Goal: Task Accomplishment & Management: Use online tool/utility

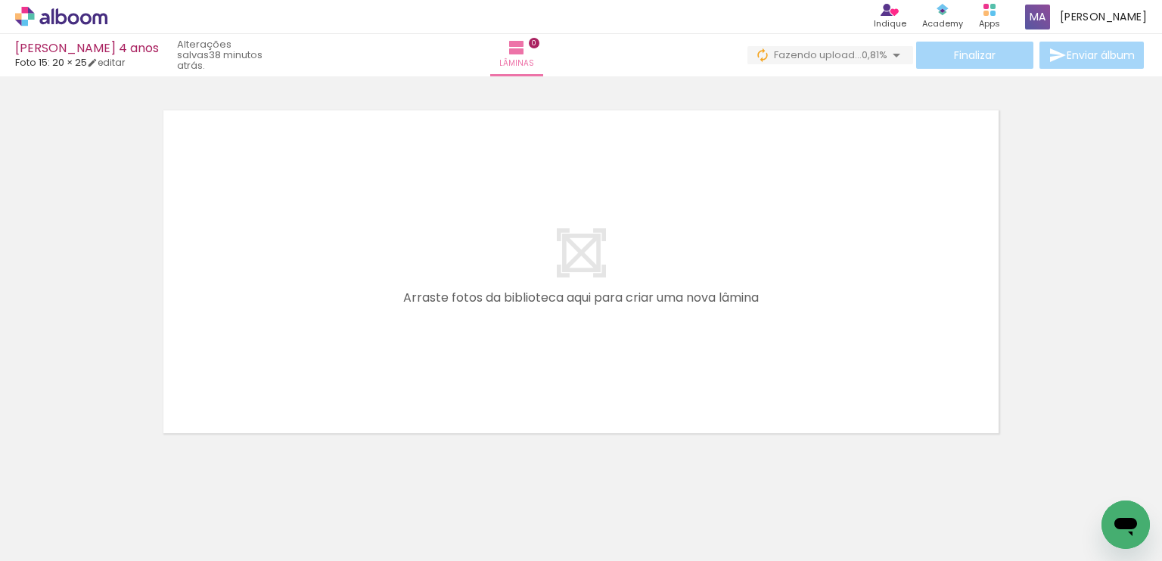
click at [842, 533] on div at bounding box center [829, 510] width 50 height 75
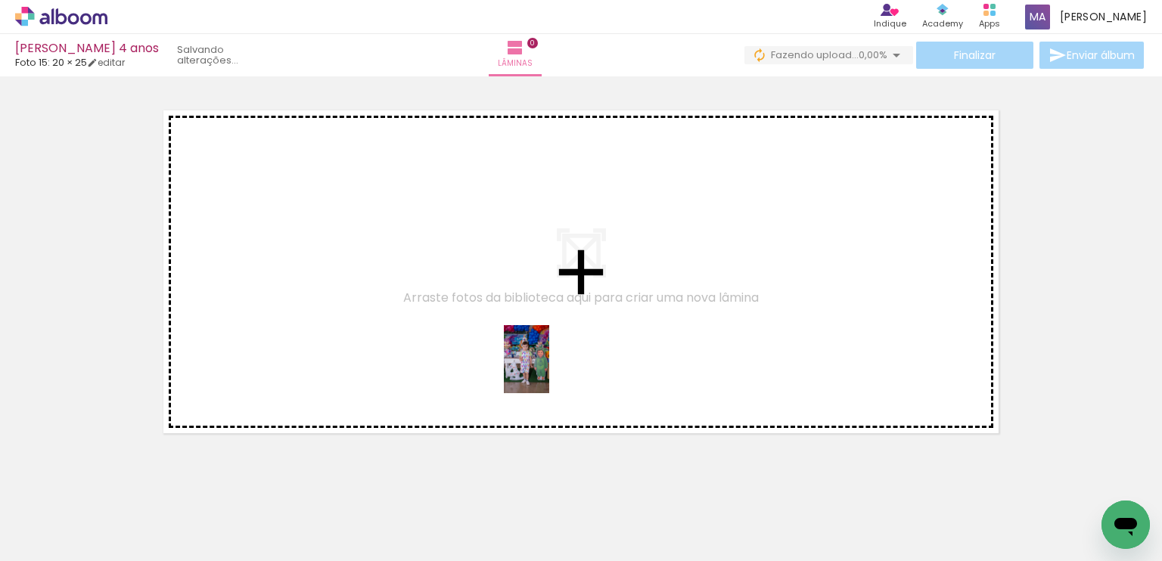
drag, startPoint x: 841, startPoint y: 534, endPoint x: 549, endPoint y: 371, distance: 334.6
click at [549, 371] on quentale-workspace at bounding box center [581, 280] width 1162 height 561
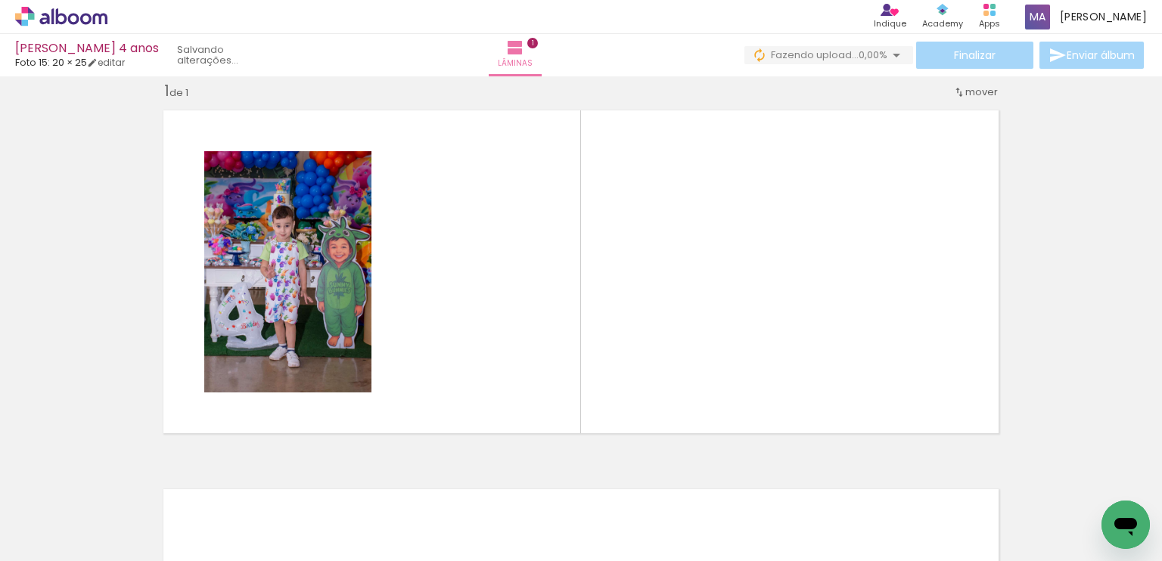
scroll to position [19, 0]
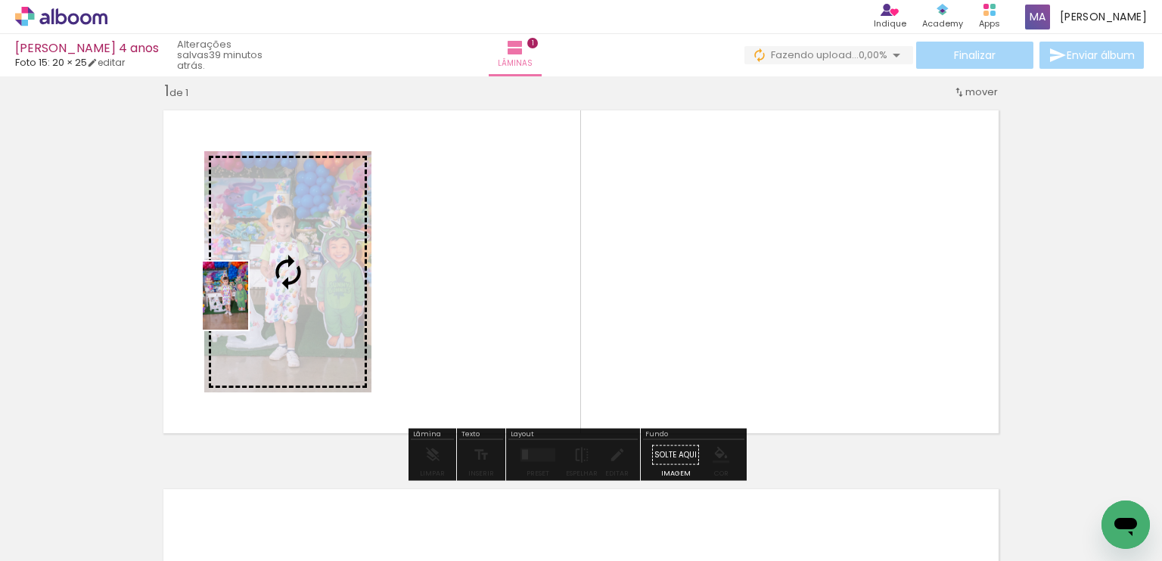
drag, startPoint x: 926, startPoint y: 522, endPoint x: 248, endPoint y: 307, distance: 710.9
click at [248, 307] on quentale-workspace at bounding box center [581, 280] width 1162 height 561
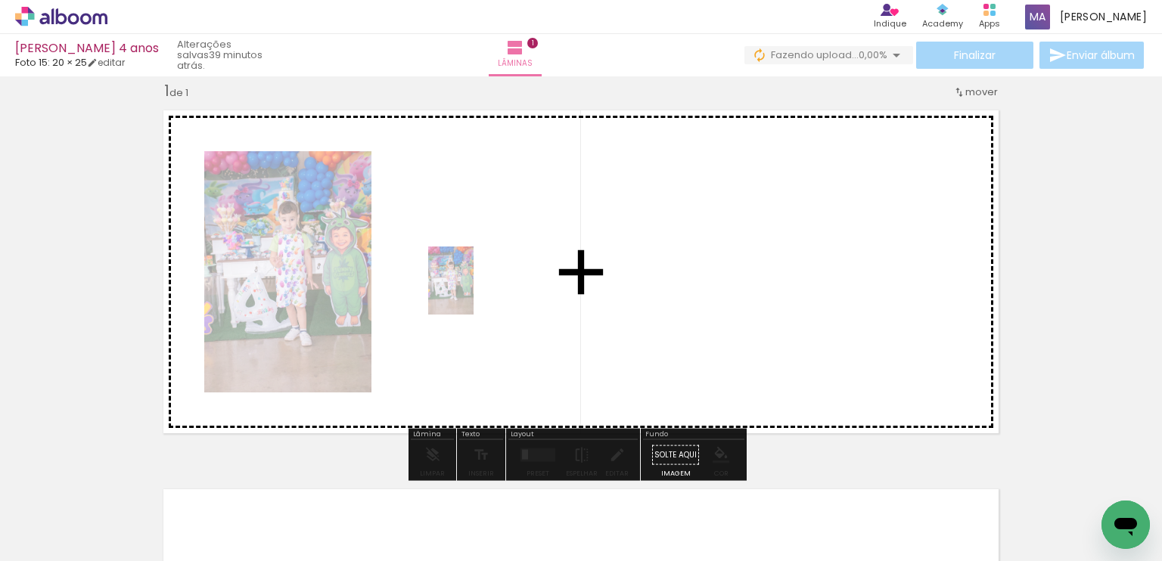
drag, startPoint x: 916, startPoint y: 512, endPoint x: 472, endPoint y: 292, distance: 495.5
click at [472, 292] on quentale-workspace at bounding box center [581, 280] width 1162 height 561
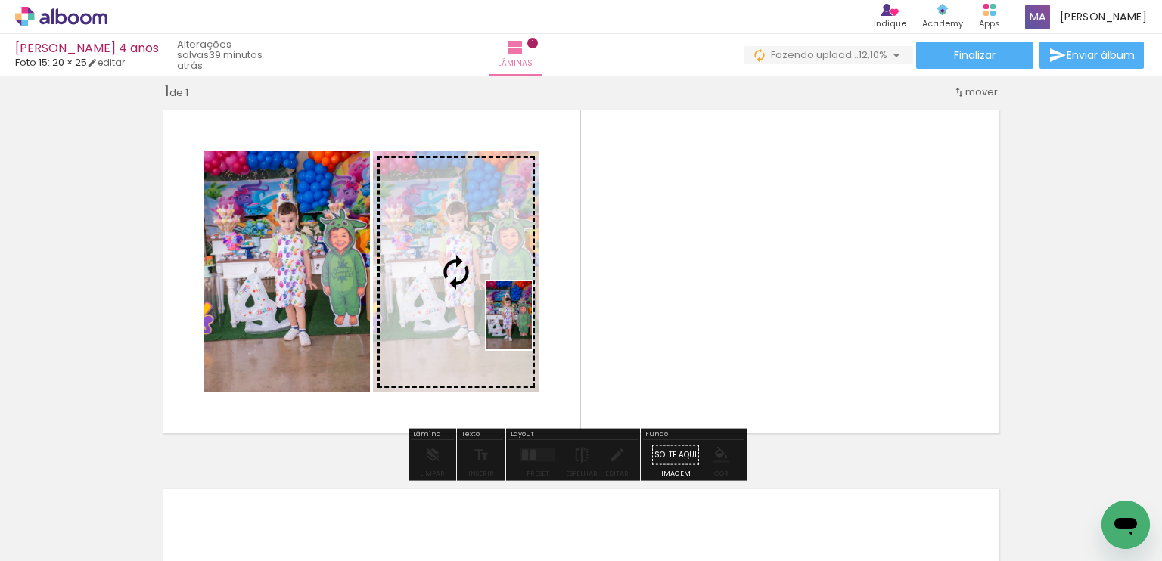
drag, startPoint x: 782, startPoint y: 486, endPoint x: 532, endPoint y: 327, distance: 296.9
click at [532, 327] on quentale-workspace at bounding box center [581, 280] width 1162 height 561
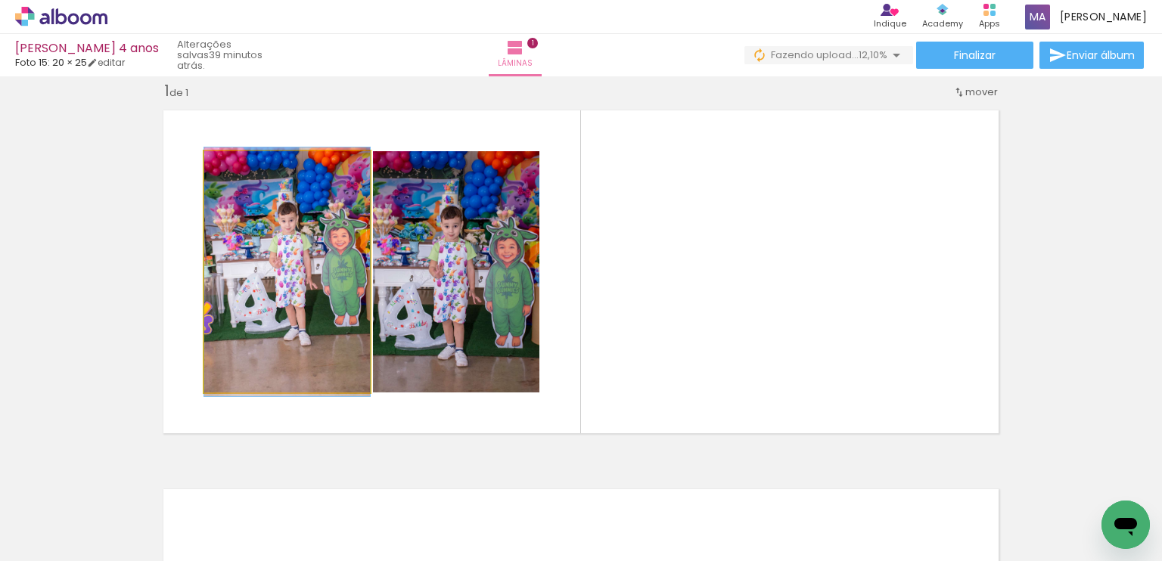
click at [313, 323] on quentale-photo at bounding box center [287, 271] width 166 height 241
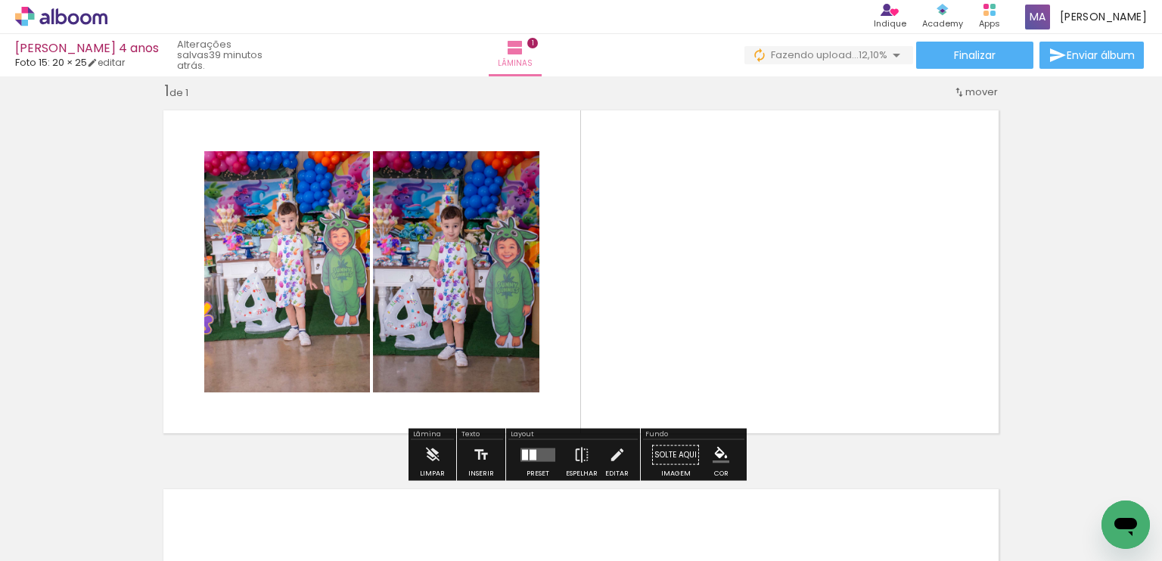
click at [852, 519] on div at bounding box center [829, 510] width 50 height 75
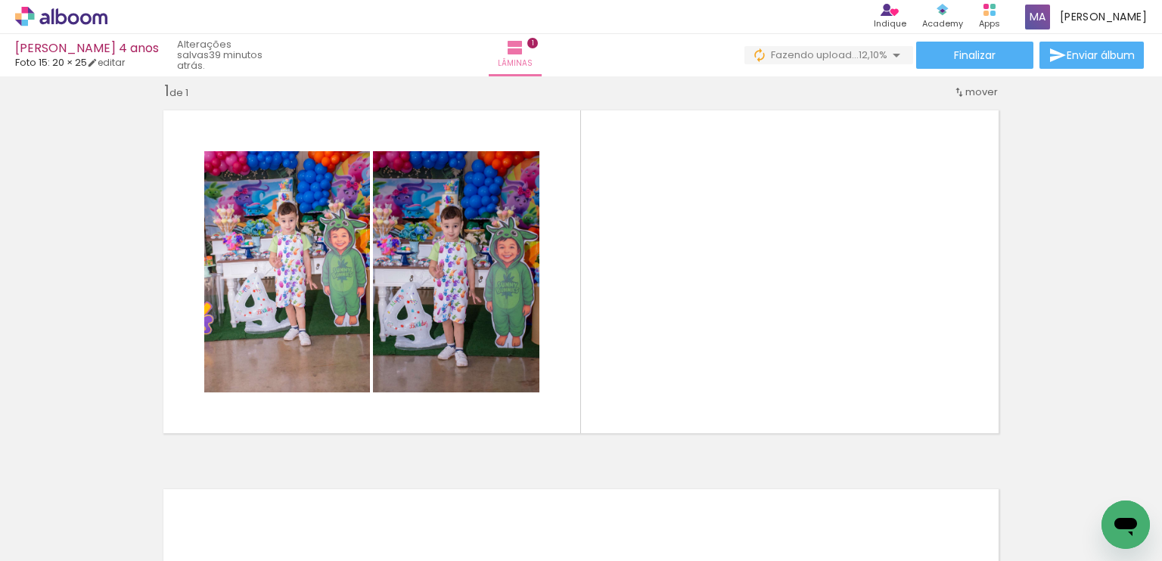
drag, startPoint x: 852, startPoint y: 517, endPoint x: 849, endPoint y: 501, distance: 15.6
click at [849, 501] on div at bounding box center [829, 510] width 50 height 75
click at [803, 486] on iron-icon at bounding box center [796, 480] width 16 height 16
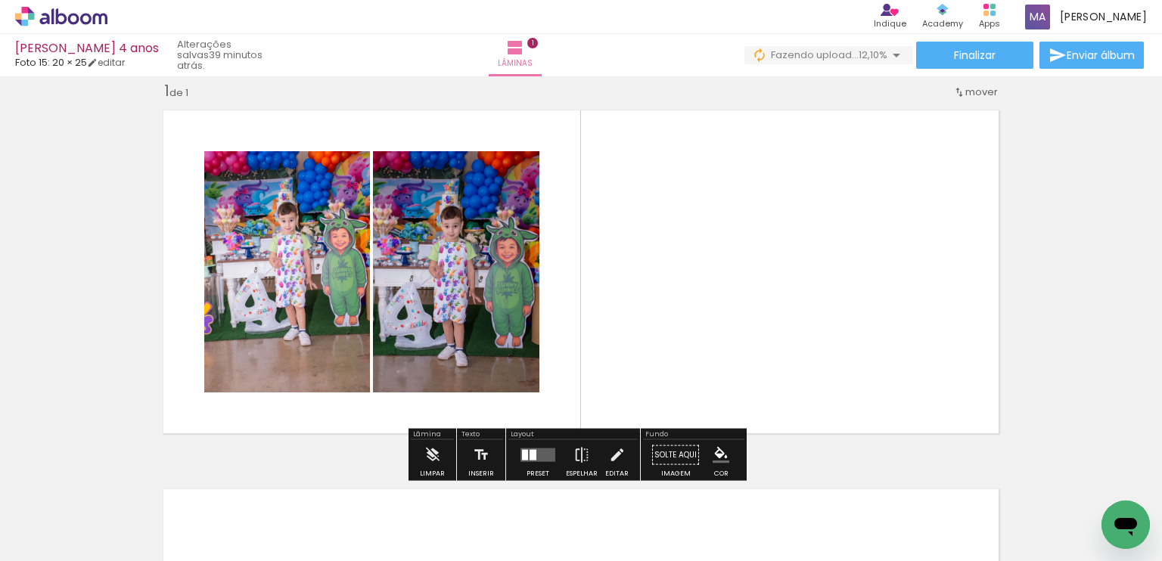
click at [729, 364] on quentale-layouter at bounding box center [580, 271] width 853 height 341
click at [268, 310] on quentale-photo at bounding box center [287, 271] width 166 height 241
drag, startPoint x: 268, startPoint y: 313, endPoint x: 588, endPoint y: 248, distance: 326.5
click at [588, 248] on quentale-layouter at bounding box center [580, 271] width 853 height 341
click at [439, 449] on iron-icon at bounding box center [432, 455] width 17 height 30
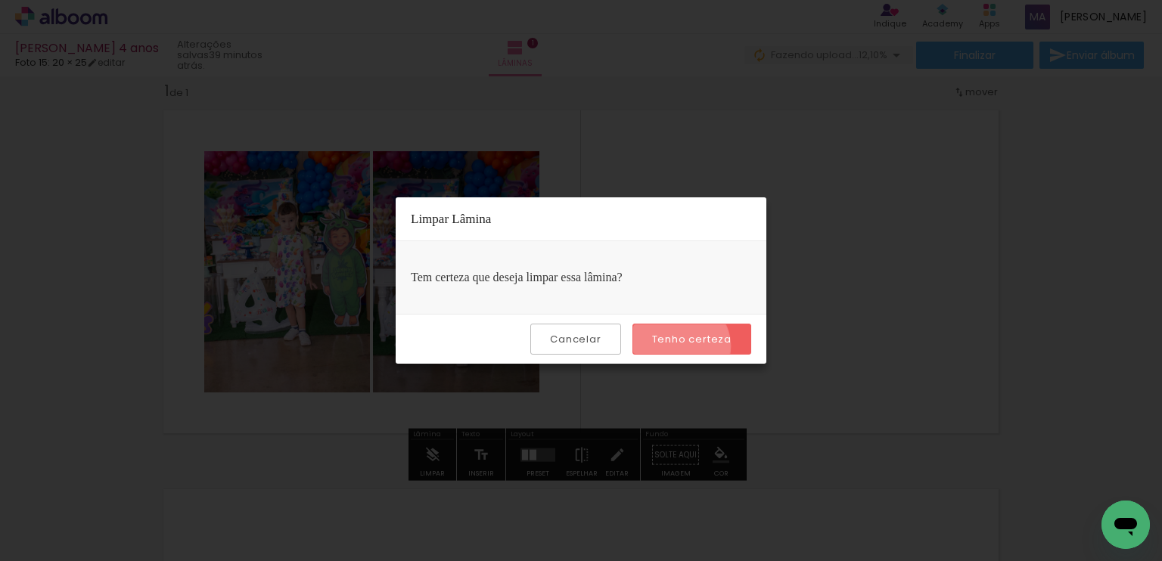
click at [682, 346] on paper-button "Tenho certeza" at bounding box center [691, 339] width 119 height 31
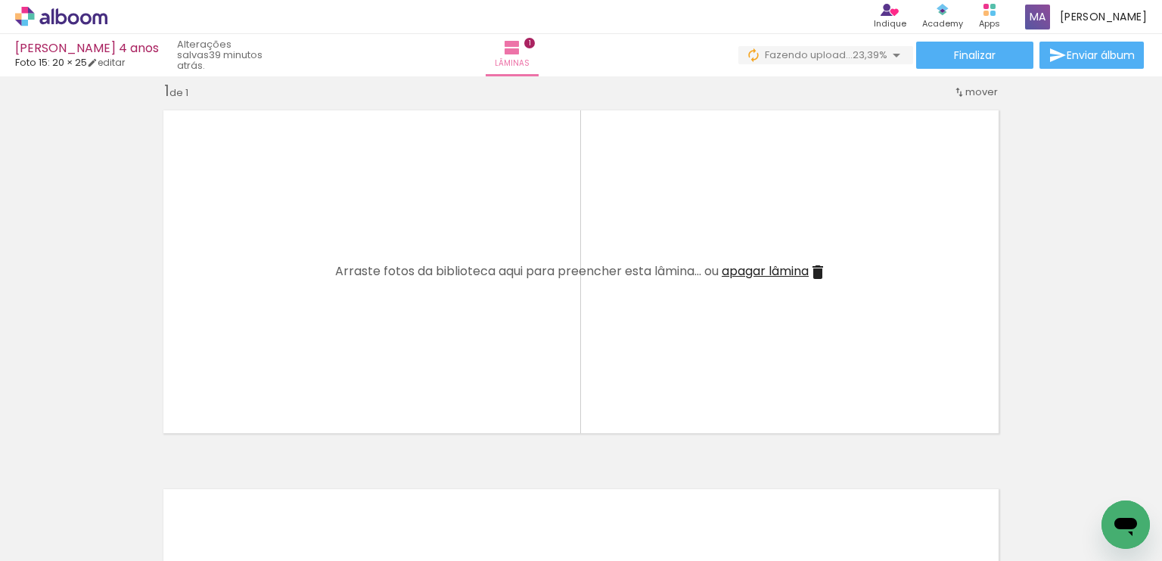
click at [804, 486] on iron-icon at bounding box center [796, 480] width 16 height 16
click at [825, 478] on quentale-thumb at bounding box center [829, 510] width 85 height 87
click at [803, 482] on iron-icon at bounding box center [796, 480] width 16 height 16
click at [57, 542] on span "Adicionar Fotos" at bounding box center [53, 540] width 45 height 17
click at [0, 0] on input "file" at bounding box center [0, 0] width 0 height 0
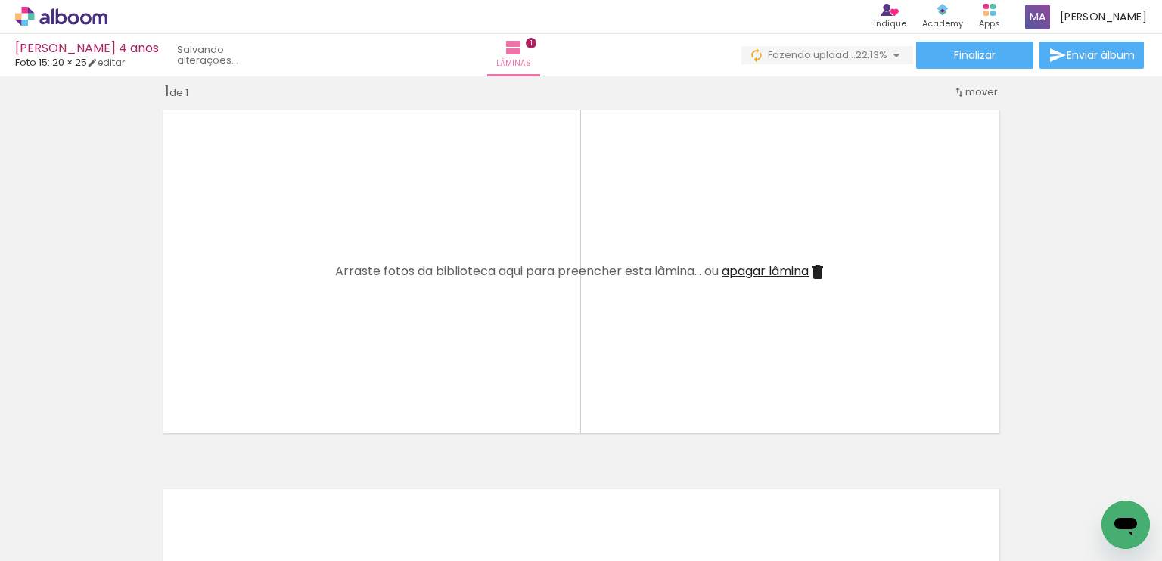
scroll to position [0, 0]
click at [930, 513] on div at bounding box center [914, 510] width 50 height 75
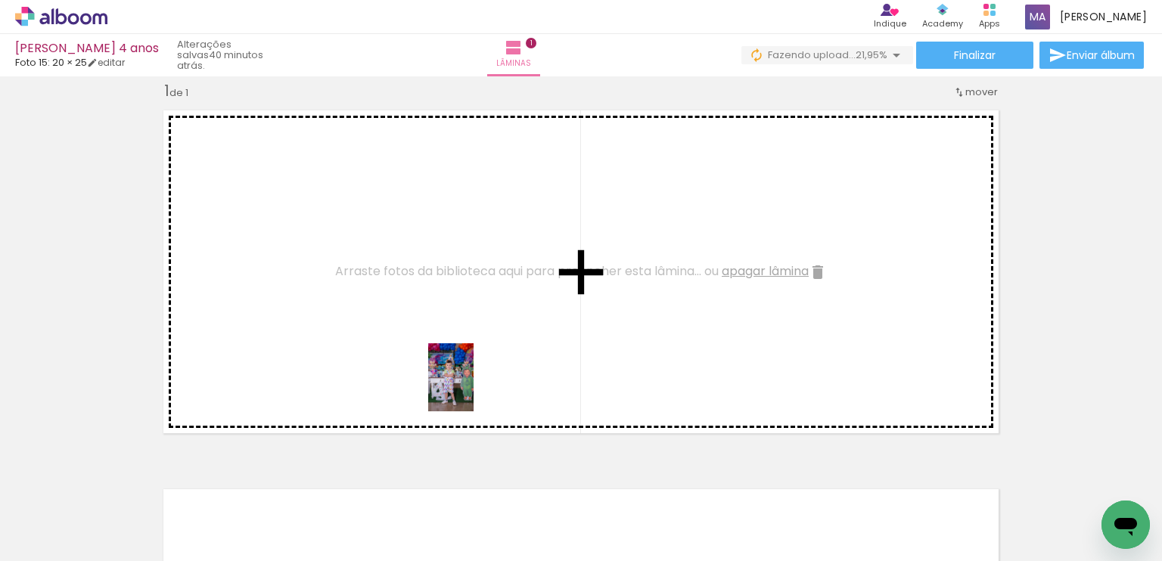
drag, startPoint x: 911, startPoint y: 518, endPoint x: 473, endPoint y: 389, distance: 456.6
click at [473, 389] on quentale-workspace at bounding box center [581, 280] width 1162 height 561
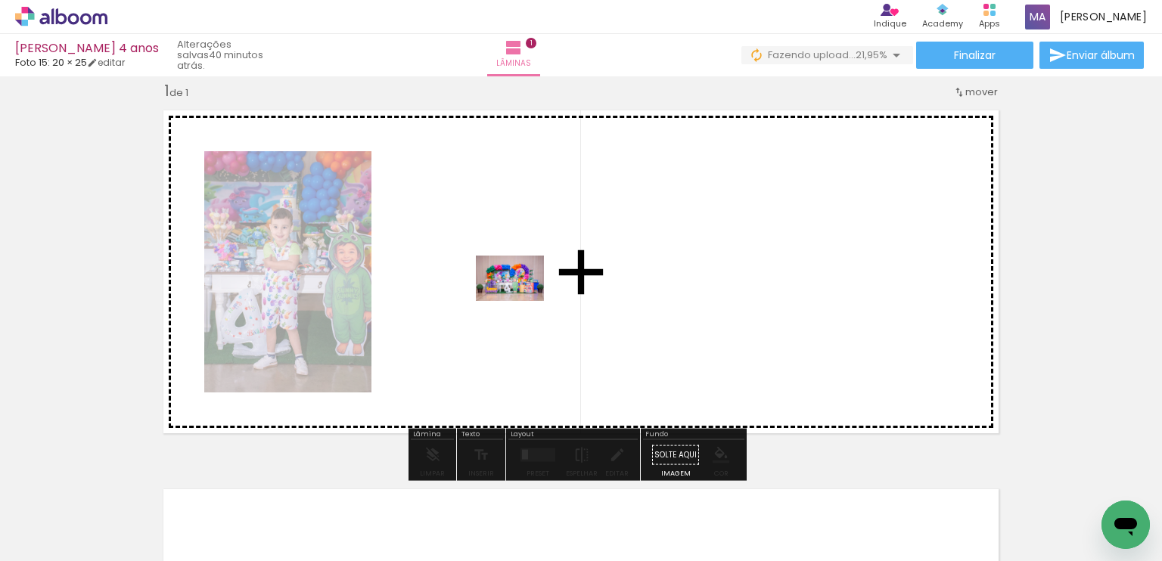
drag, startPoint x: 172, startPoint y: 523, endPoint x: 506, endPoint y: 296, distance: 404.5
click at [520, 301] on quentale-workspace at bounding box center [581, 280] width 1162 height 561
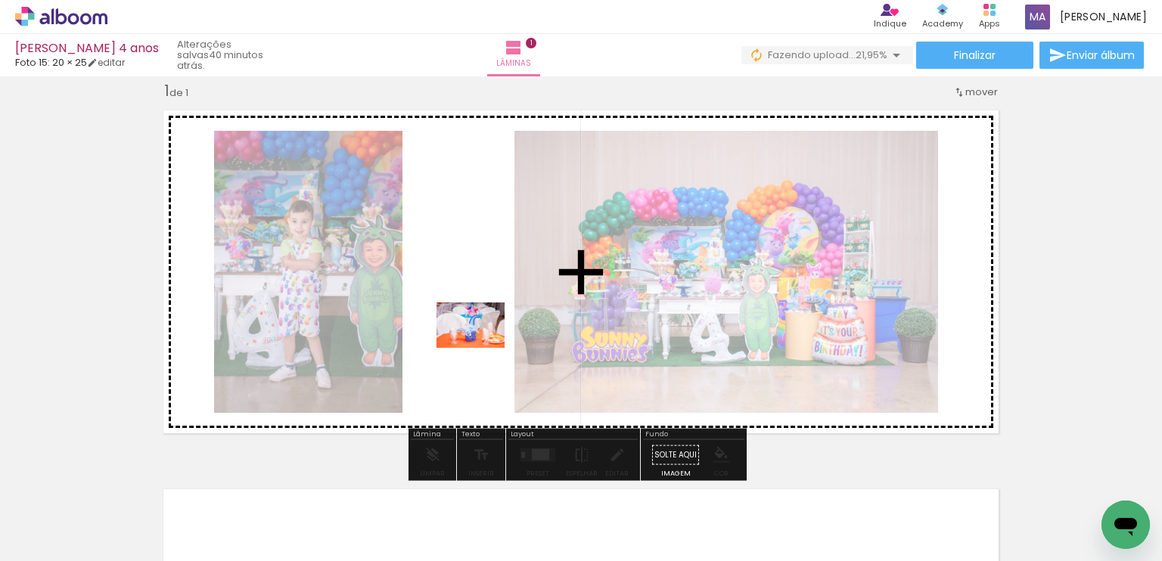
drag, startPoint x: 287, startPoint y: 486, endPoint x: 486, endPoint y: 346, distance: 243.6
click at [486, 346] on quentale-workspace at bounding box center [581, 280] width 1162 height 561
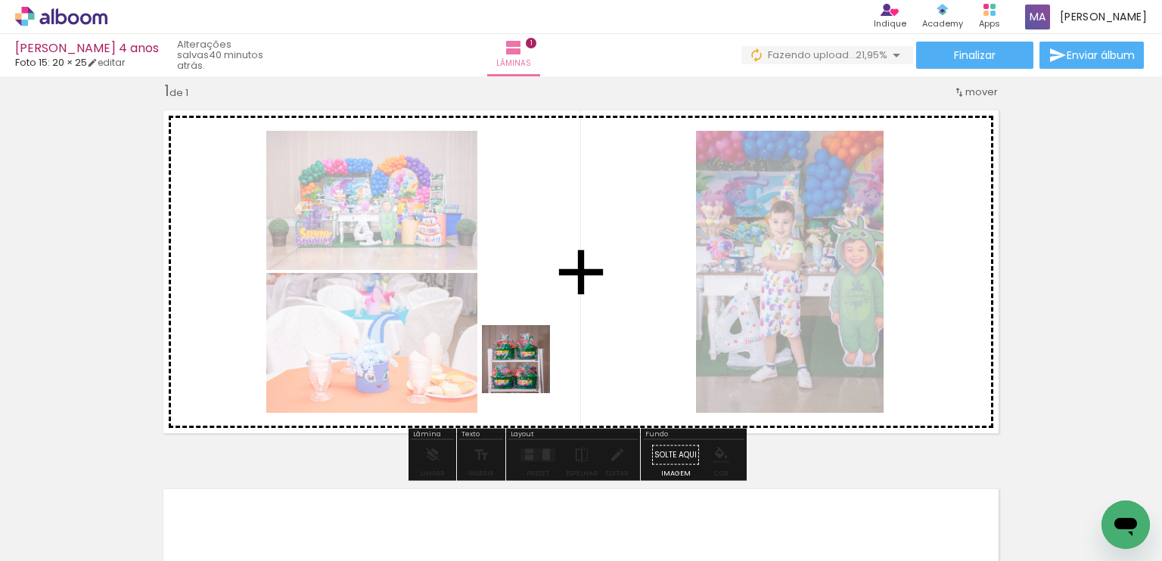
drag, startPoint x: 324, startPoint y: 509, endPoint x: 466, endPoint y: 428, distance: 163.6
click at [573, 337] on quentale-workspace at bounding box center [581, 280] width 1162 height 561
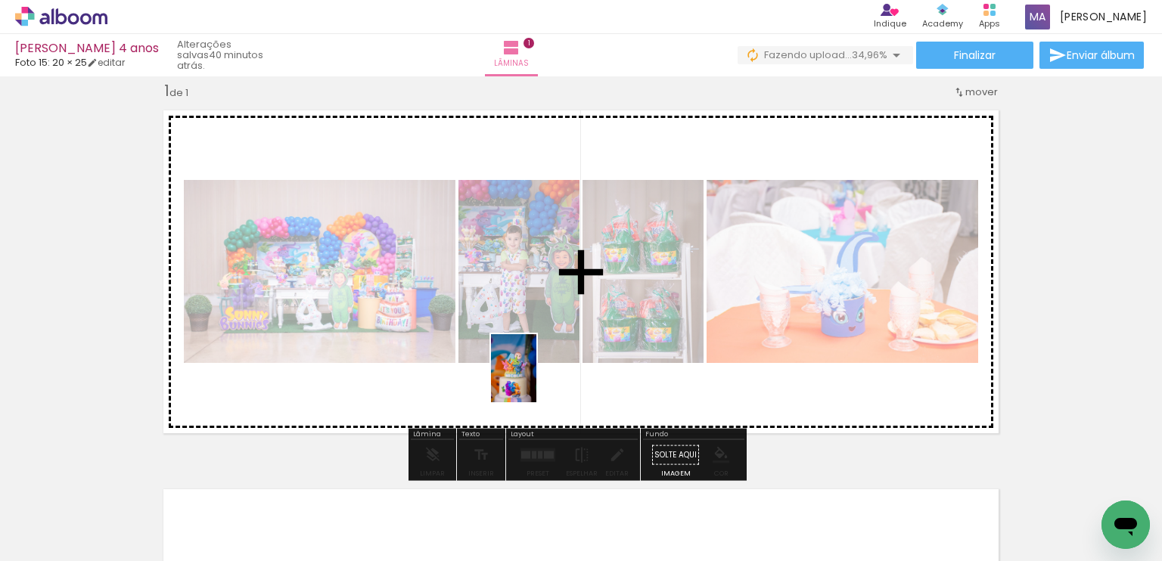
drag, startPoint x: 472, startPoint y: 458, endPoint x: 536, endPoint y: 380, distance: 101.6
click at [536, 380] on quentale-workspace at bounding box center [581, 280] width 1162 height 561
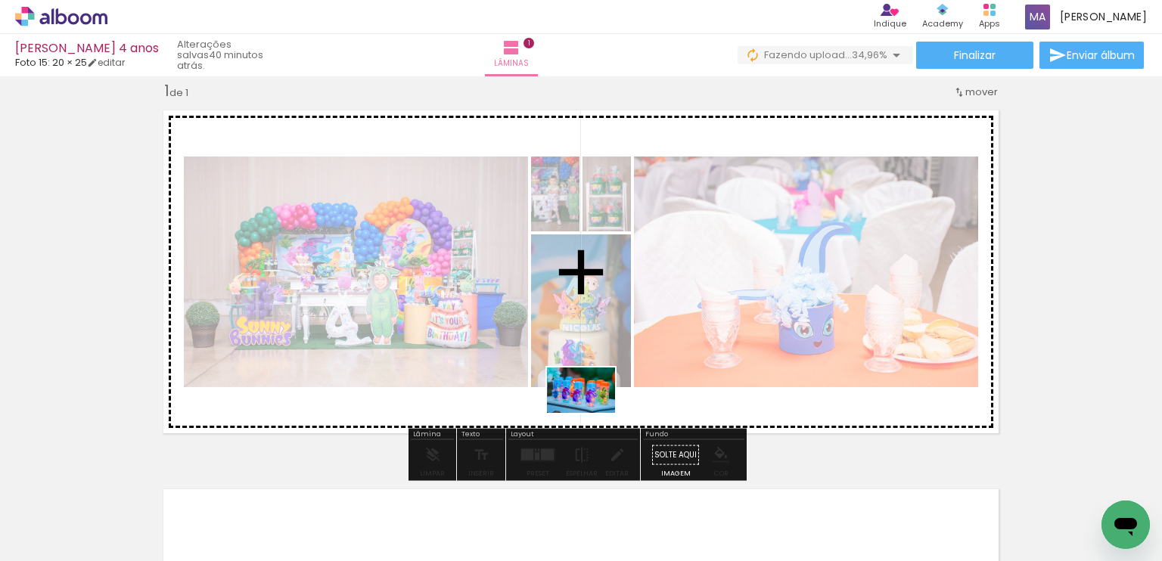
drag, startPoint x: 486, startPoint y: 500, endPoint x: 592, endPoint y: 413, distance: 137.0
click at [592, 413] on quentale-workspace at bounding box center [581, 280] width 1162 height 561
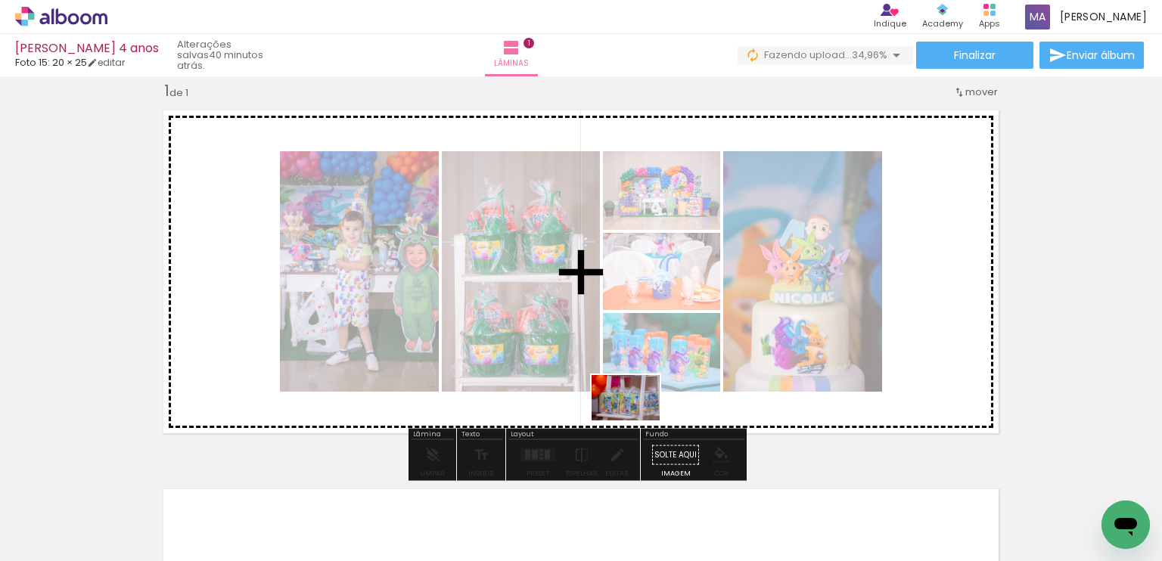
drag, startPoint x: 567, startPoint y: 507, endPoint x: 637, endPoint y: 421, distance: 110.8
click at [637, 421] on quentale-workspace at bounding box center [581, 280] width 1162 height 561
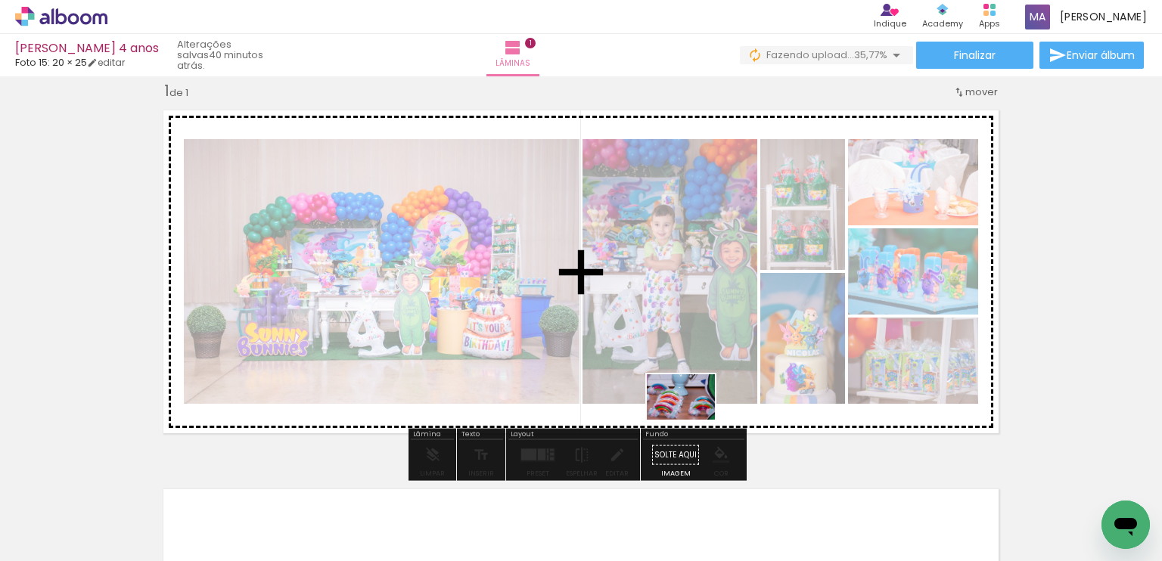
drag, startPoint x: 661, startPoint y: 506, endPoint x: 692, endPoint y: 420, distance: 91.6
click at [692, 420] on quentale-workspace at bounding box center [581, 280] width 1162 height 561
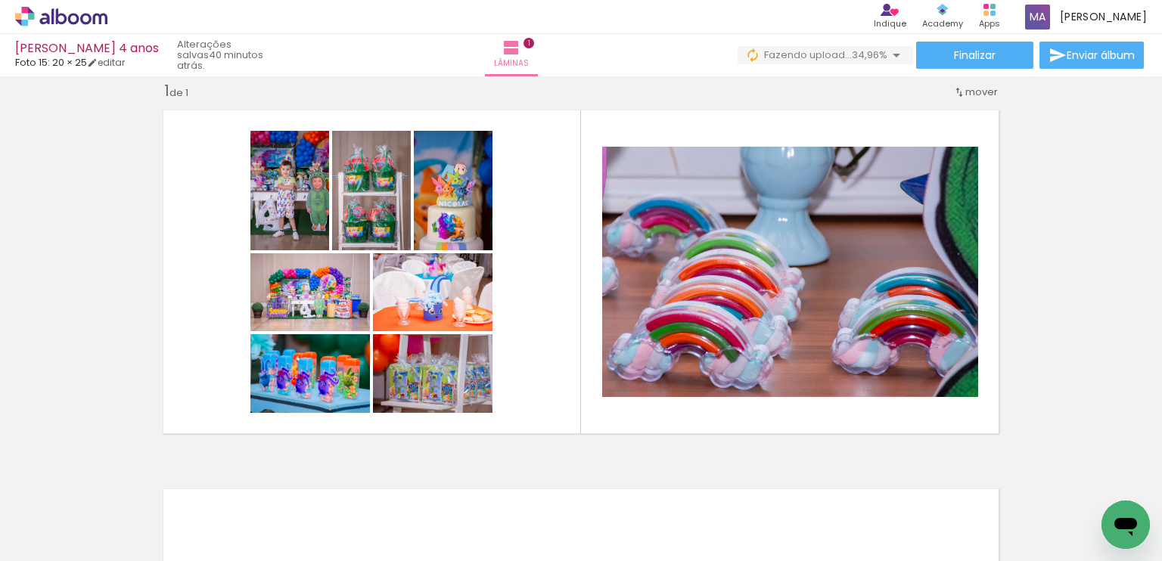
scroll to position [0, 9229]
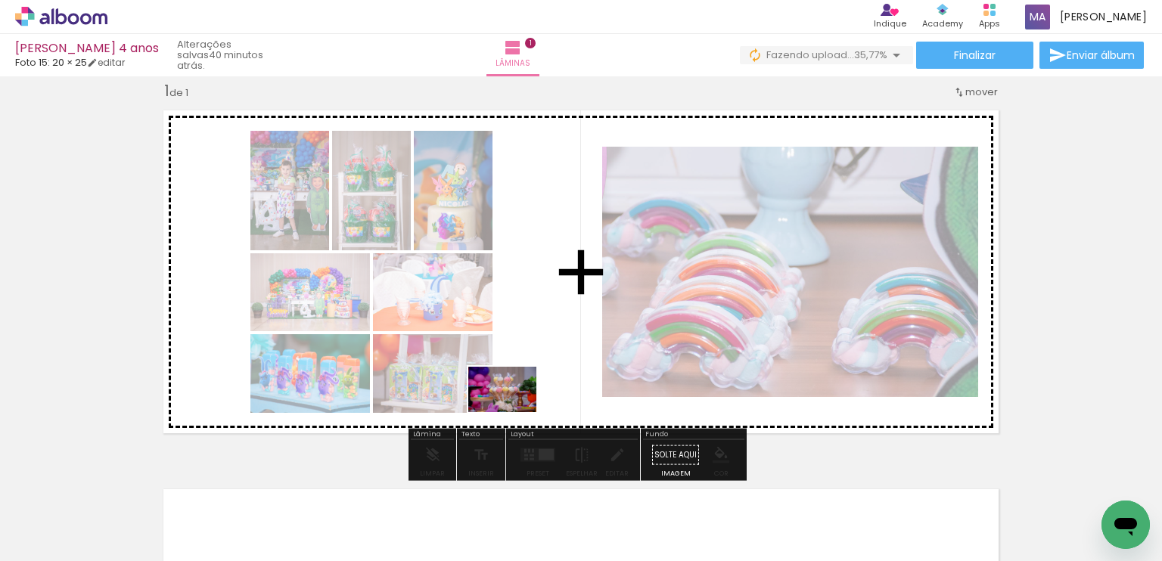
drag, startPoint x: 513, startPoint y: 522, endPoint x: 520, endPoint y: 402, distance: 119.7
click at [520, 402] on quentale-workspace at bounding box center [581, 280] width 1162 height 561
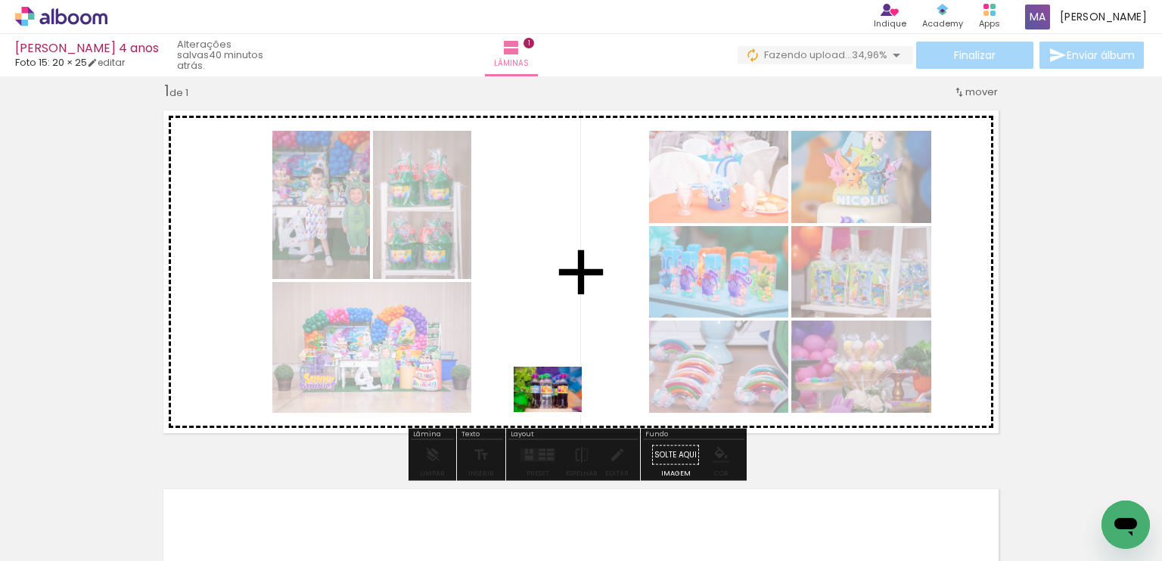
drag, startPoint x: 586, startPoint y: 518, endPoint x: 559, endPoint y: 412, distance: 109.3
click at [559, 412] on quentale-workspace at bounding box center [581, 280] width 1162 height 561
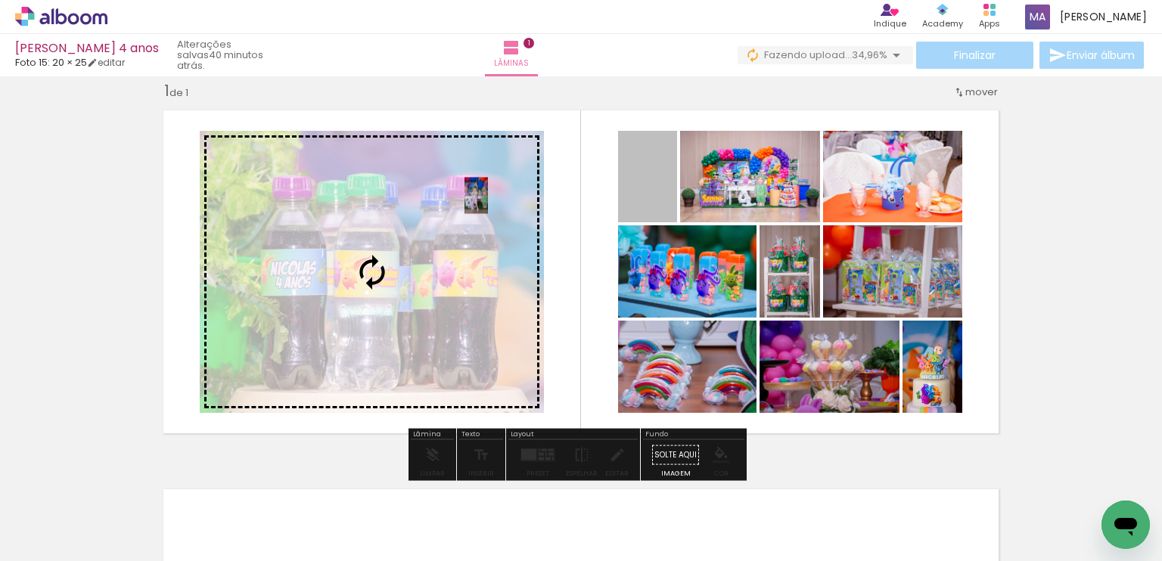
drag, startPoint x: 650, startPoint y: 176, endPoint x: 470, endPoint y: 195, distance: 181.0
click at [0, 0] on slot at bounding box center [0, 0] width 0 height 0
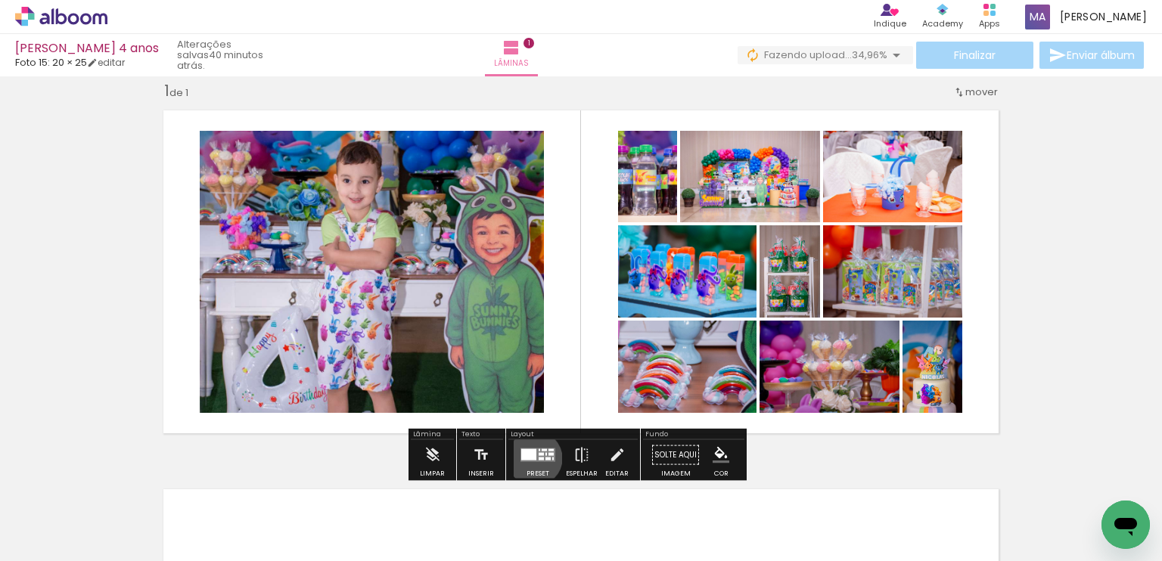
click at [531, 458] on div at bounding box center [528, 454] width 15 height 11
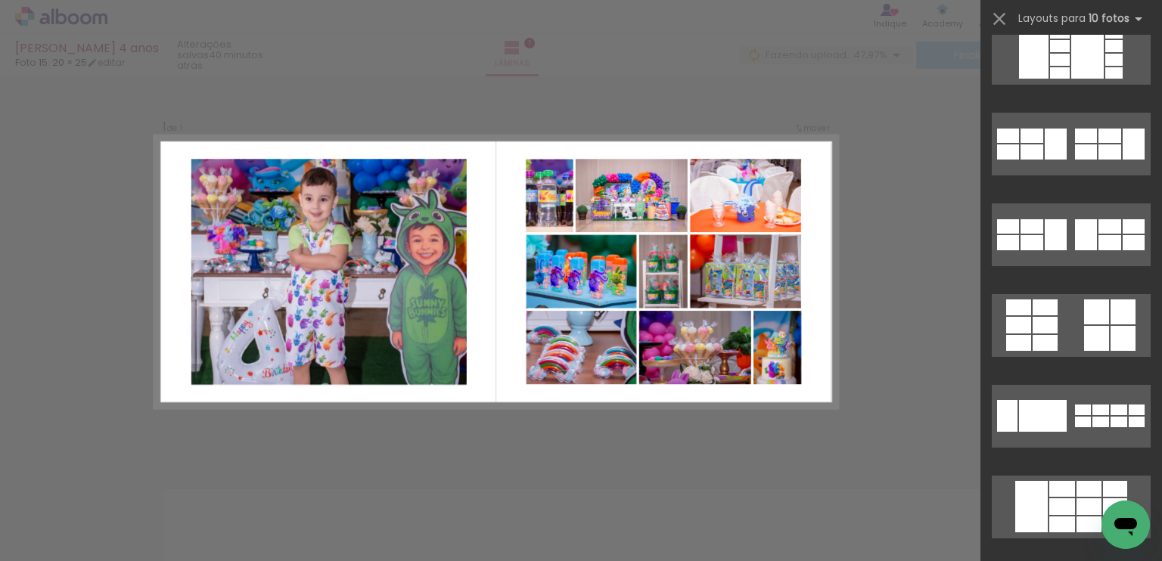
scroll to position [483, 0]
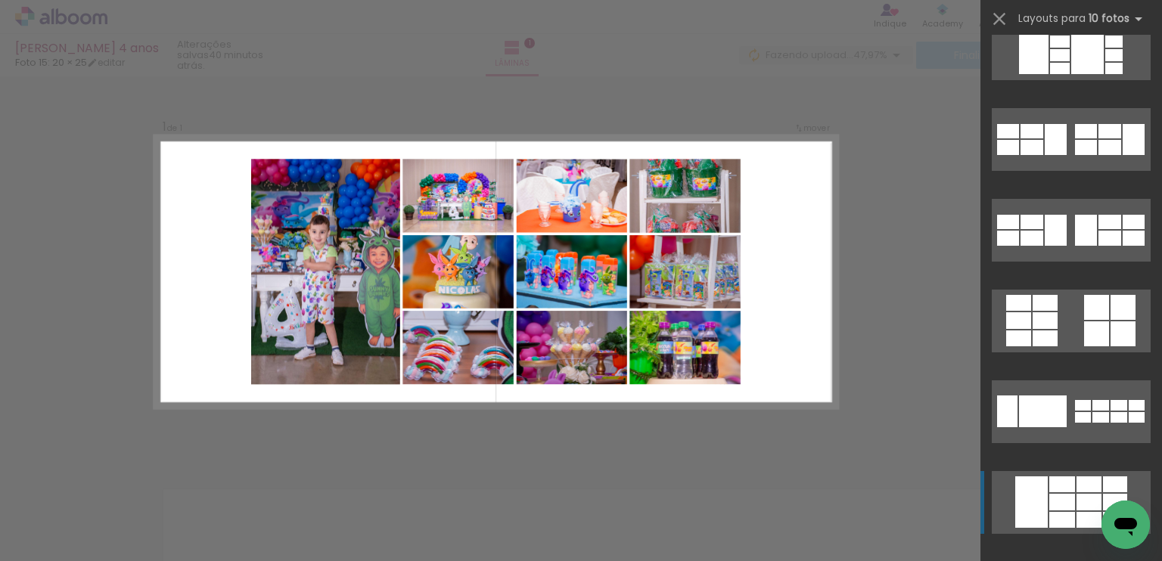
click at [1029, 498] on div at bounding box center [1031, 502] width 33 height 51
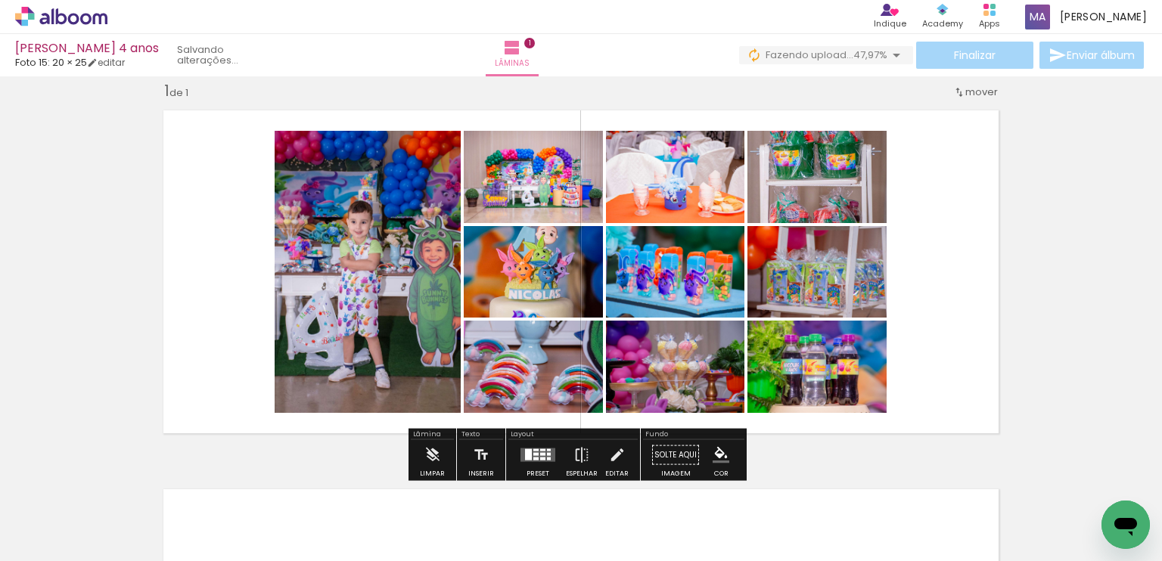
click at [525, 453] on div at bounding box center [528, 454] width 7 height 11
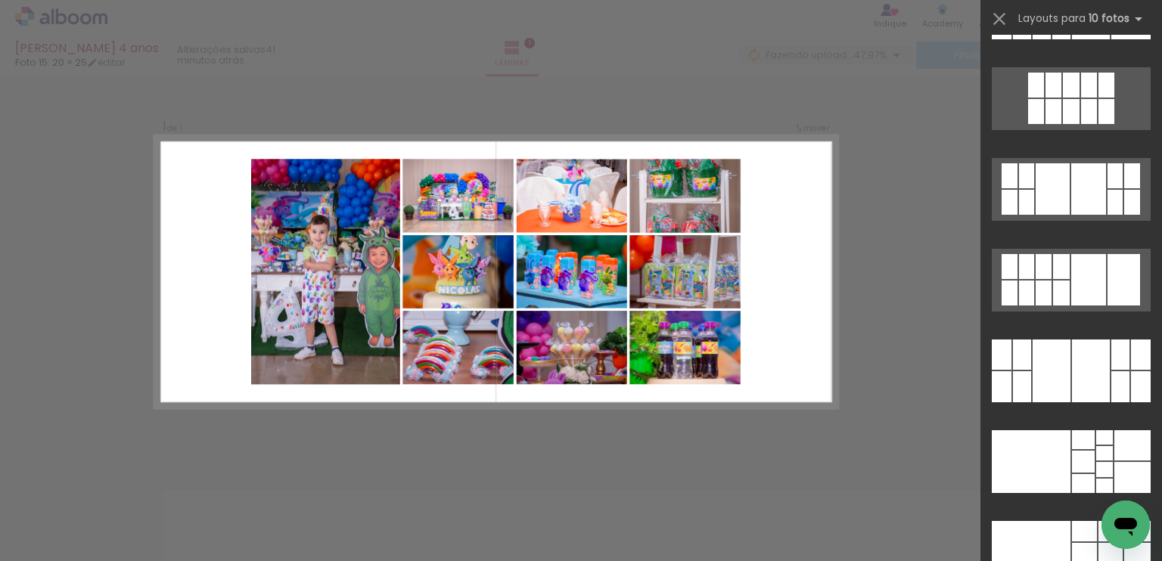
scroll to position [3371, 0]
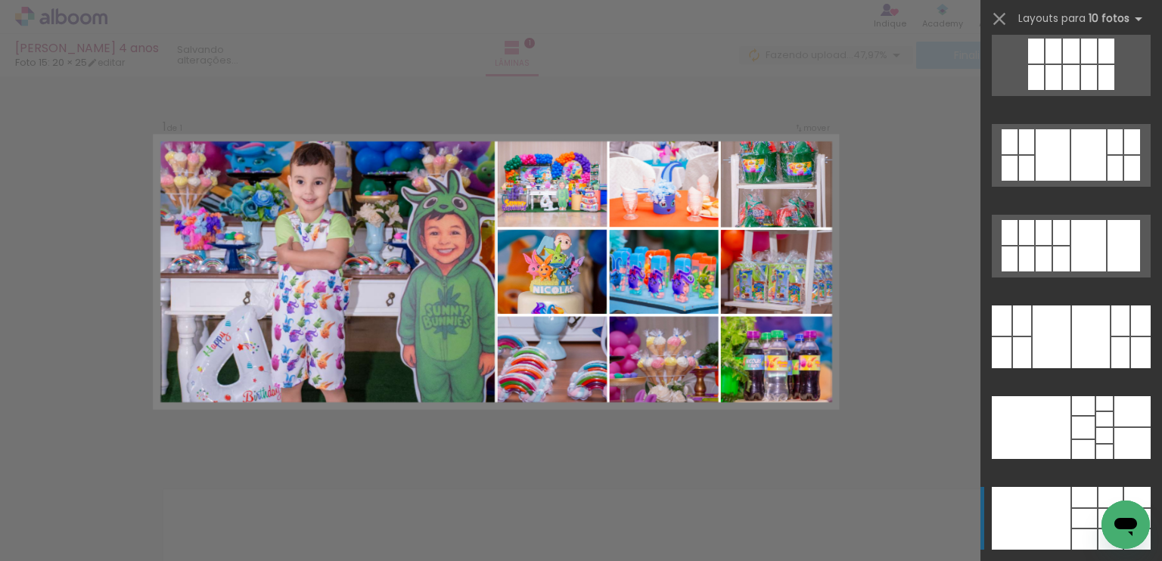
click at [1059, 498] on div at bounding box center [1031, 518] width 79 height 63
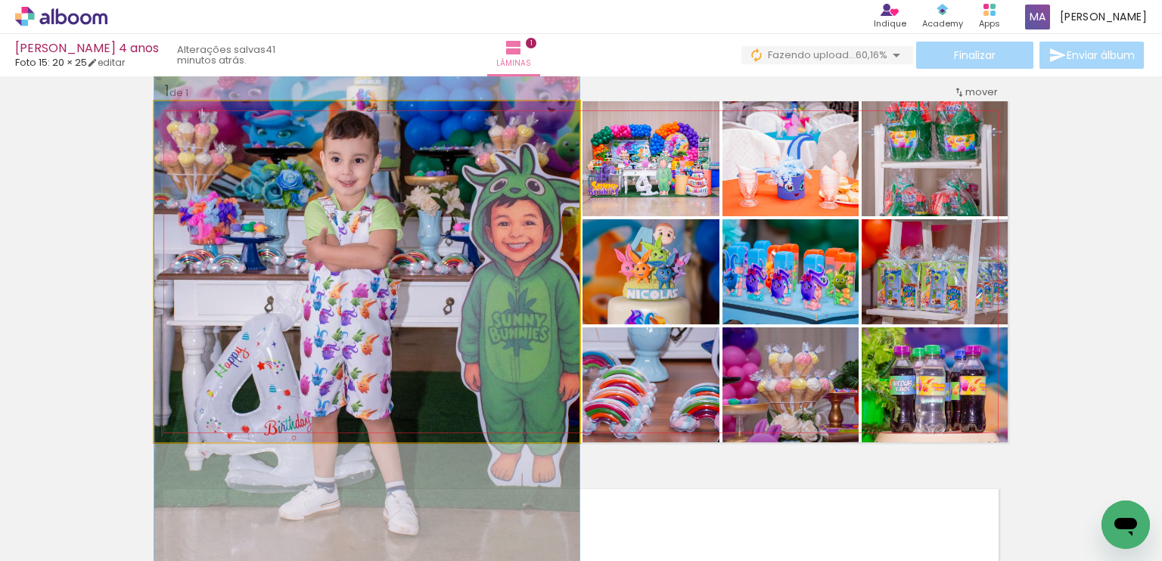
click at [487, 323] on quentale-photo at bounding box center [366, 271] width 425 height 341
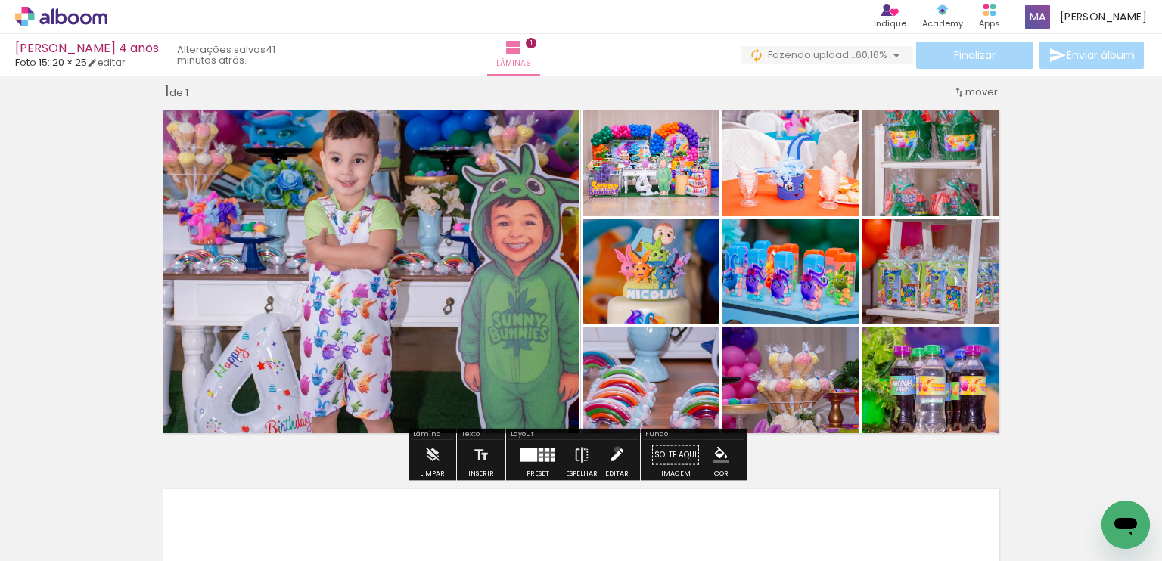
click at [613, 449] on iron-icon at bounding box center [617, 455] width 17 height 30
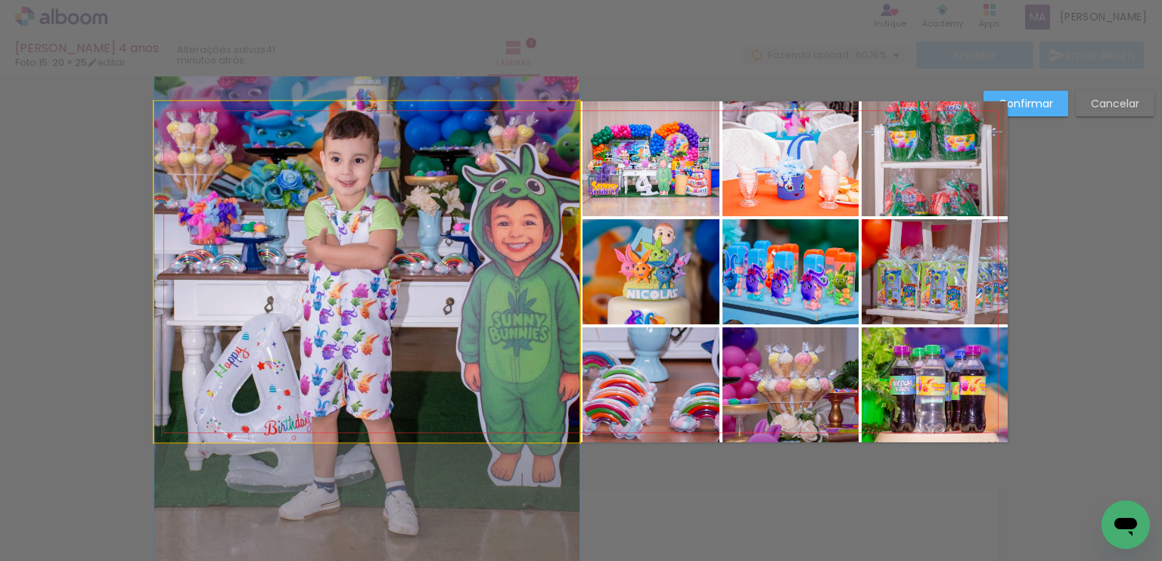
click at [489, 331] on quentale-photo at bounding box center [366, 271] width 425 height 341
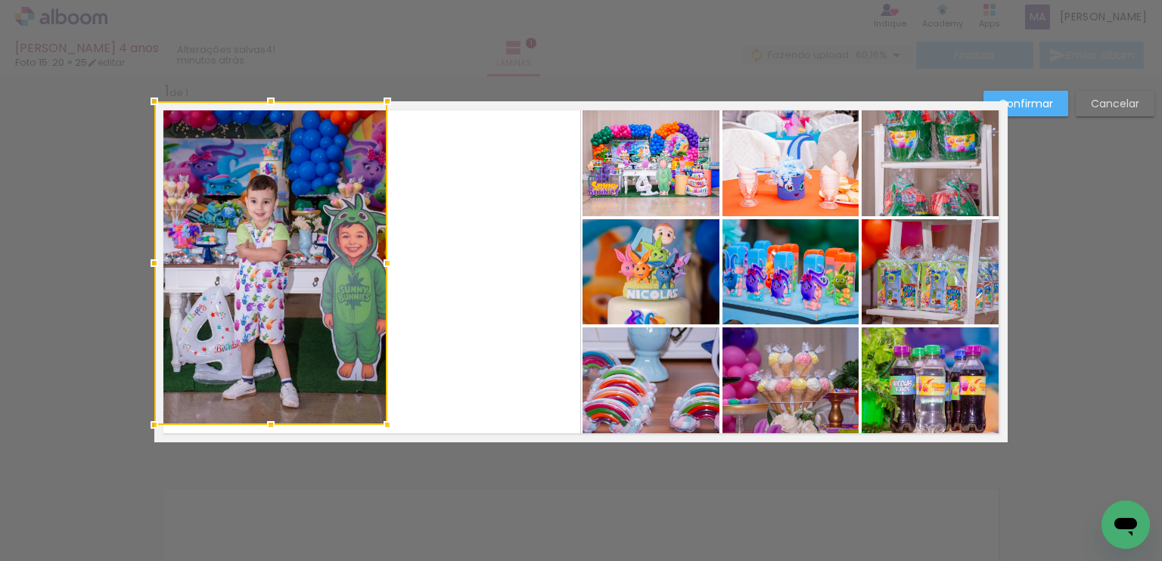
drag, startPoint x: 572, startPoint y: 446, endPoint x: 379, endPoint y: 429, distance: 193.7
click at [379, 429] on div at bounding box center [387, 425] width 30 height 30
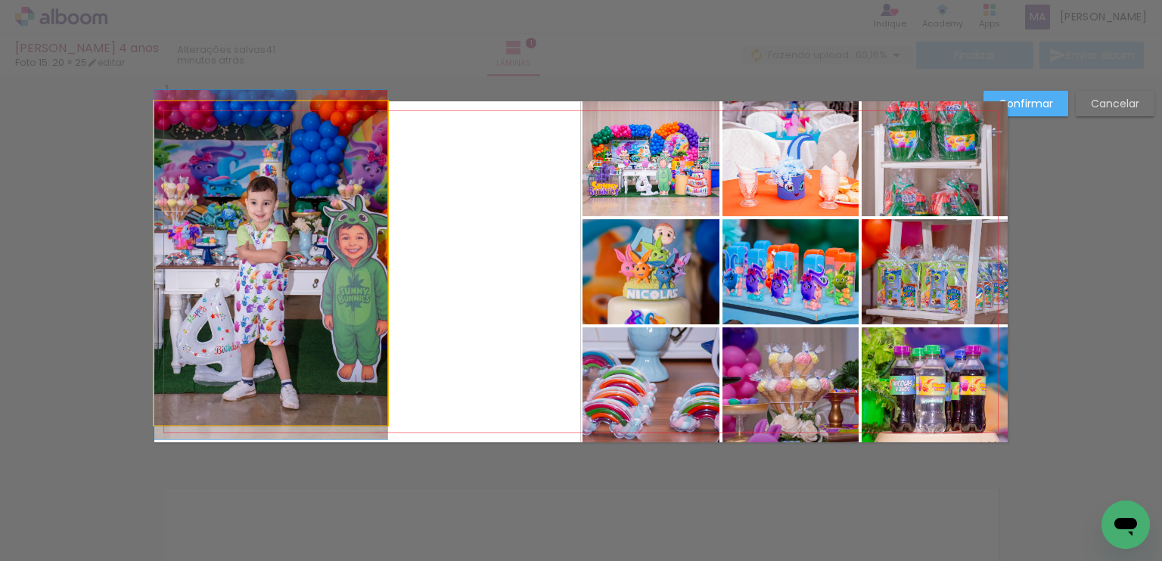
drag, startPoint x: 334, startPoint y: 389, endPoint x: 362, endPoint y: 390, distance: 27.3
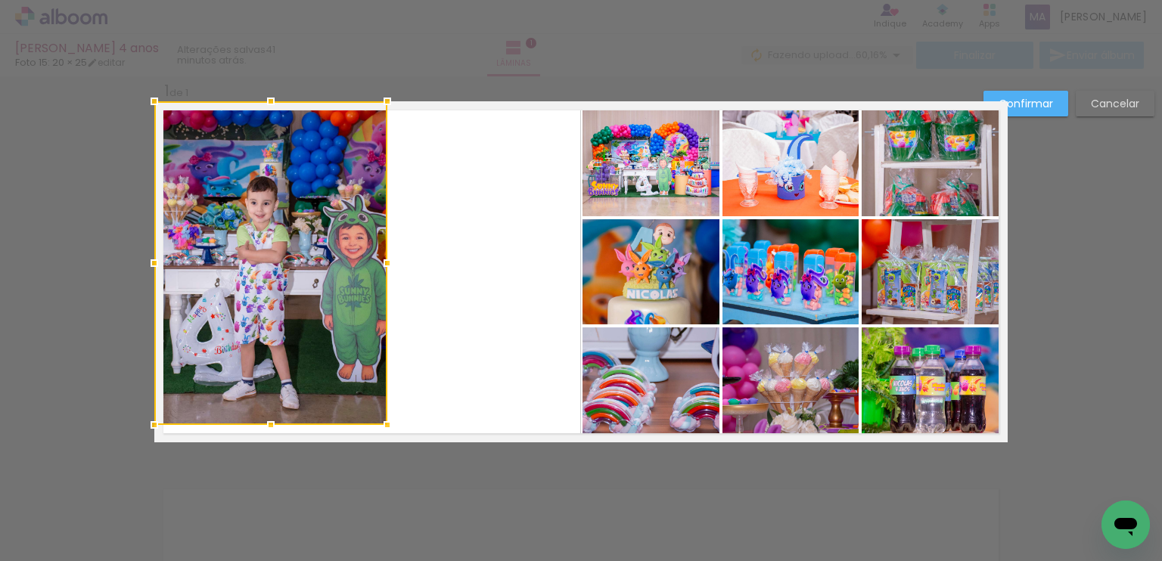
click at [480, 341] on quentale-layouter at bounding box center [580, 271] width 853 height 341
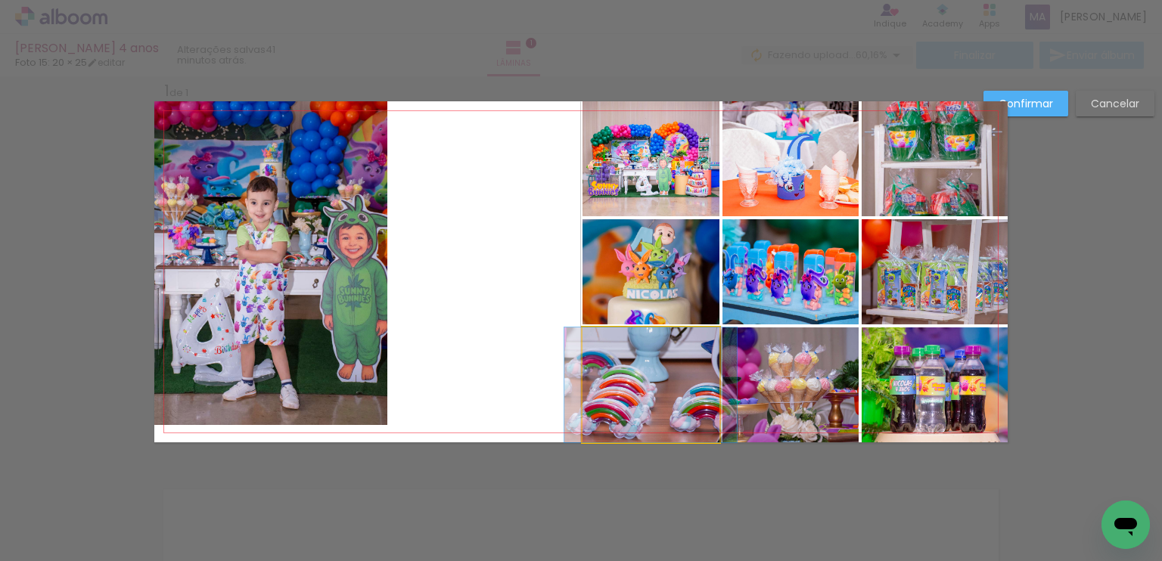
click at [657, 384] on quentale-photo at bounding box center [650, 385] width 137 height 115
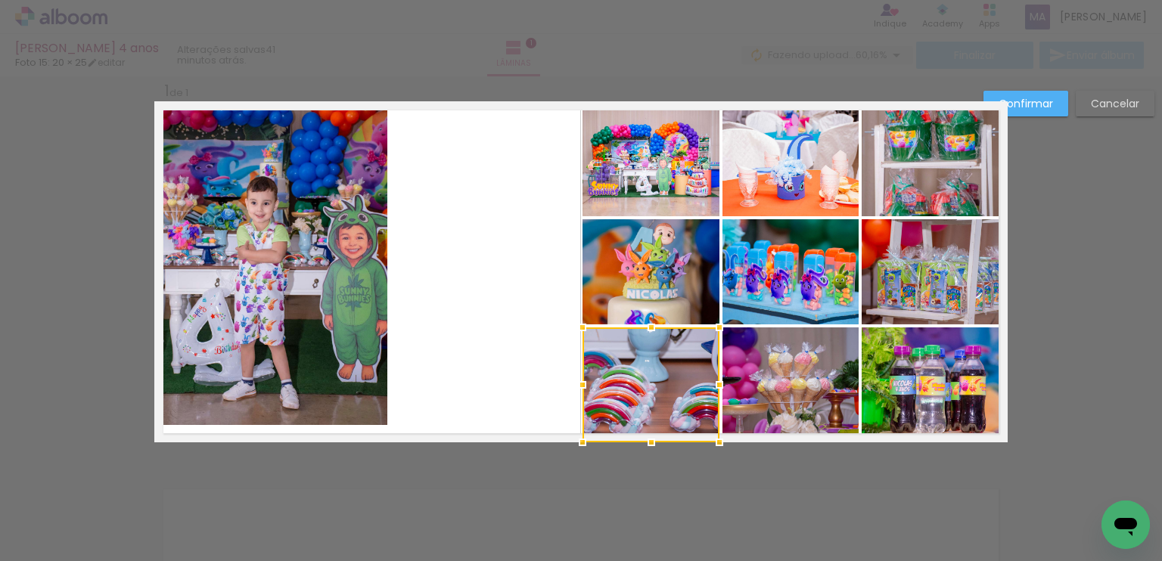
click at [626, 384] on div at bounding box center [650, 385] width 137 height 115
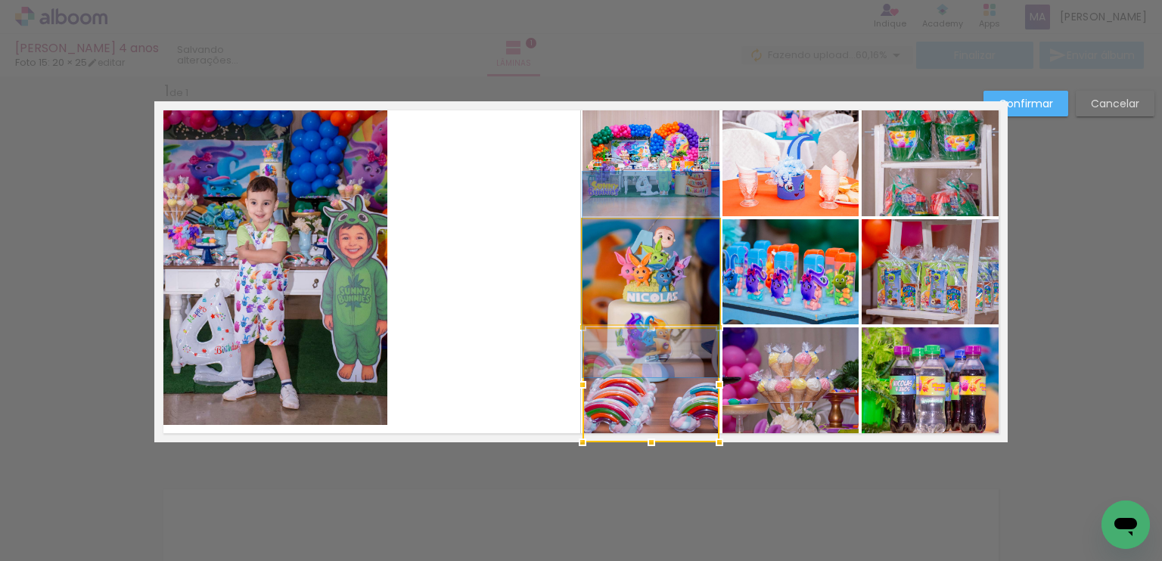
drag, startPoint x: 641, startPoint y: 274, endPoint x: 573, endPoint y: 280, distance: 68.3
click at [573, 280] on quentale-layouter at bounding box center [580, 271] width 853 height 341
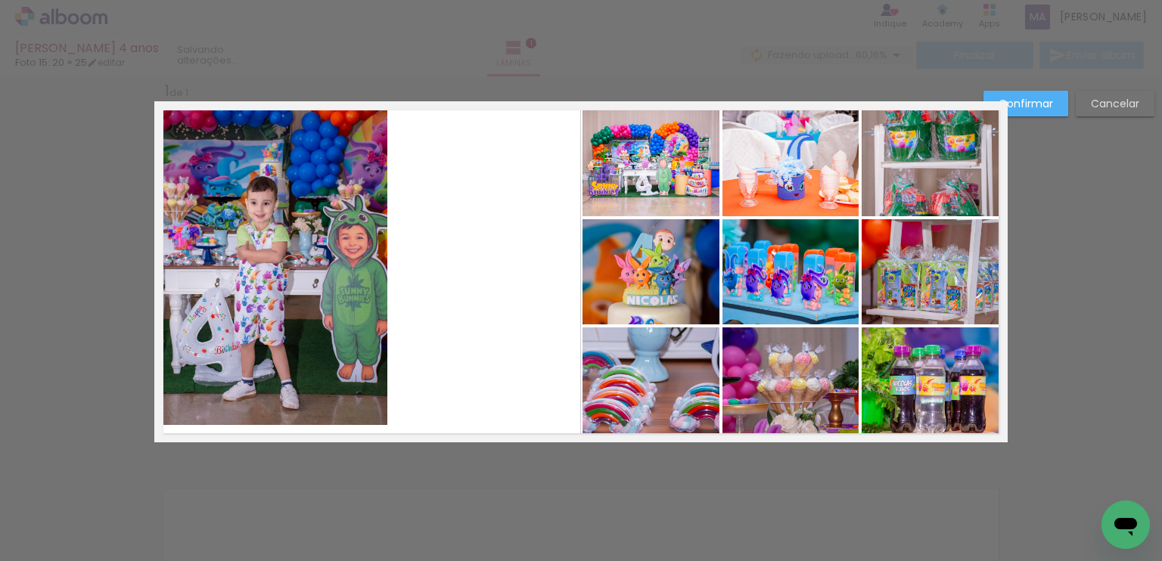
click at [592, 300] on quentale-photo at bounding box center [650, 271] width 137 height 105
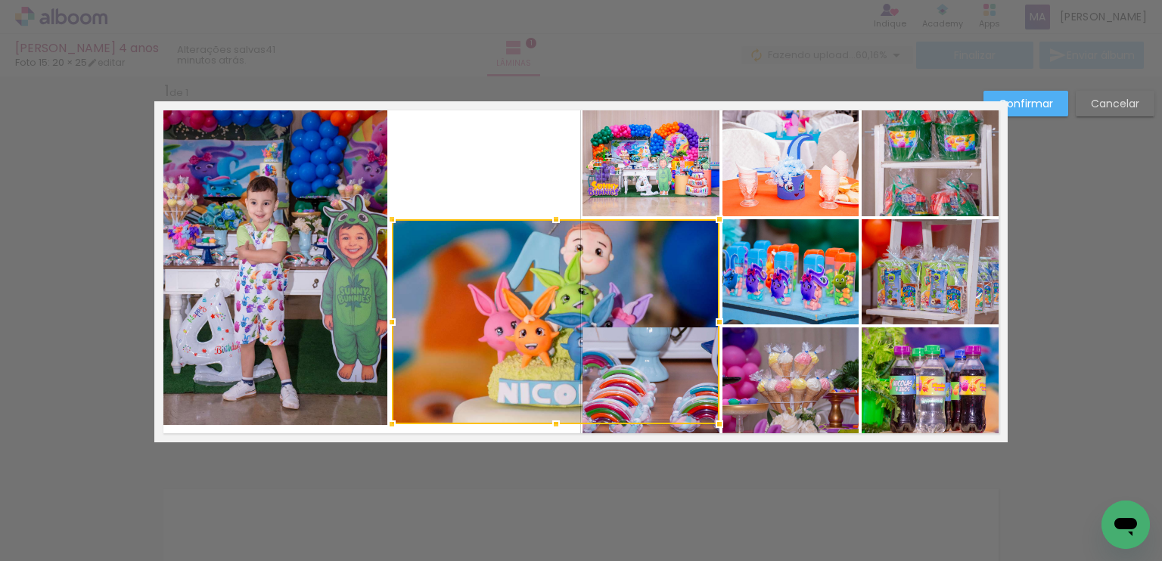
drag, startPoint x: 579, startPoint y: 322, endPoint x: 389, endPoint y: 422, distance: 215.2
click at [389, 422] on div at bounding box center [392, 424] width 30 height 30
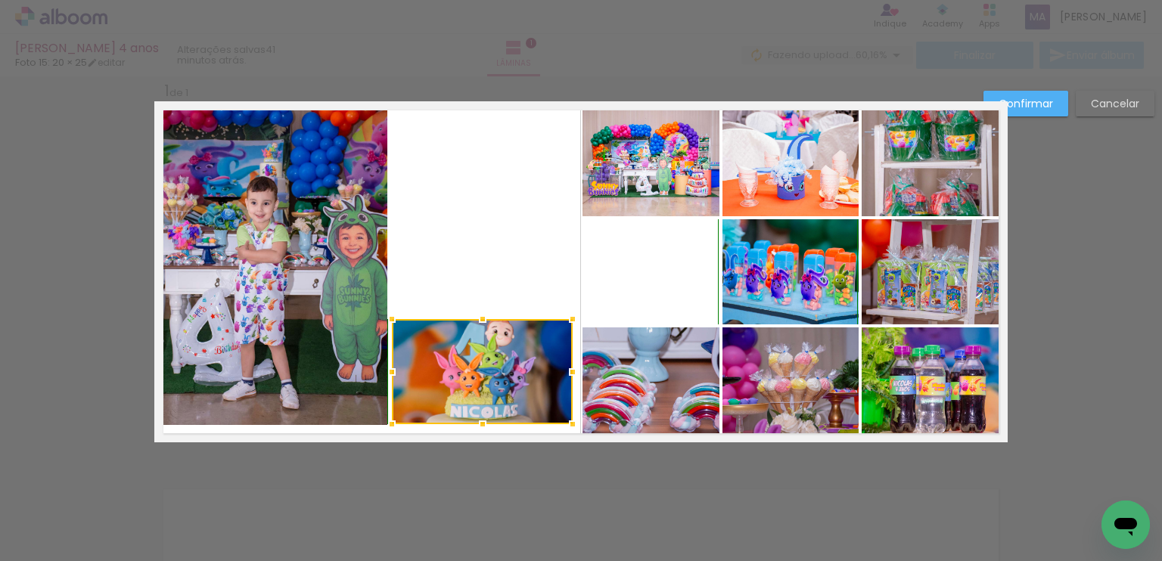
drag, startPoint x: 711, startPoint y: 222, endPoint x: 564, endPoint y: 329, distance: 181.4
click at [564, 329] on div at bounding box center [572, 319] width 30 height 30
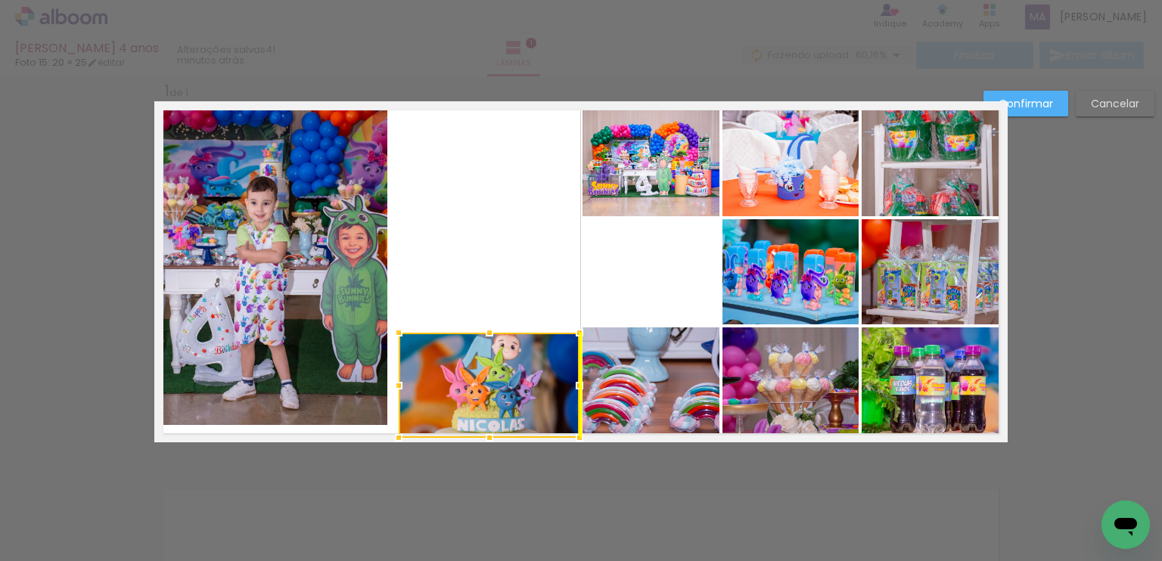
drag, startPoint x: 548, startPoint y: 352, endPoint x: 536, endPoint y: 352, distance: 12.1
click at [551, 359] on div at bounding box center [489, 385] width 181 height 105
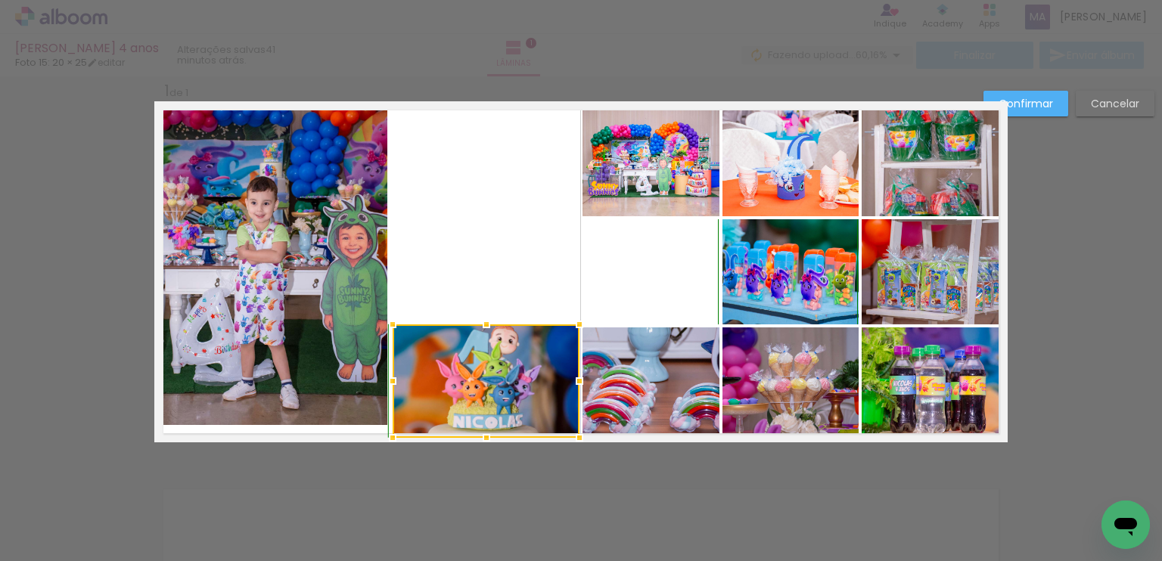
drag, startPoint x: 394, startPoint y: 332, endPoint x: 430, endPoint y: 316, distance: 38.9
click at [393, 329] on div at bounding box center [392, 324] width 30 height 30
click at [672, 172] on quentale-photo at bounding box center [650, 158] width 137 height 115
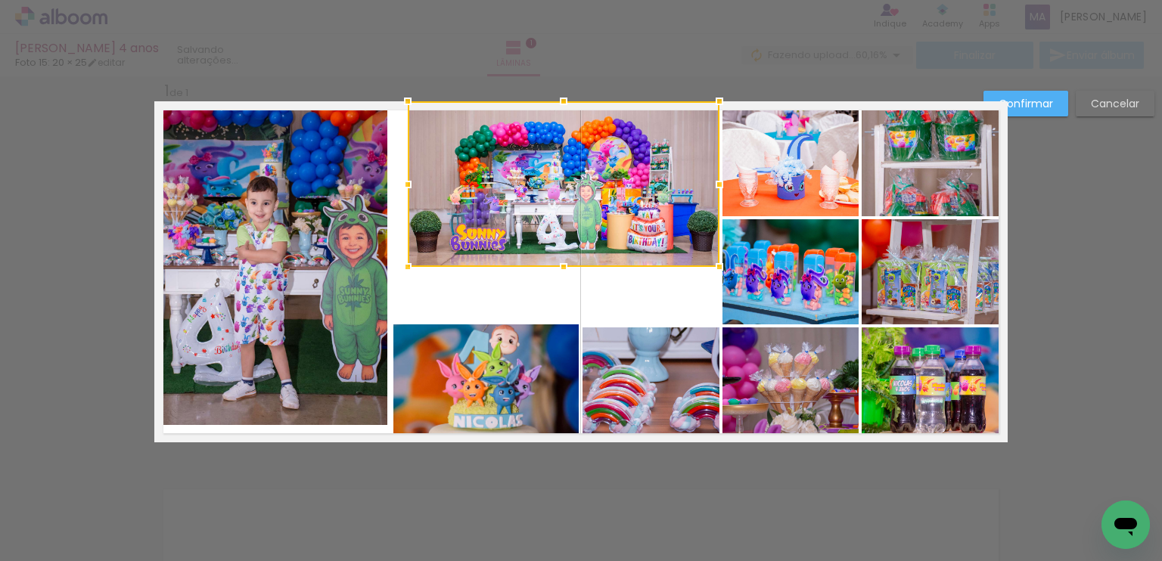
drag, startPoint x: 578, startPoint y: 216, endPoint x: 402, endPoint y: 269, distance: 183.3
click at [402, 269] on div at bounding box center [408, 267] width 30 height 30
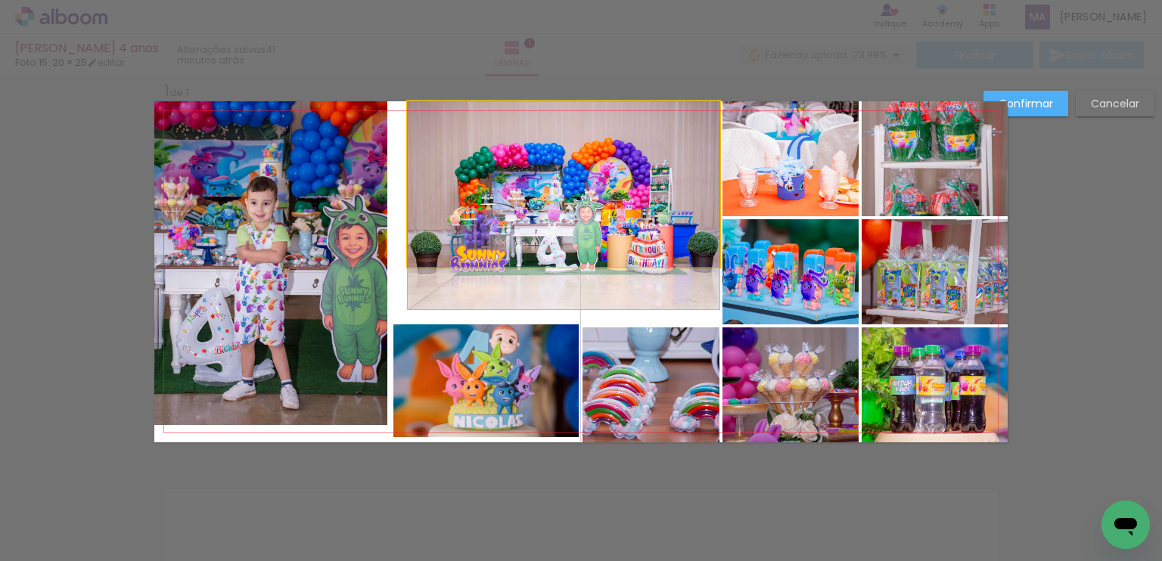
drag, startPoint x: 477, startPoint y: 215, endPoint x: 477, endPoint y: 244, distance: 28.8
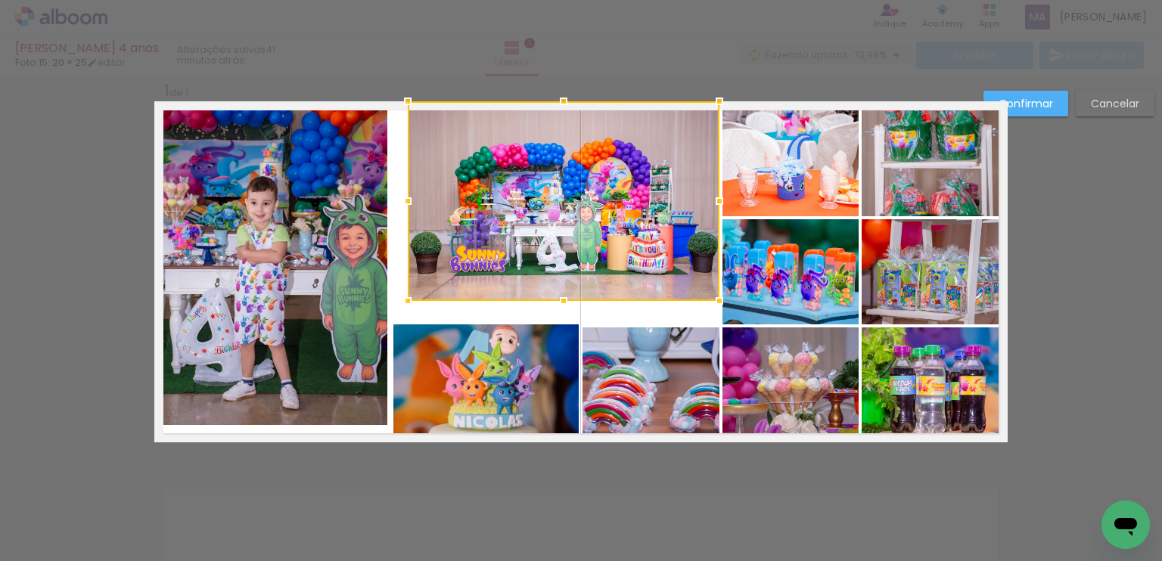
drag, startPoint x: 560, startPoint y: 266, endPoint x: 572, endPoint y: 300, distance: 35.9
click at [572, 300] on div at bounding box center [564, 201] width 312 height 200
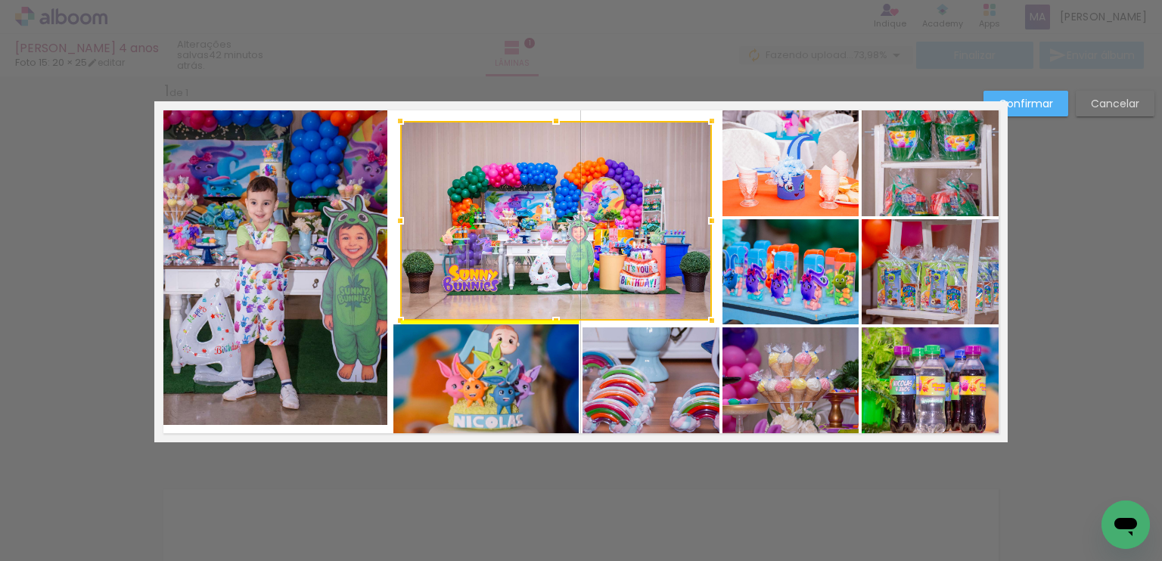
drag, startPoint x: 587, startPoint y: 238, endPoint x: 580, endPoint y: 253, distance: 15.9
click at [580, 253] on div at bounding box center [556, 221] width 312 height 200
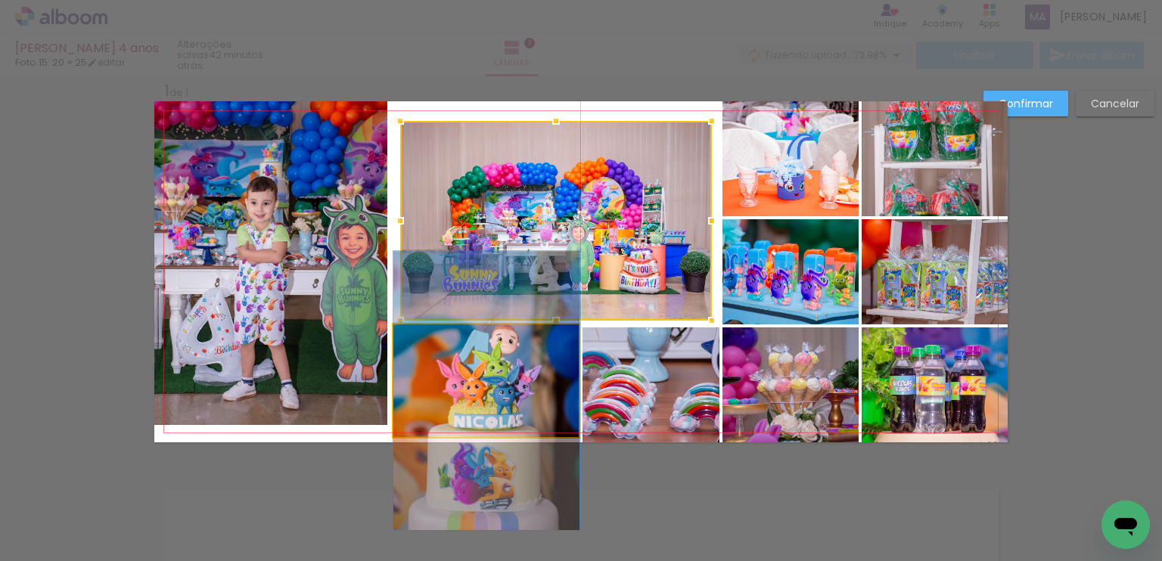
click at [523, 393] on quentale-photo at bounding box center [486, 380] width 186 height 113
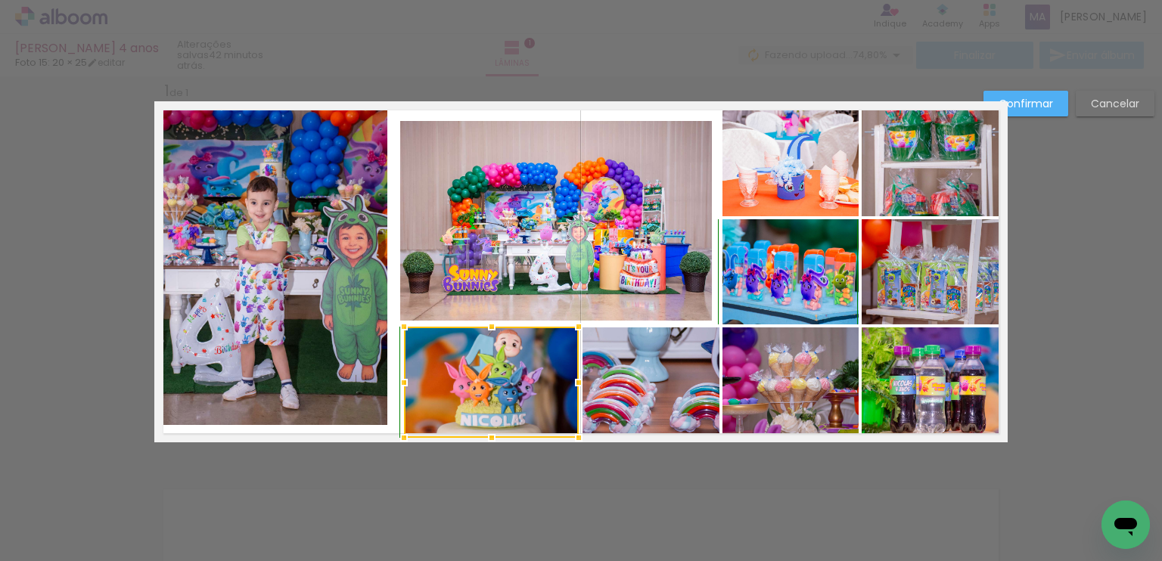
drag, startPoint x: 389, startPoint y: 331, endPoint x: 399, endPoint y: 337, distance: 12.2
click at [399, 337] on div at bounding box center [404, 327] width 30 height 30
click at [509, 369] on div at bounding box center [491, 382] width 175 height 111
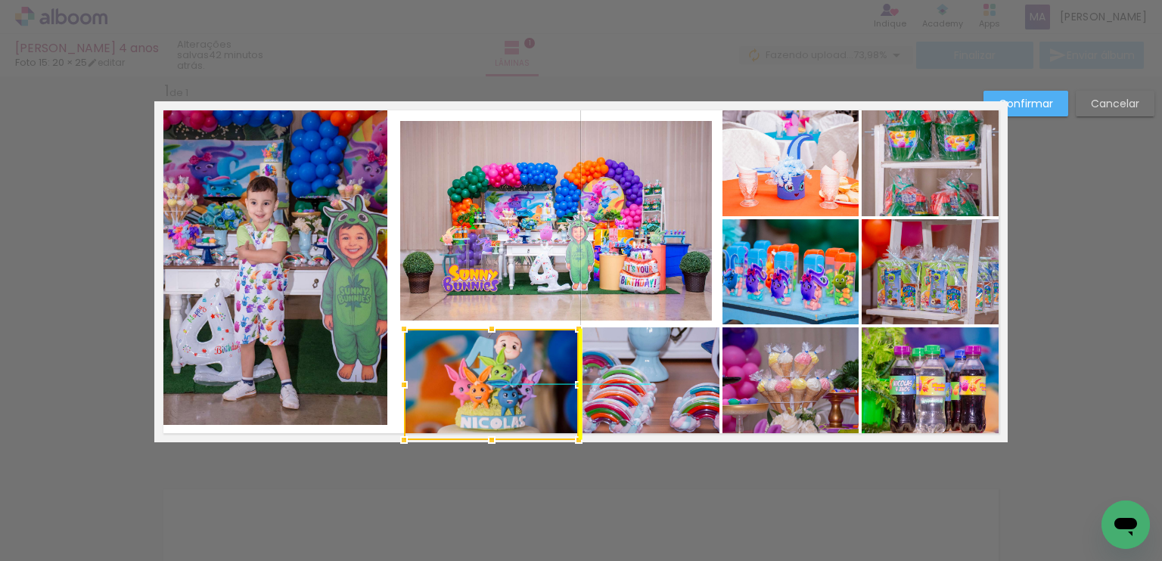
click at [511, 374] on div at bounding box center [491, 384] width 175 height 111
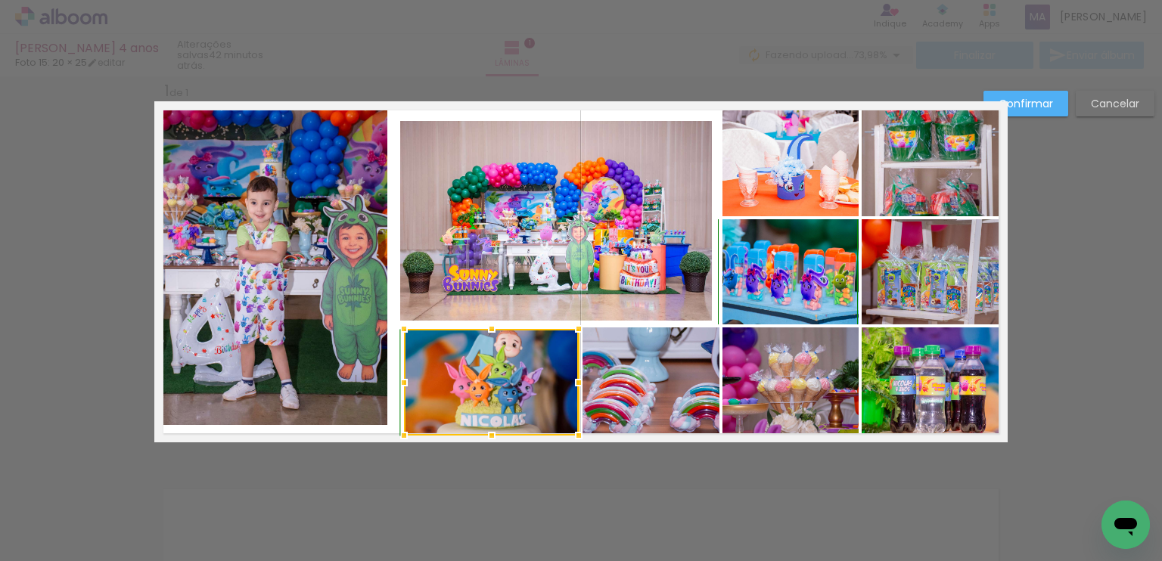
drag, startPoint x: 487, startPoint y: 444, endPoint x: 487, endPoint y: 433, distance: 10.6
click at [487, 433] on div at bounding box center [492, 436] width 30 height 30
click at [714, 491] on div "Confirmar Cancelar" at bounding box center [581, 454] width 1162 height 794
click at [300, 349] on quentale-photo at bounding box center [270, 263] width 233 height 324
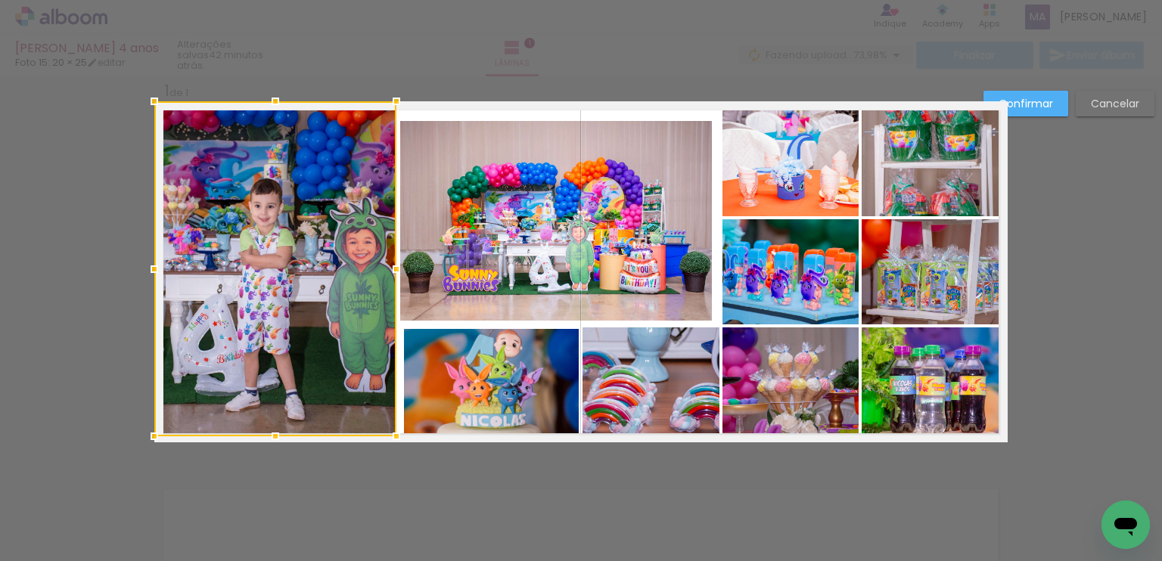
drag, startPoint x: 380, startPoint y: 425, endPoint x: 388, endPoint y: 436, distance: 13.6
click at [388, 436] on div at bounding box center [396, 436] width 30 height 30
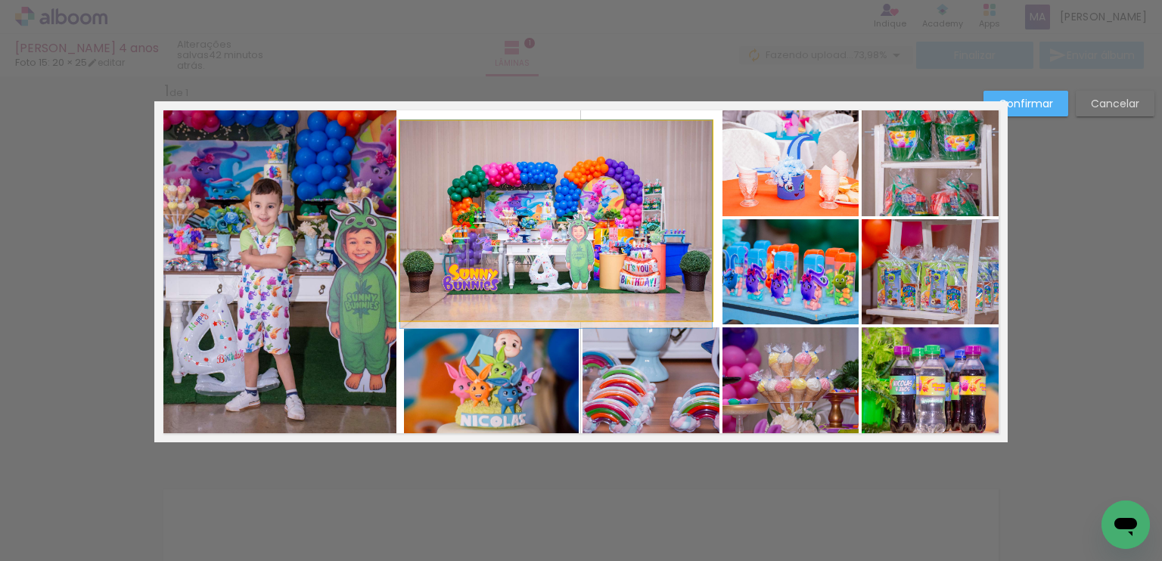
drag, startPoint x: 526, startPoint y: 294, endPoint x: 537, endPoint y: 293, distance: 10.6
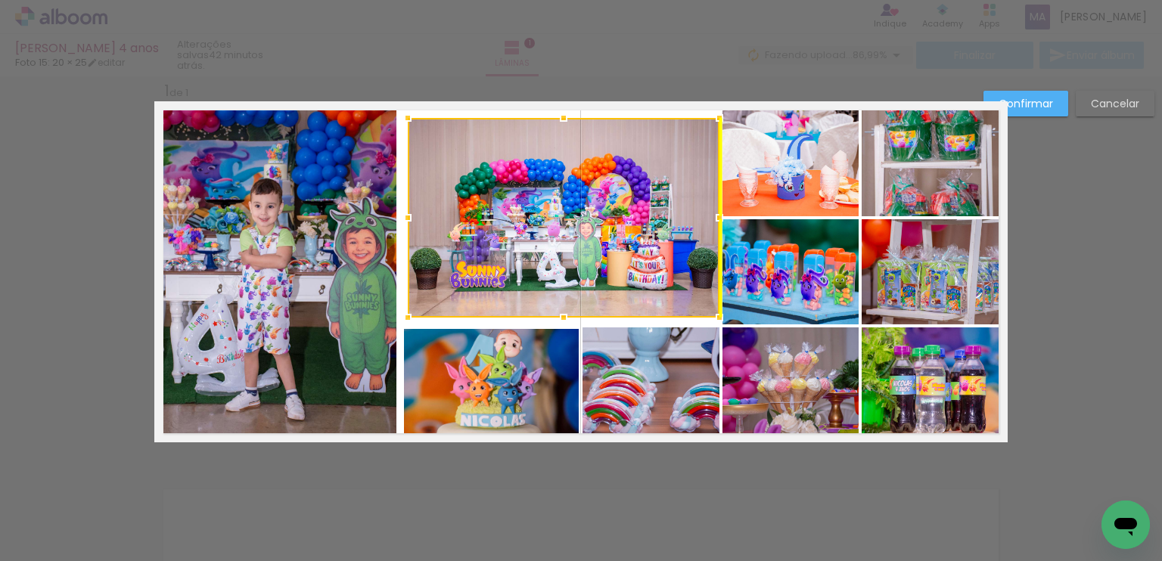
click at [548, 267] on div at bounding box center [564, 218] width 312 height 200
click at [664, 363] on quentale-photo at bounding box center [650, 385] width 137 height 115
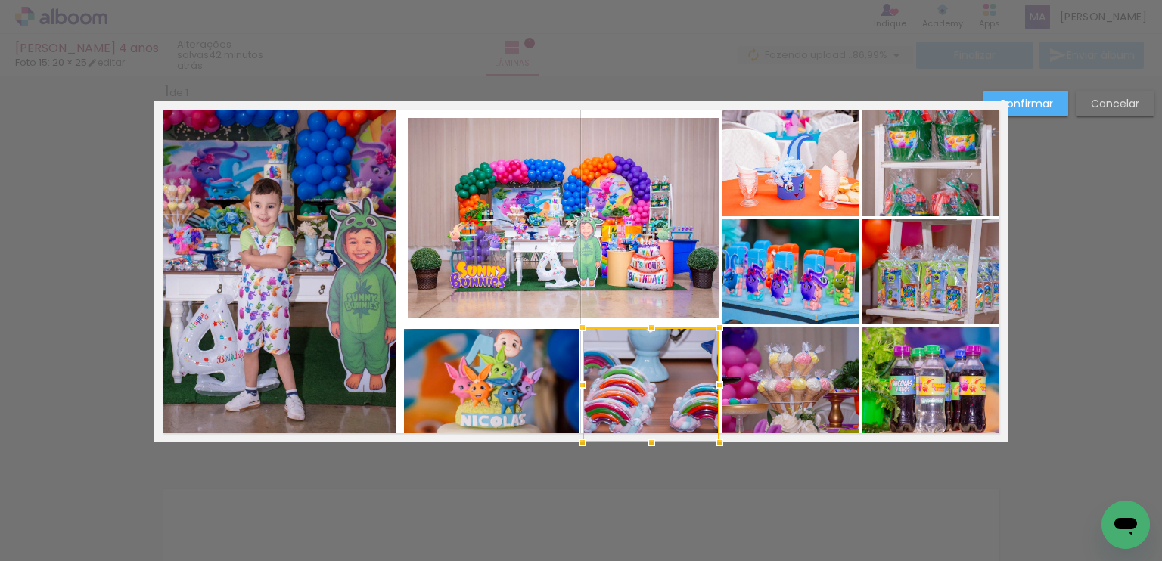
click at [550, 377] on quentale-photo at bounding box center [491, 382] width 175 height 107
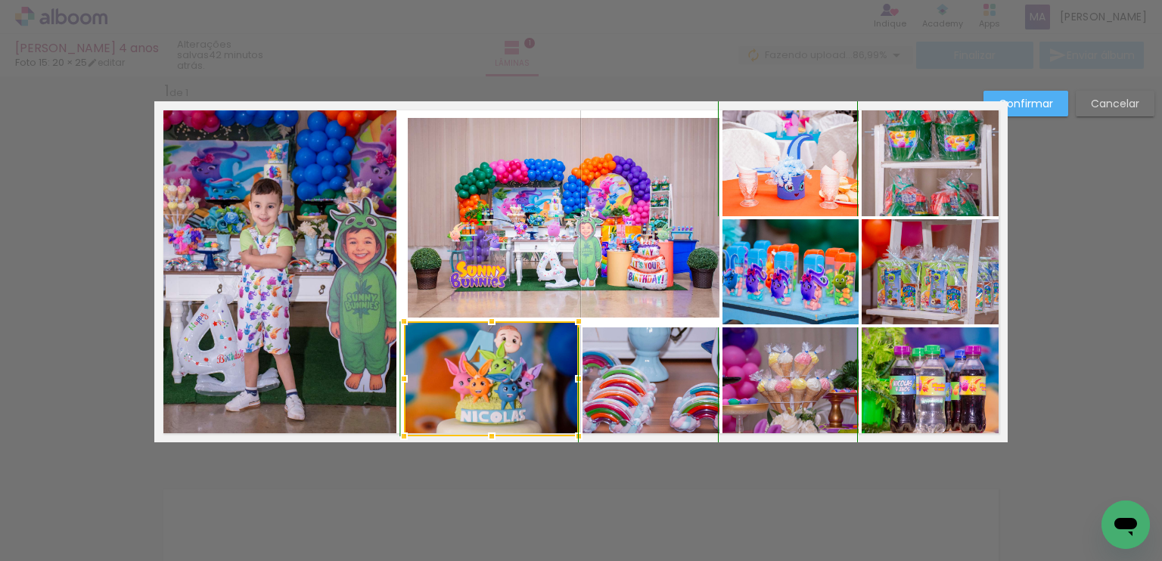
click at [483, 328] on div at bounding box center [492, 321] width 30 height 30
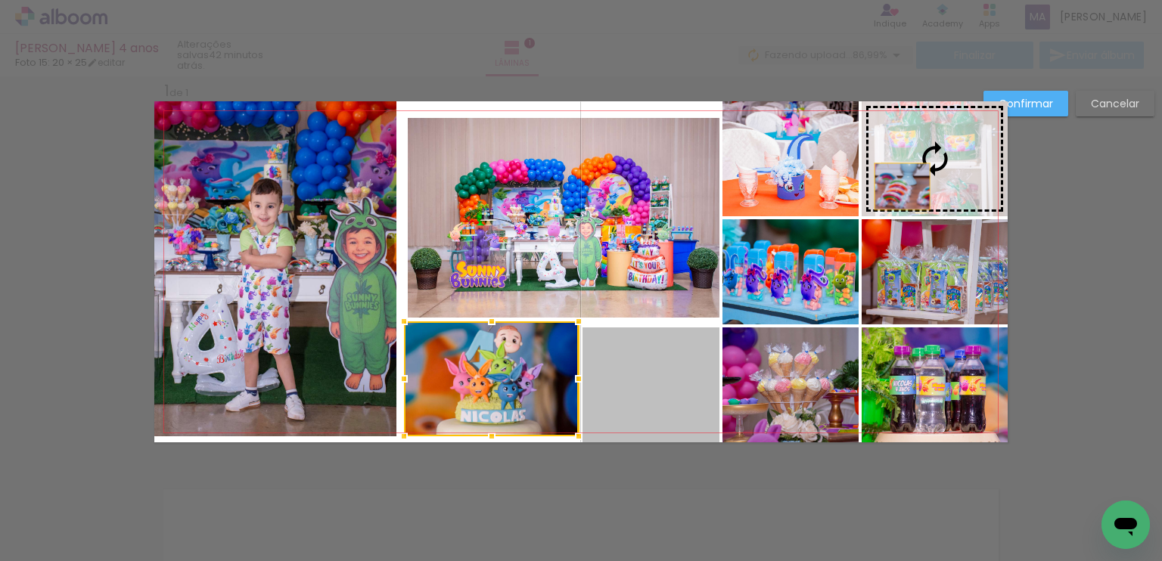
drag, startPoint x: 643, startPoint y: 370, endPoint x: 896, endPoint y: 185, distance: 313.5
click at [0, 0] on slot at bounding box center [0, 0] width 0 height 0
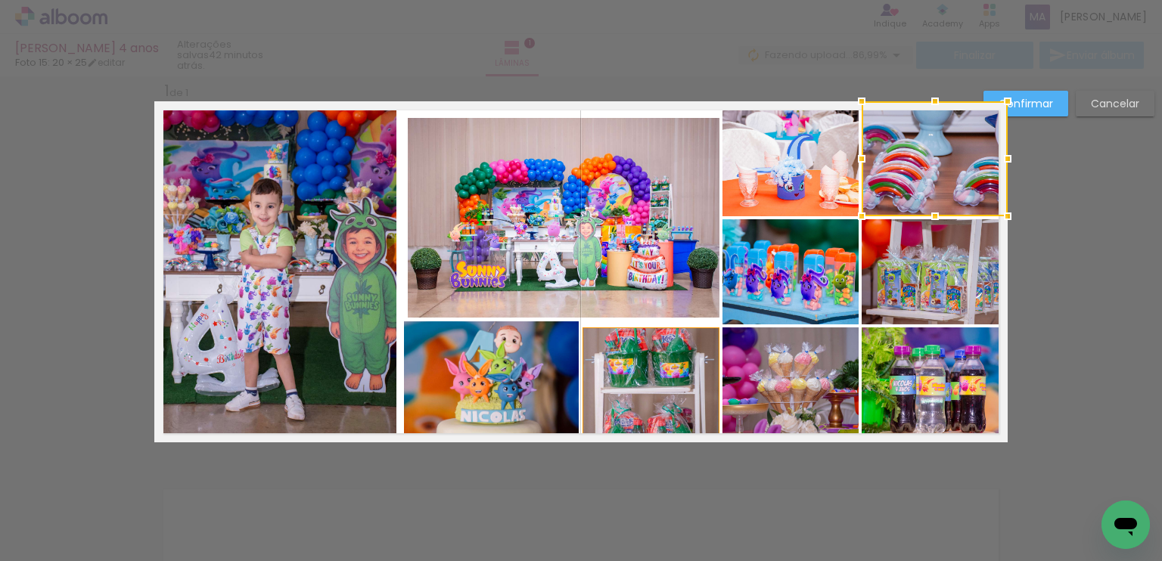
click at [636, 361] on quentale-photo at bounding box center [650, 385] width 137 height 115
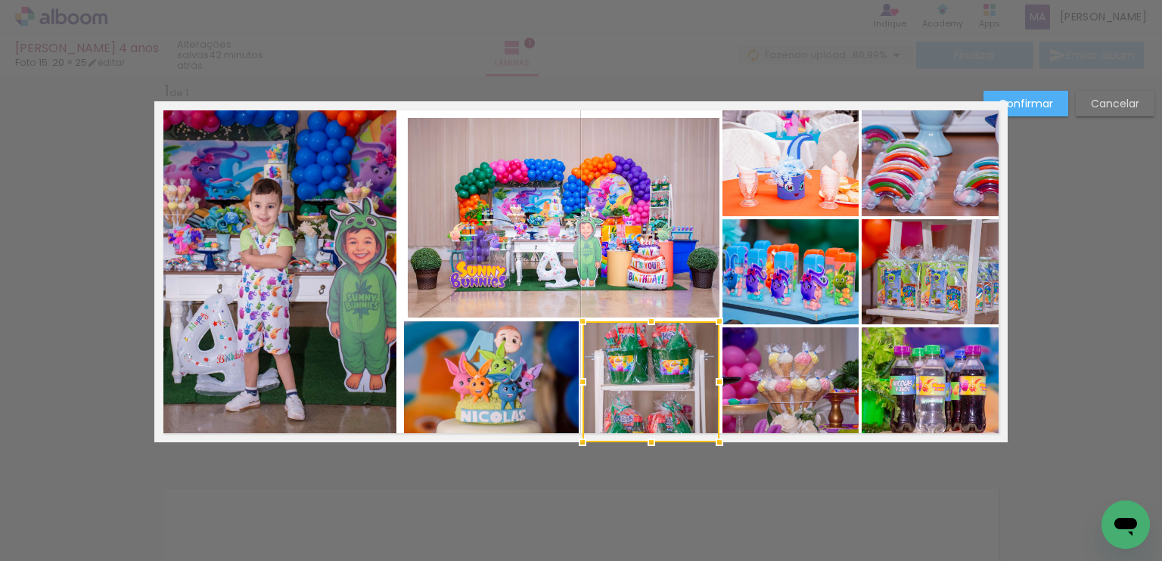
drag, startPoint x: 641, startPoint y: 328, endPoint x: 644, endPoint y: 318, distance: 10.1
click at [644, 318] on div at bounding box center [651, 321] width 30 height 30
click at [533, 387] on quentale-photo at bounding box center [491, 378] width 175 height 115
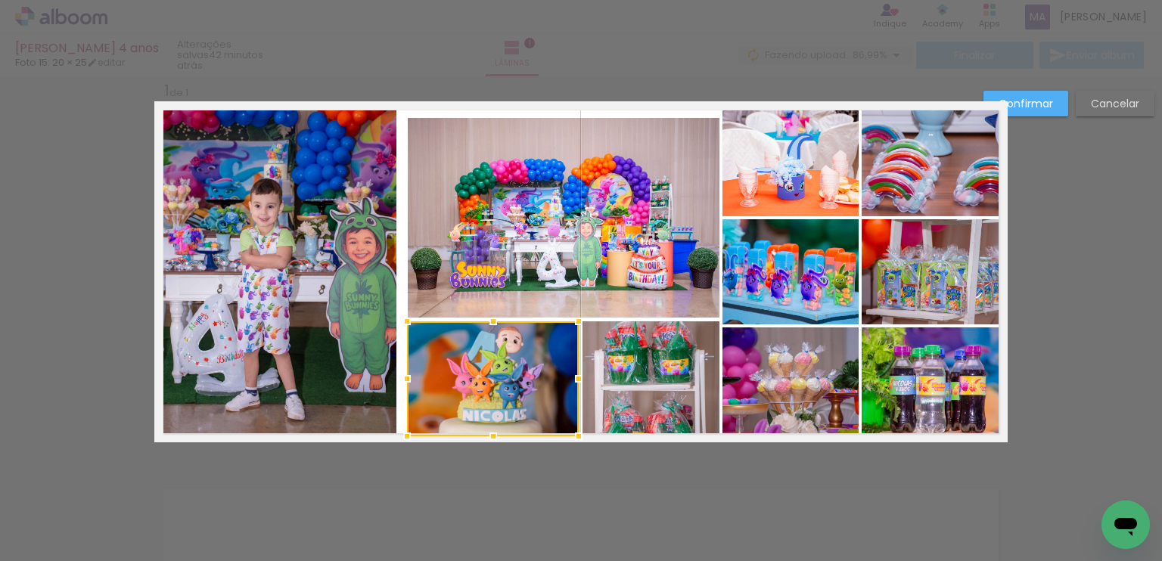
click at [399, 380] on div at bounding box center [407, 379] width 30 height 30
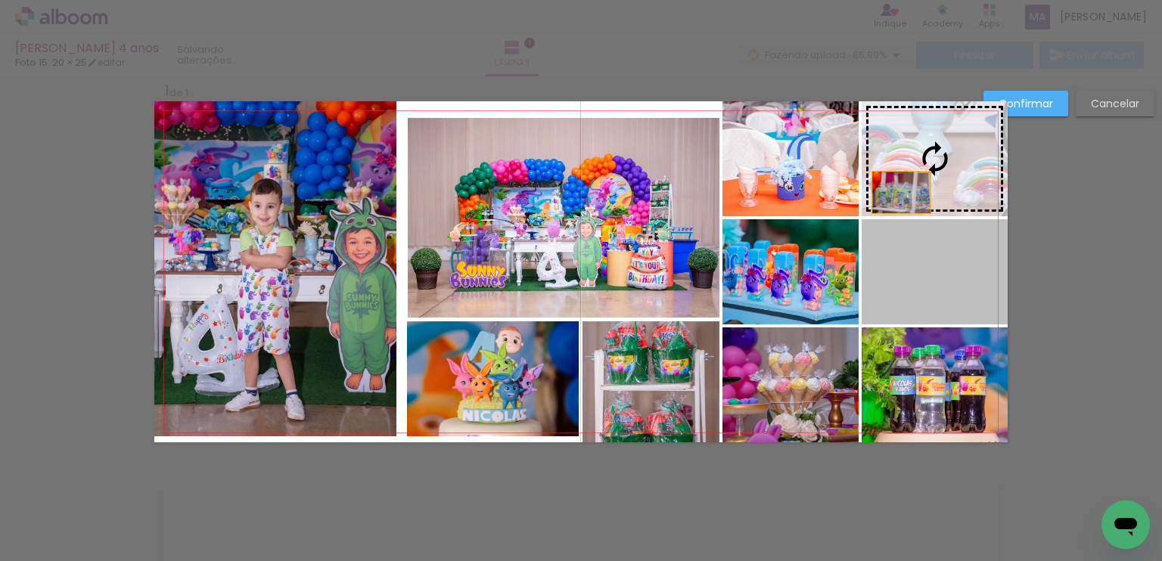
drag, startPoint x: 911, startPoint y: 292, endPoint x: 896, endPoint y: 192, distance: 101.0
click at [0, 0] on slot at bounding box center [0, 0] width 0 height 0
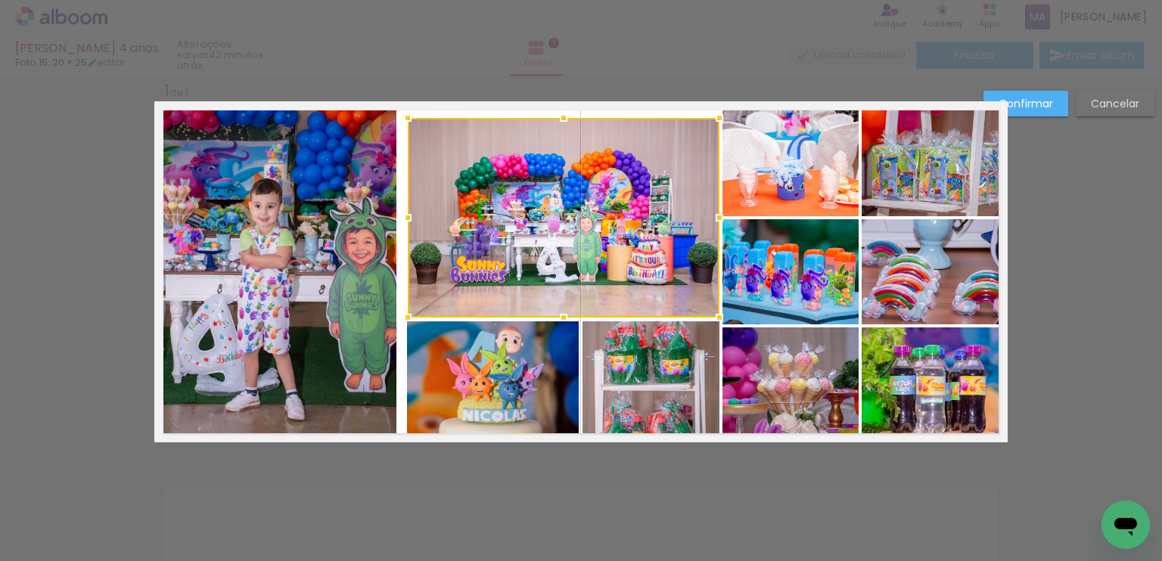
click at [1038, 294] on div "Confirmar Cancelar" at bounding box center [581, 454] width 1162 height 794
click at [1077, 325] on div "Confirmar Cancelar" at bounding box center [581, 454] width 1162 height 794
click at [0, 0] on slot "Confirmar" at bounding box center [0, 0] width 0 height 0
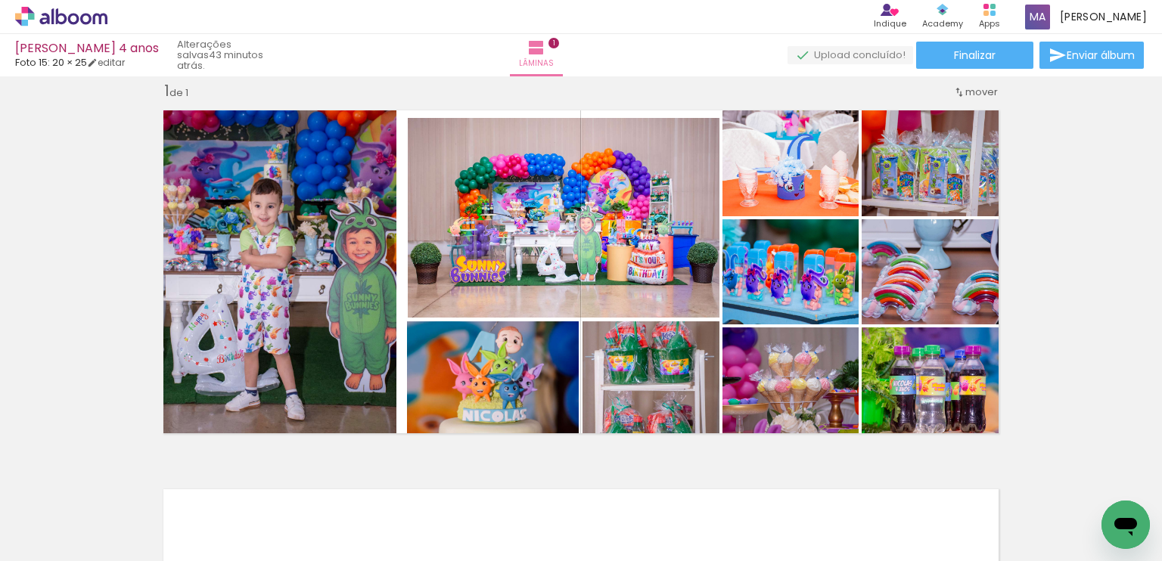
scroll to position [0, 0]
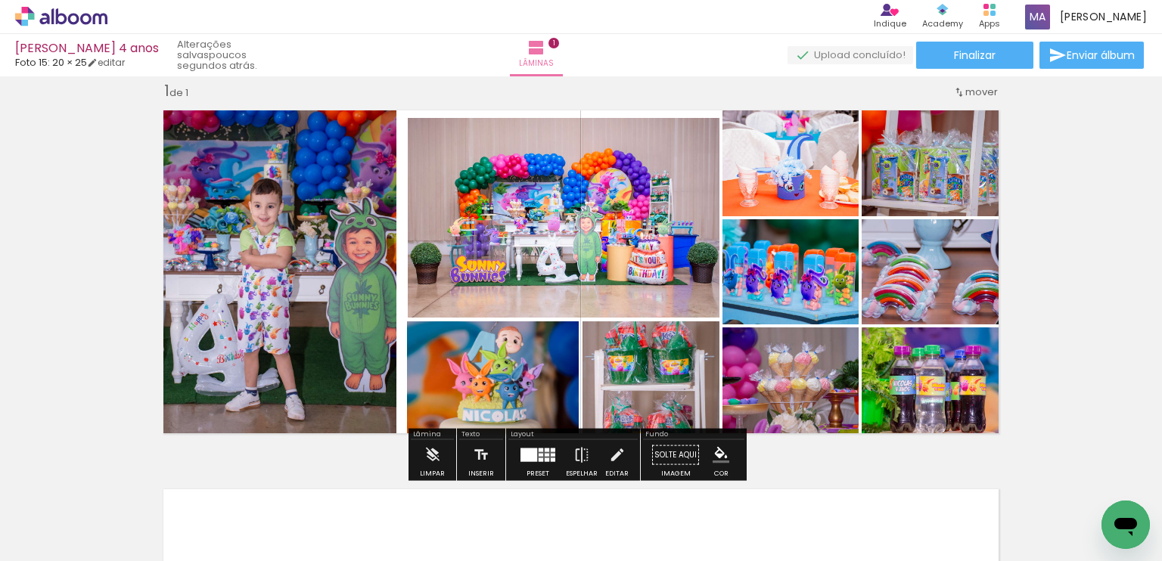
click at [1050, 397] on div "Inserir lâmina 1 de 1" at bounding box center [581, 442] width 1162 height 759
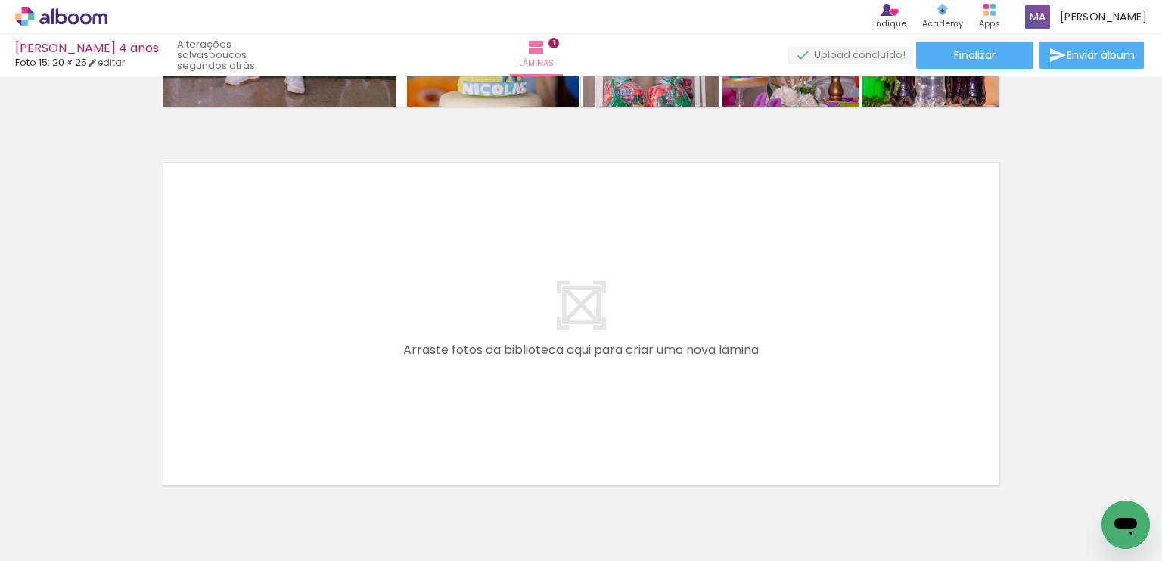
scroll to position [349, 0]
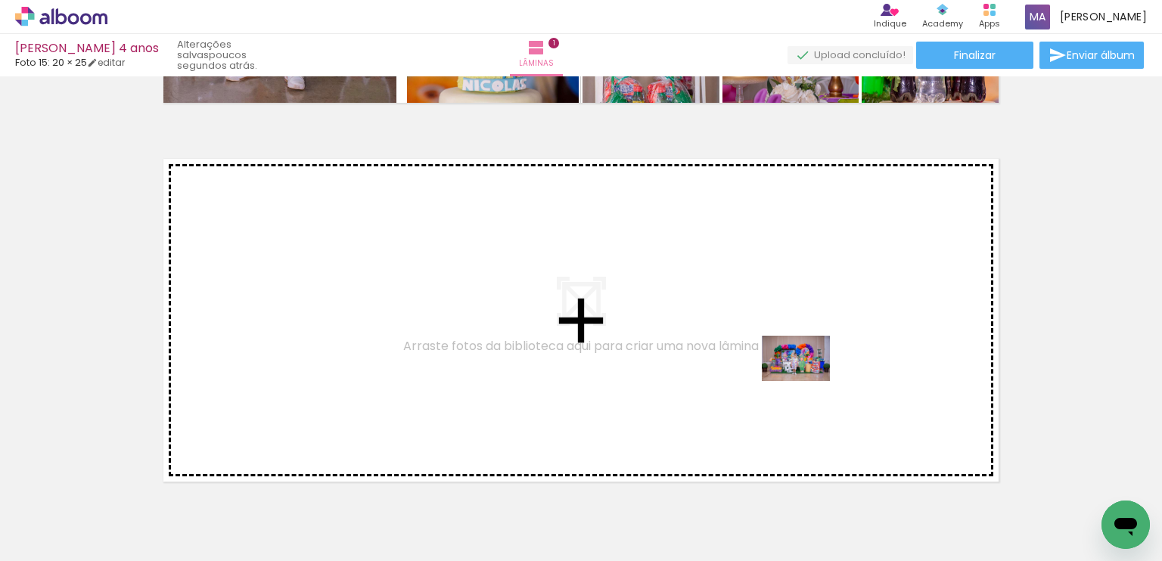
drag, startPoint x: 722, startPoint y: 481, endPoint x: 807, endPoint y: 381, distance: 130.9
click at [807, 381] on quentale-workspace at bounding box center [581, 280] width 1162 height 561
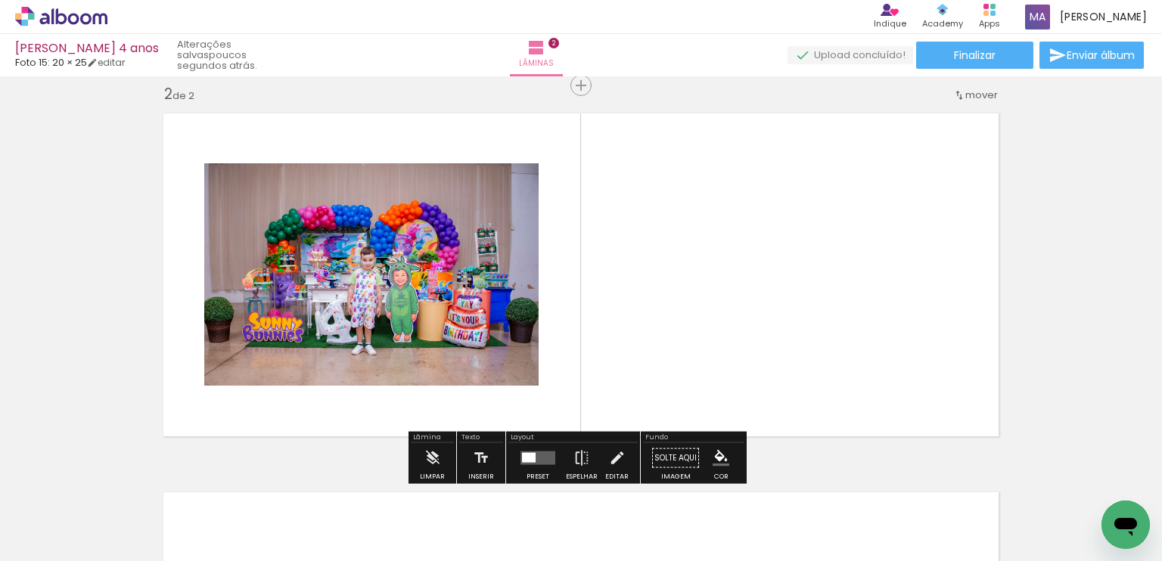
scroll to position [398, 0]
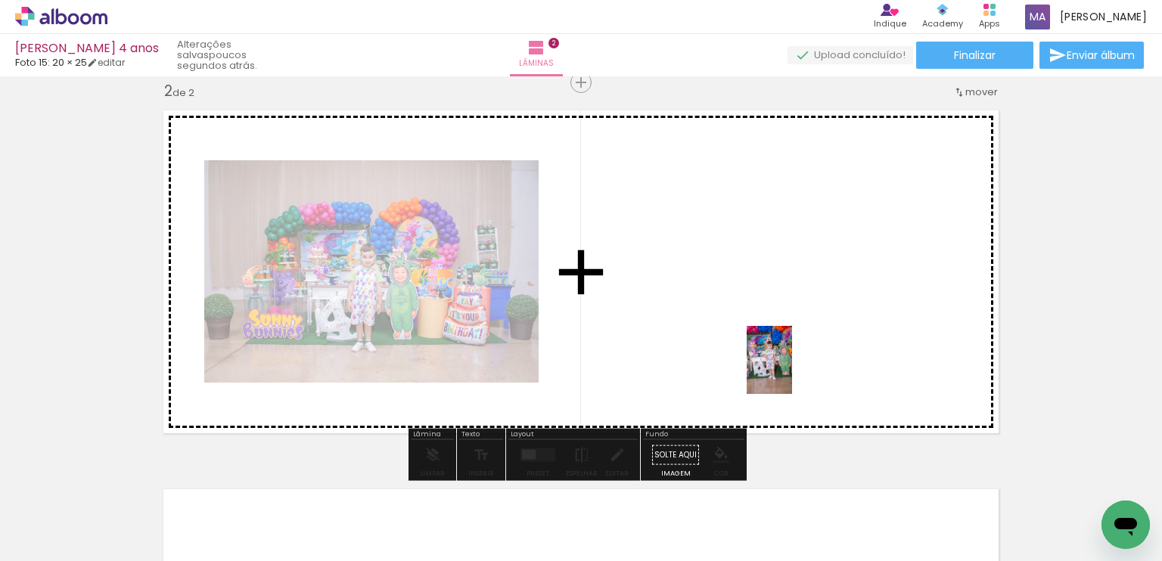
drag, startPoint x: 846, startPoint y: 515, endPoint x: 792, endPoint y: 371, distance: 153.4
click at [792, 371] on quentale-workspace at bounding box center [581, 280] width 1162 height 561
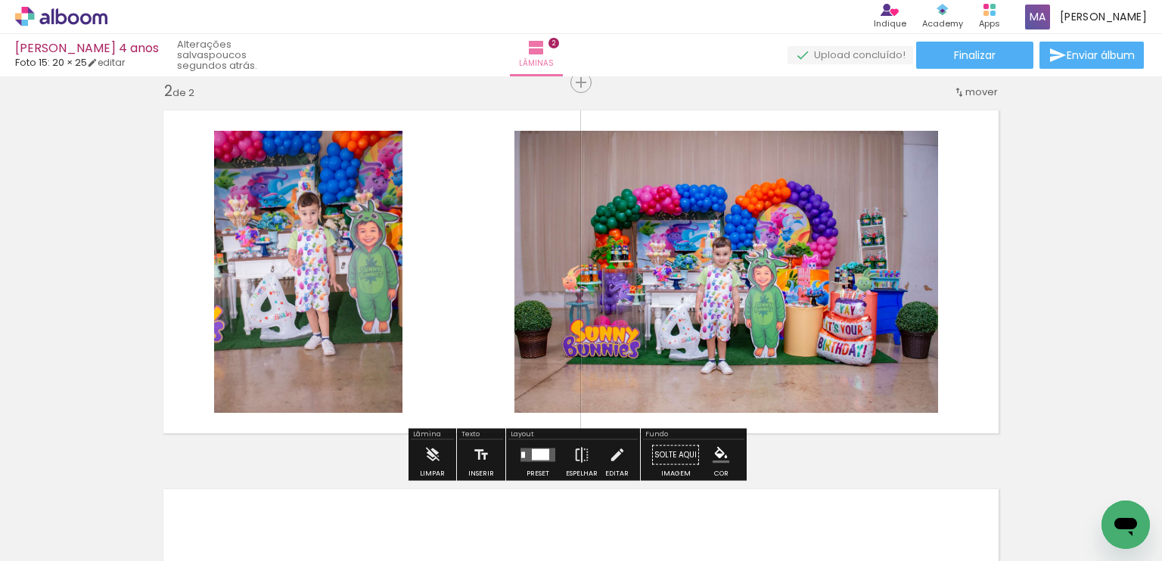
click at [1039, 385] on div "Inserir lâmina 1 de 2 Inserir lâmina 2 de 2" at bounding box center [581, 253] width 1162 height 1138
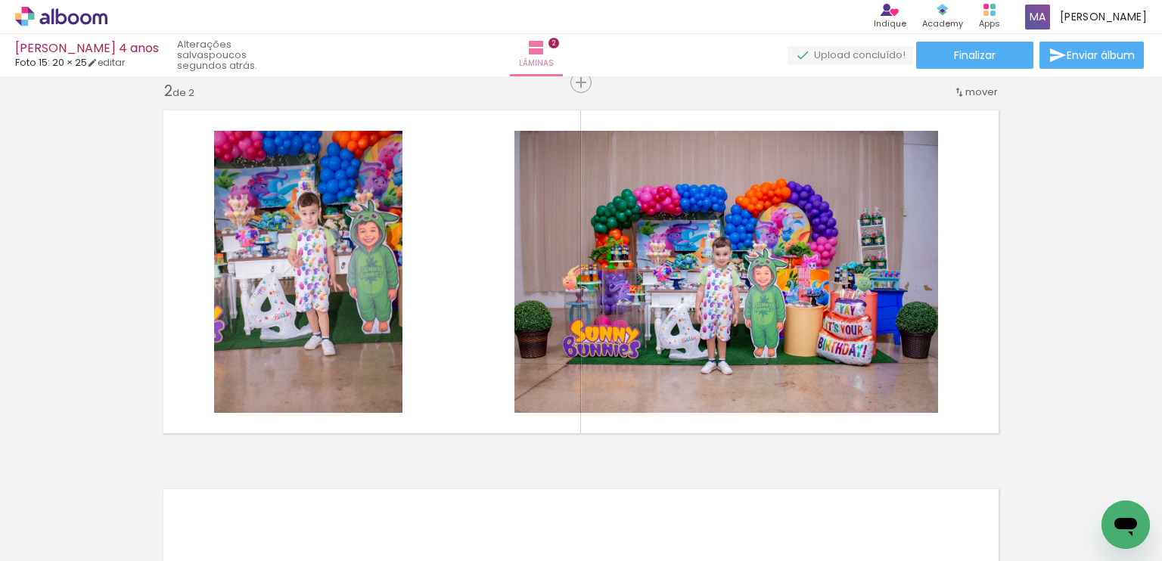
scroll to position [0, 488]
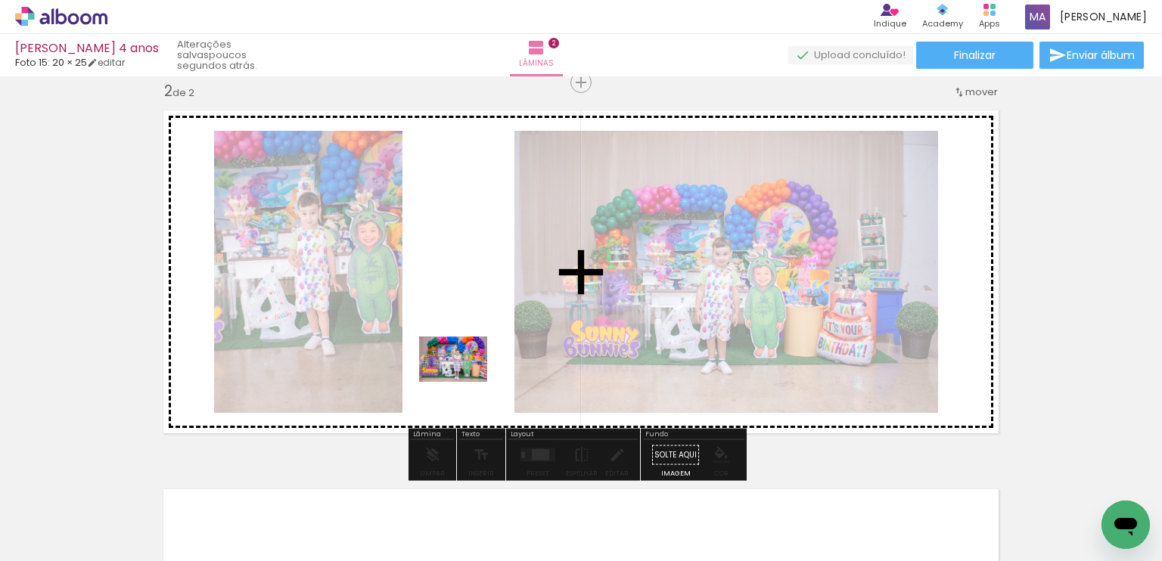
drag, startPoint x: 504, startPoint y: 513, endPoint x: 464, endPoint y: 382, distance: 136.9
click at [464, 382] on quentale-workspace at bounding box center [581, 280] width 1162 height 561
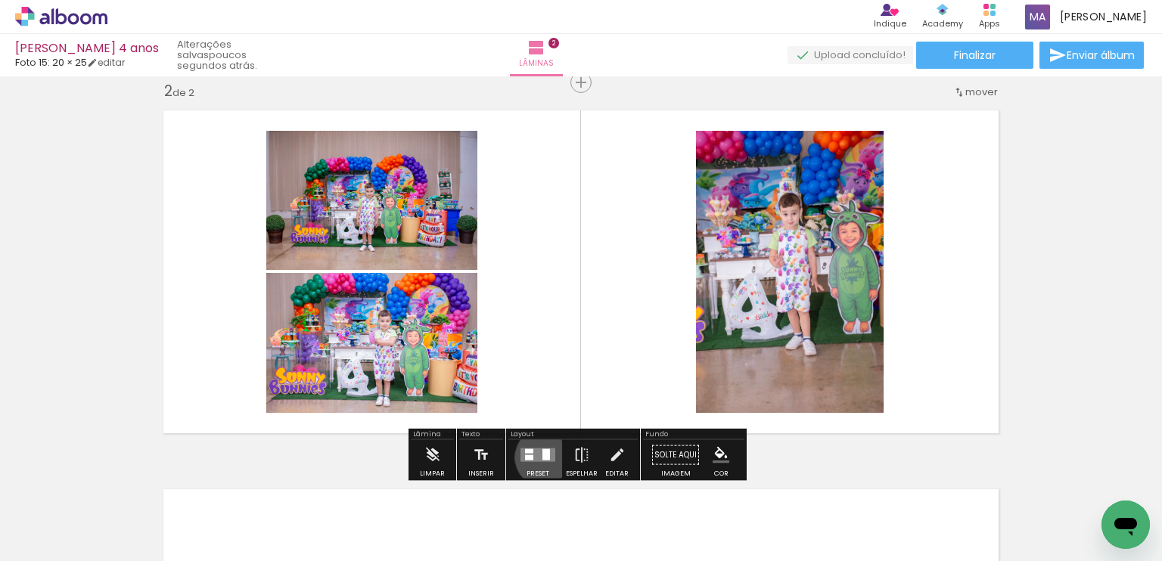
click at [542, 457] on div at bounding box center [546, 454] width 8 height 11
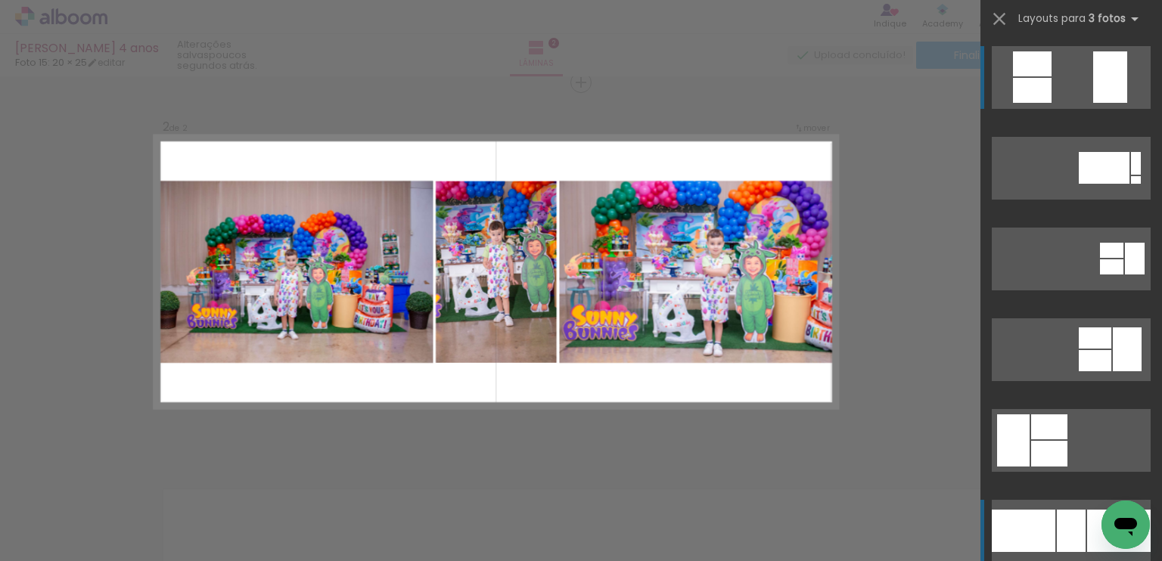
click at [1080, 531] on quentale-layouter at bounding box center [1071, 531] width 159 height 63
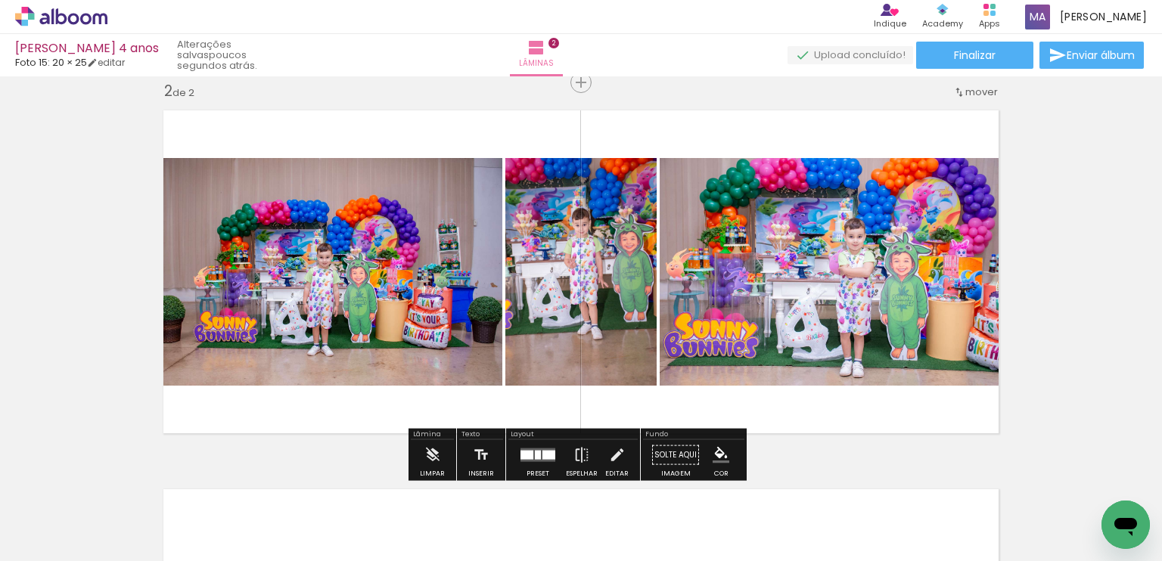
click at [1088, 393] on div "Inserir lâmina 1 de 2 Inserir lâmina 2 de 2" at bounding box center [581, 253] width 1162 height 1138
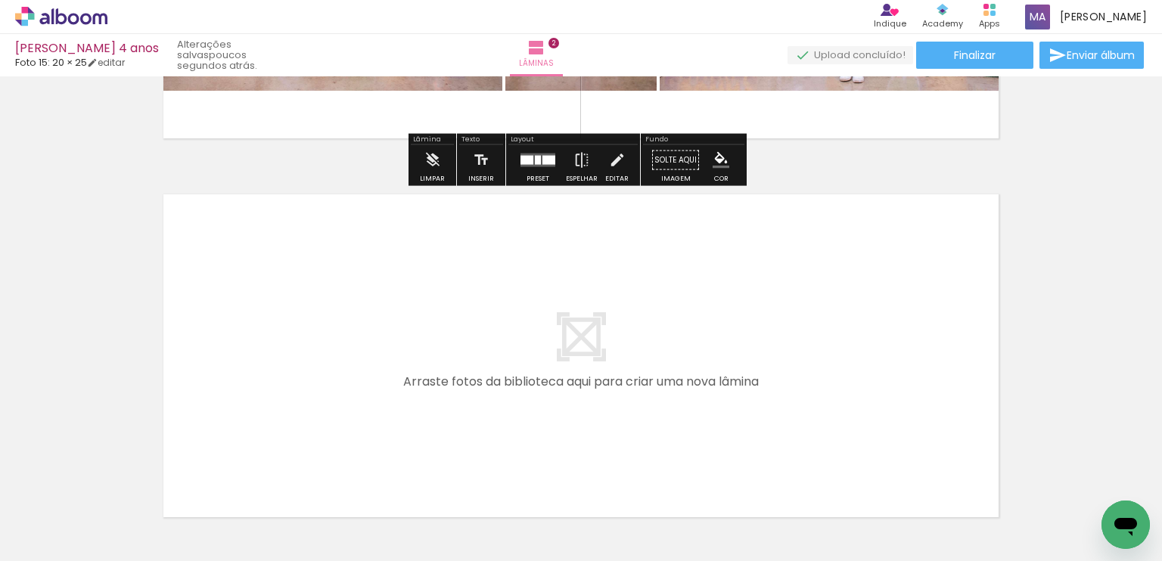
scroll to position [701, 0]
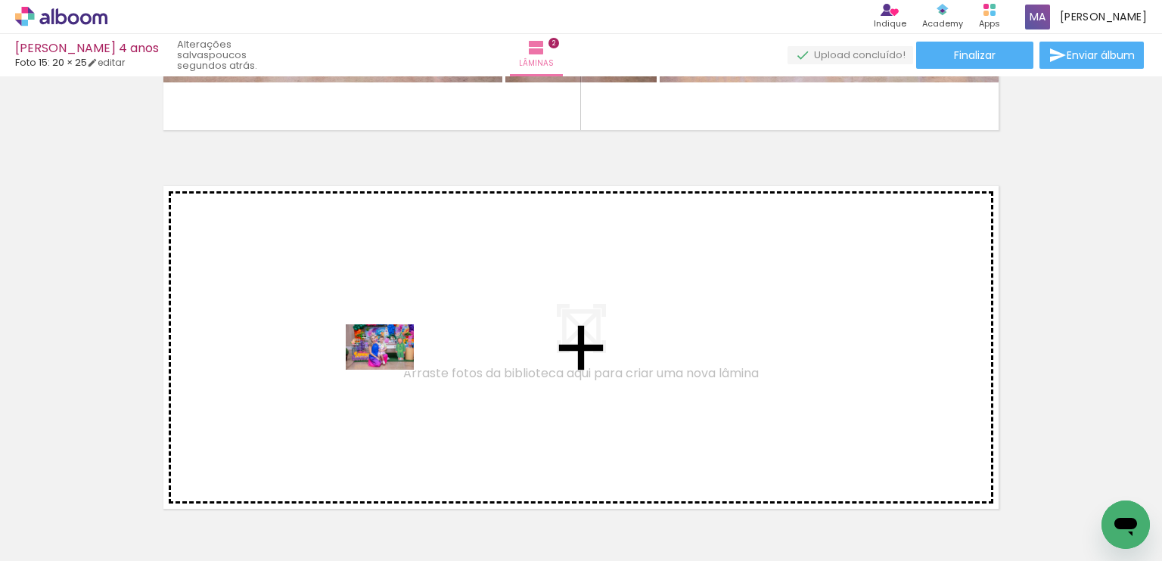
drag, startPoint x: 592, startPoint y: 523, endPoint x: 391, endPoint y: 370, distance: 253.1
click at [391, 370] on quentale-workspace at bounding box center [581, 280] width 1162 height 561
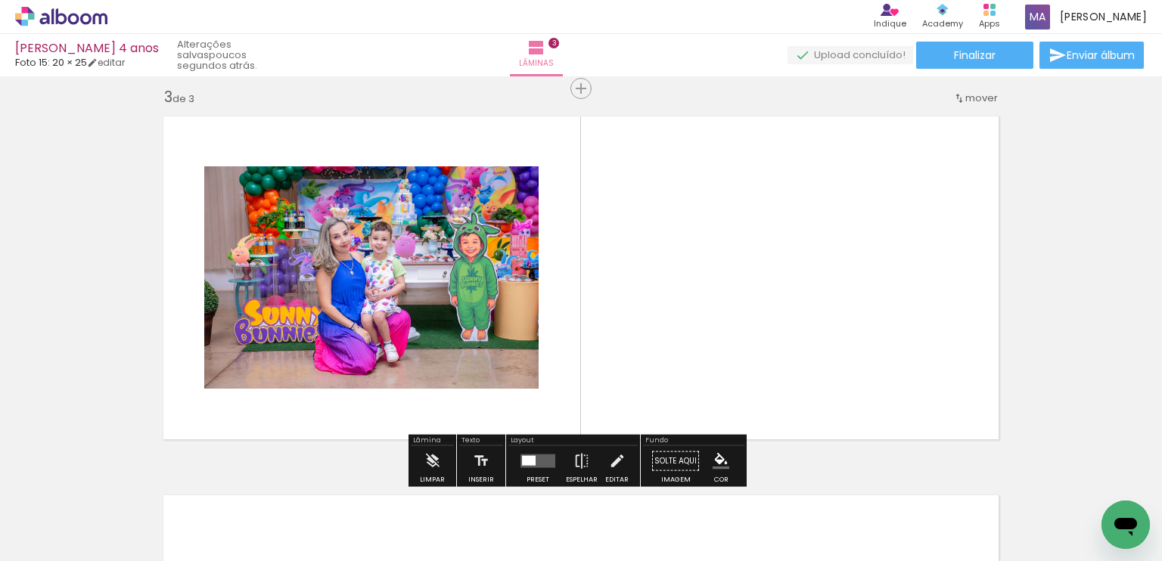
scroll to position [777, 0]
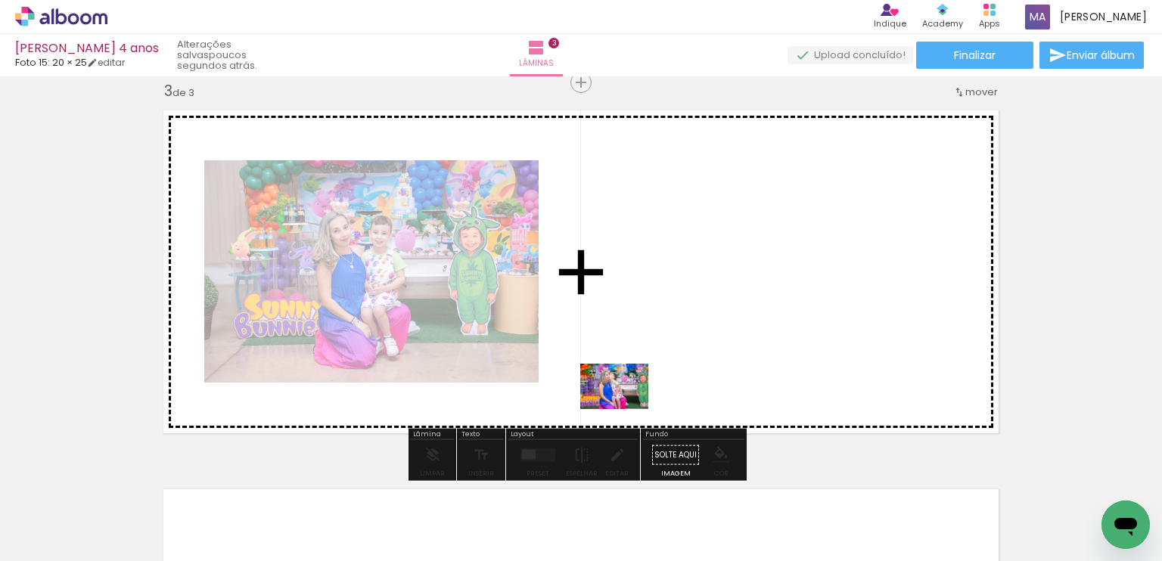
drag, startPoint x: 677, startPoint y: 501, endPoint x: 629, endPoint y: 396, distance: 116.1
click at [629, 396] on quentale-workspace at bounding box center [581, 280] width 1162 height 561
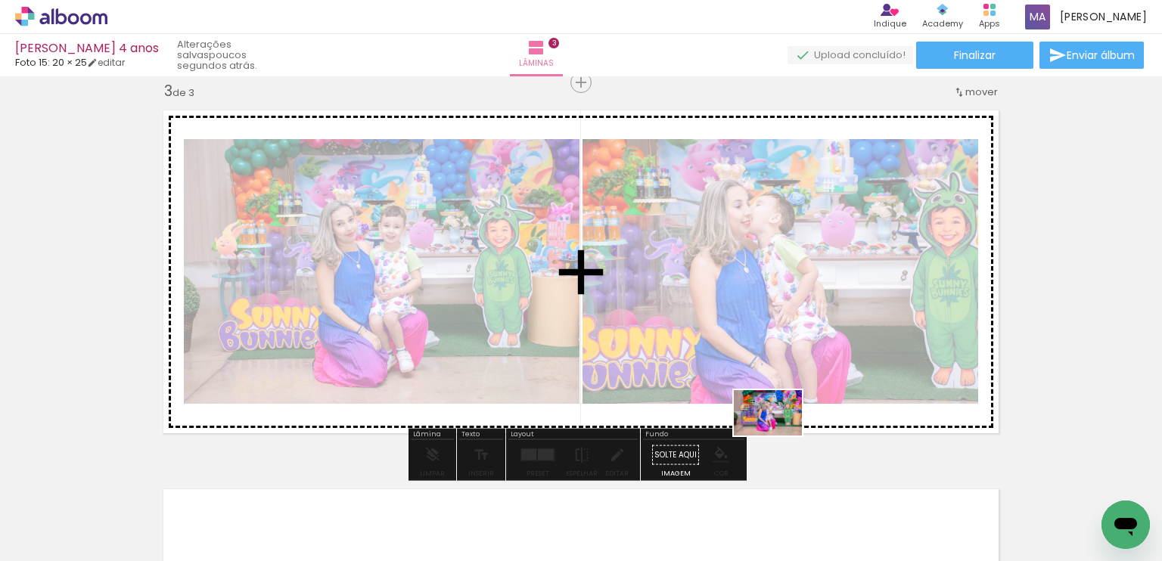
drag, startPoint x: 771, startPoint y: 520, endPoint x: 779, endPoint y: 436, distance: 84.3
click at [779, 436] on quentale-workspace at bounding box center [581, 280] width 1162 height 561
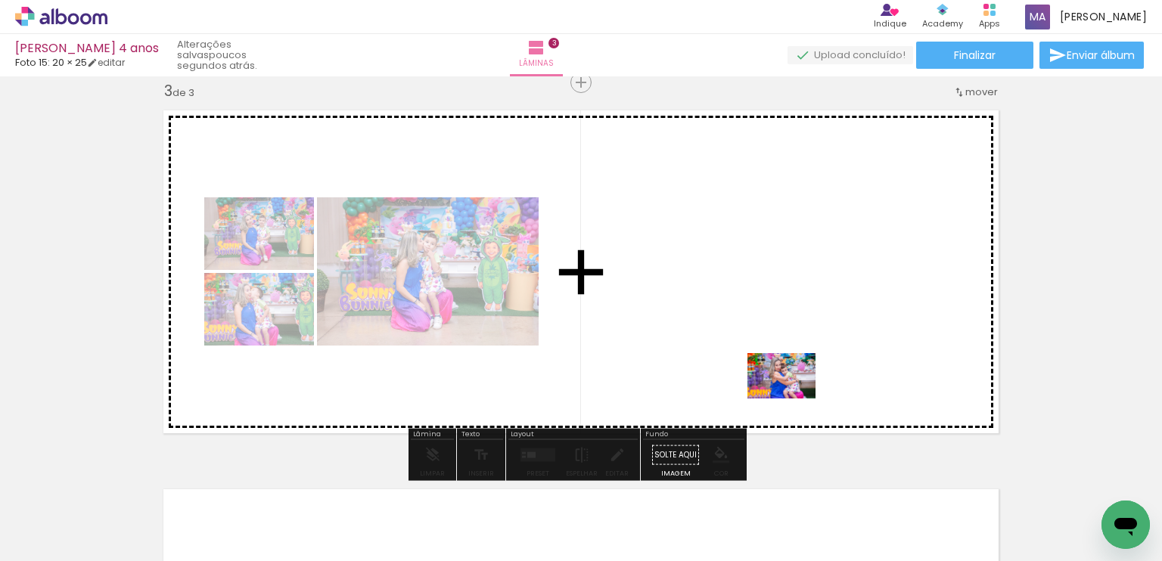
drag, startPoint x: 858, startPoint y: 504, endPoint x: 793, endPoint y: 398, distance: 124.7
click at [793, 398] on quentale-workspace at bounding box center [581, 280] width 1162 height 561
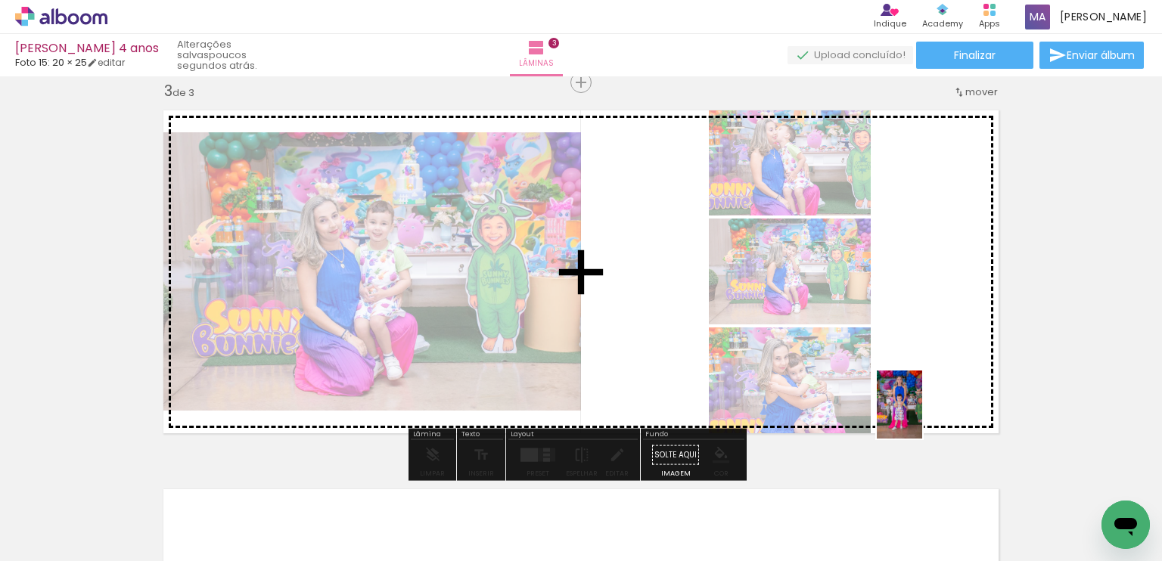
drag, startPoint x: 933, startPoint y: 504, endPoint x: 922, endPoint y: 414, distance: 90.6
click at [922, 414] on quentale-workspace at bounding box center [581, 280] width 1162 height 561
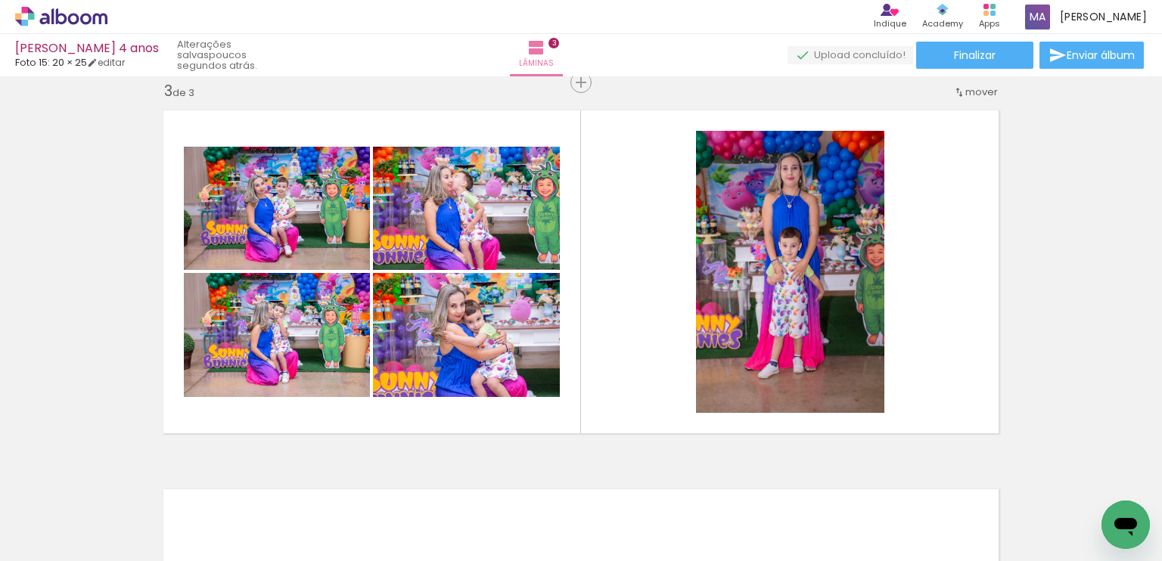
scroll to position [0, 2033]
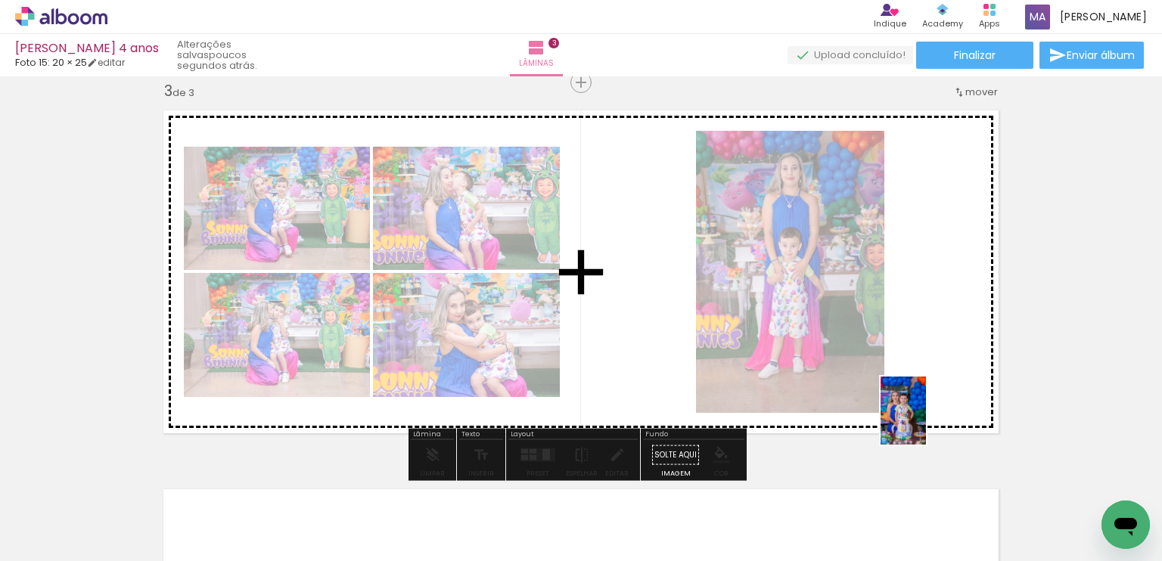
drag, startPoint x: 829, startPoint y: 514, endPoint x: 926, endPoint y: 422, distance: 133.2
click at [926, 422] on quentale-workspace at bounding box center [581, 280] width 1162 height 561
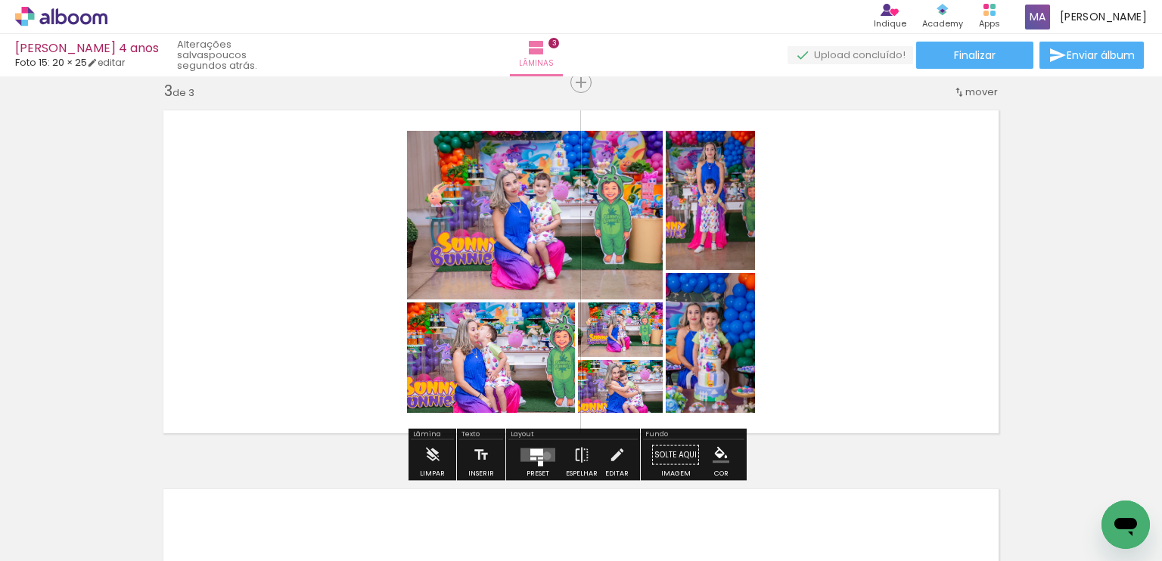
click at [543, 455] on quentale-layouter at bounding box center [537, 456] width 35 height 14
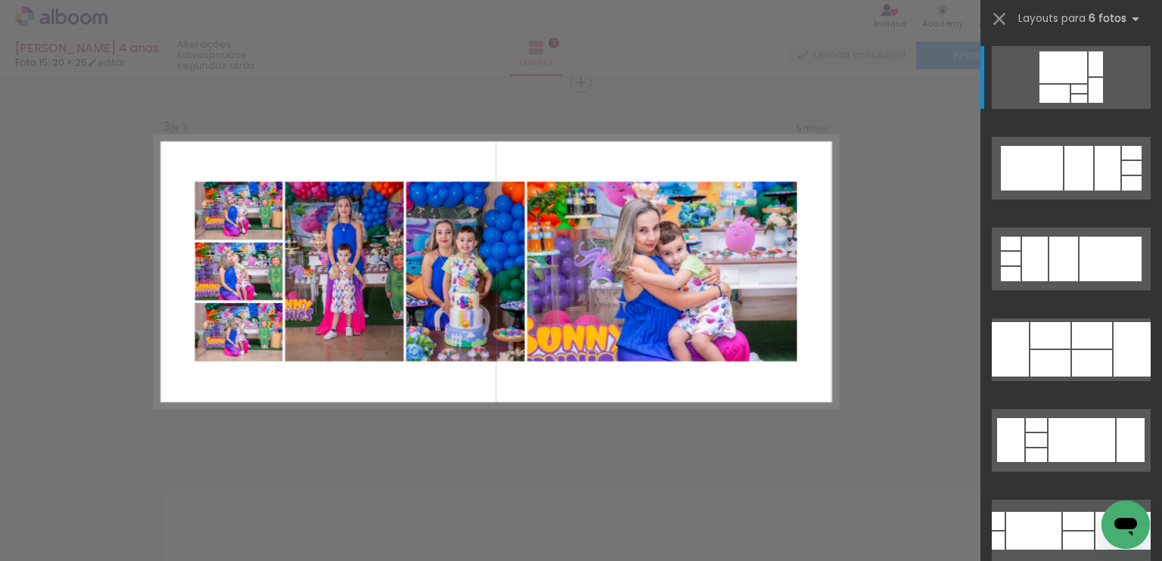
scroll to position [0, 2033]
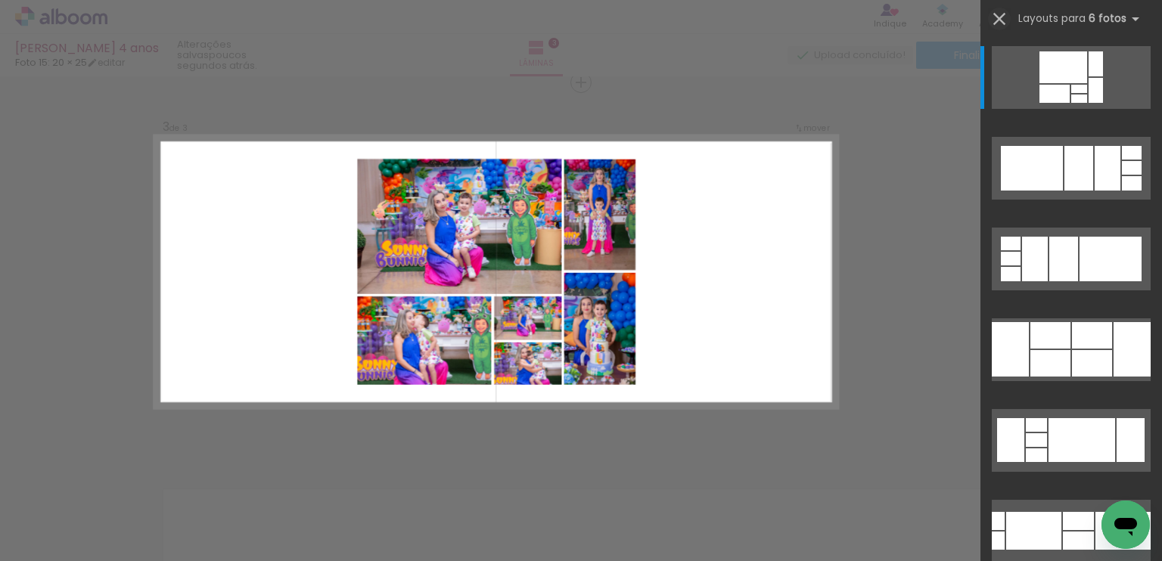
click at [998, 22] on iron-icon at bounding box center [999, 18] width 21 height 21
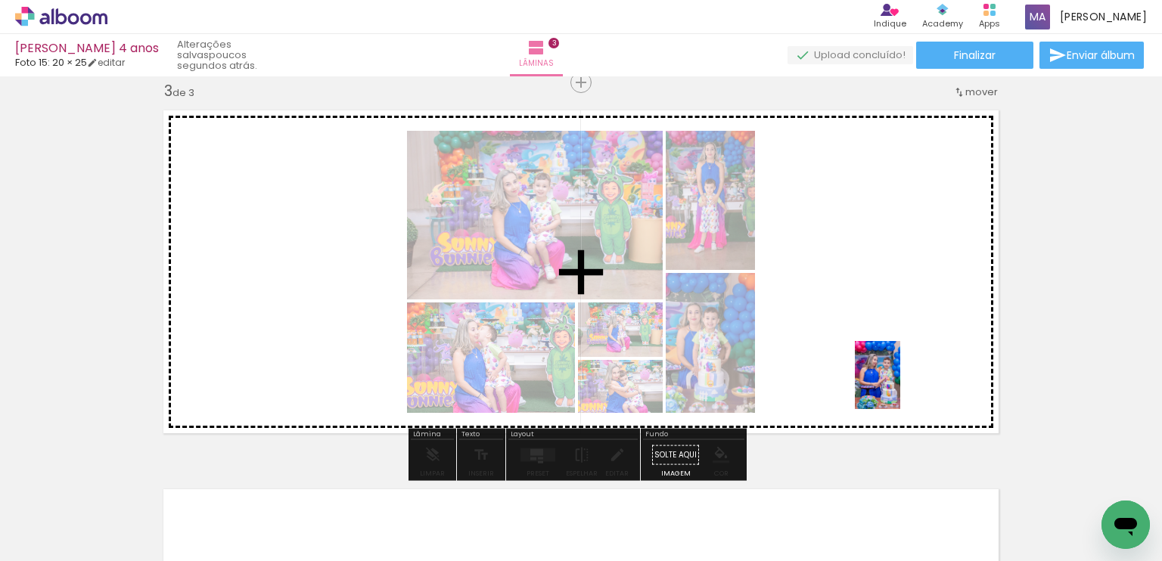
drag, startPoint x: 1078, startPoint y: 521, endPoint x: 900, endPoint y: 387, distance: 223.0
click at [900, 387] on quentale-workspace at bounding box center [581, 280] width 1162 height 561
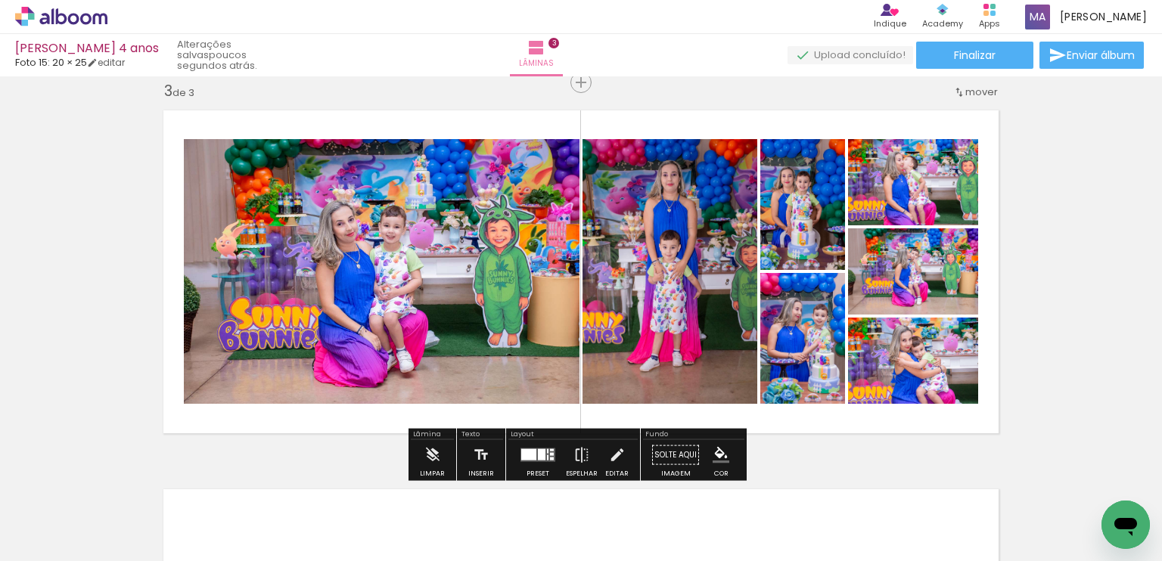
click at [1074, 337] on div "Inserir lâmina 1 de 3 Inserir lâmina 2 de 3 Inserir lâmina 3 de 3" at bounding box center [581, 63] width 1162 height 1517
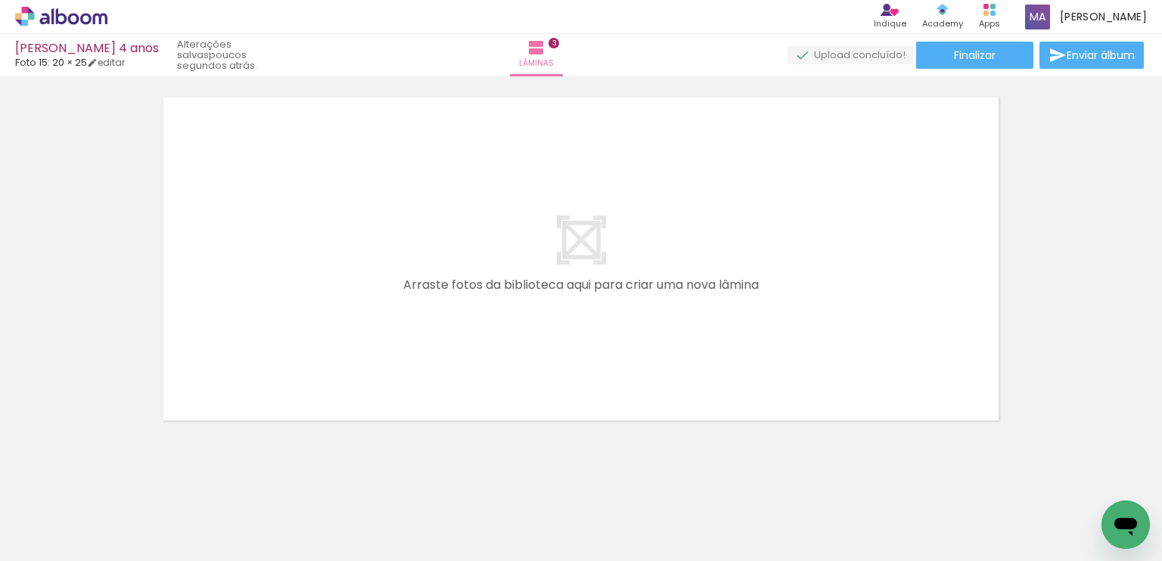
scroll to position [0, 922]
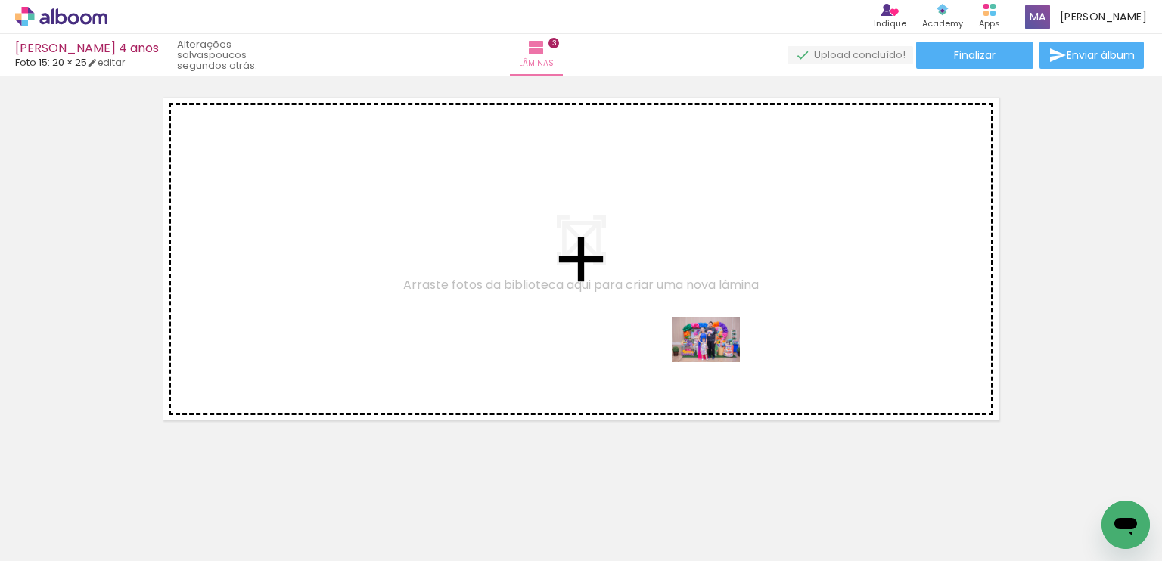
drag, startPoint x: 580, startPoint y: 514, endPoint x: 719, endPoint y: 359, distance: 208.4
click at [719, 359] on quentale-workspace at bounding box center [581, 280] width 1162 height 561
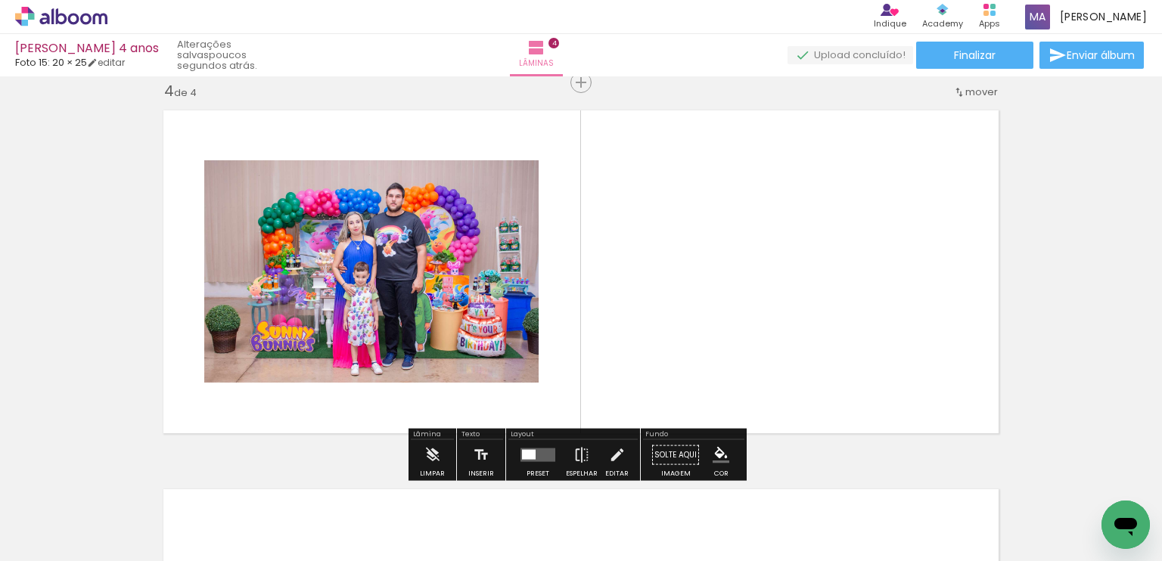
scroll to position [1156, 0]
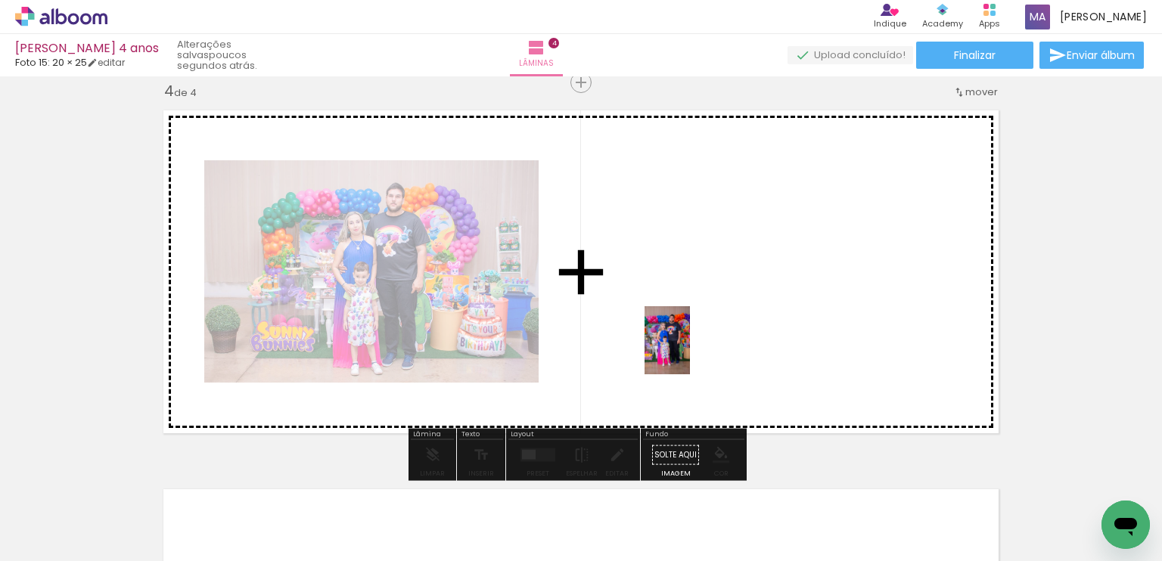
drag, startPoint x: 685, startPoint y: 513, endPoint x: 690, endPoint y: 352, distance: 161.2
click at [690, 352] on quentale-workspace at bounding box center [581, 280] width 1162 height 561
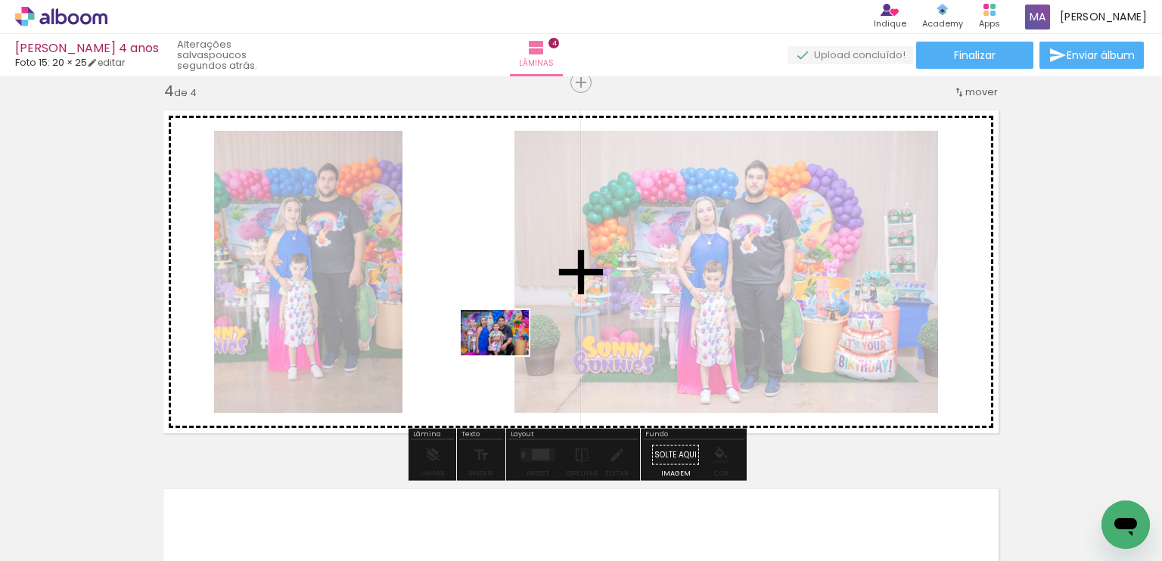
drag, startPoint x: 759, startPoint y: 497, endPoint x: 506, endPoint y: 355, distance: 290.2
click at [506, 355] on quentale-workspace at bounding box center [581, 280] width 1162 height 561
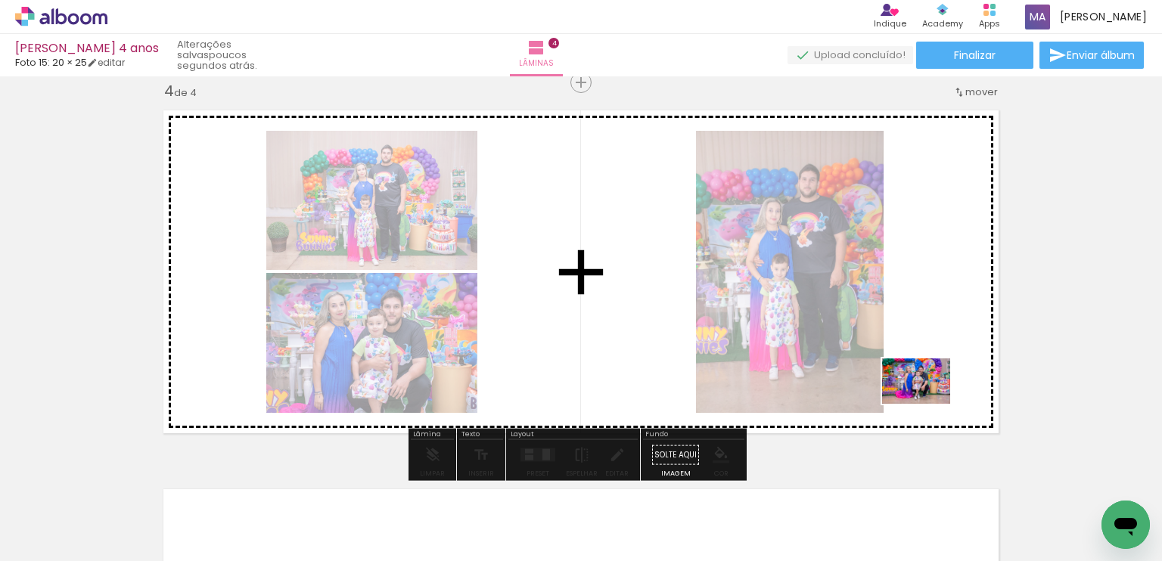
drag, startPoint x: 842, startPoint y: 525, endPoint x: 927, endPoint y: 404, distance: 148.2
click at [927, 404] on quentale-workspace at bounding box center [581, 280] width 1162 height 561
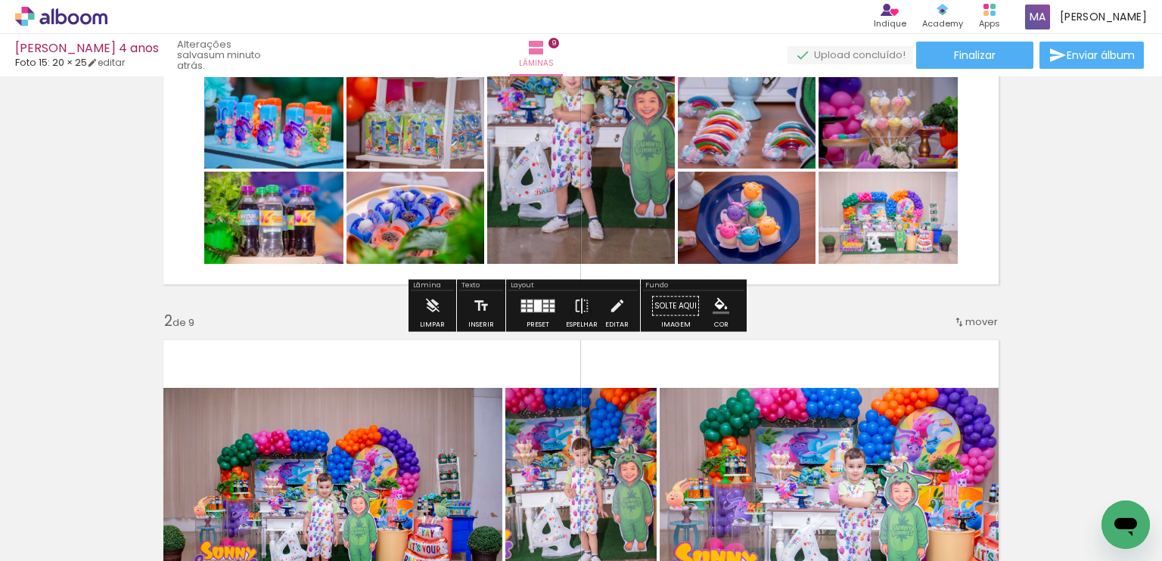
scroll to position [0, 3420]
drag, startPoint x: 888, startPoint y: 248, endPoint x: 889, endPoint y: 231, distance: 16.7
click at [889, 231] on quentale-photo at bounding box center [887, 218] width 139 height 92
click at [906, 237] on quentale-photo at bounding box center [887, 218] width 139 height 92
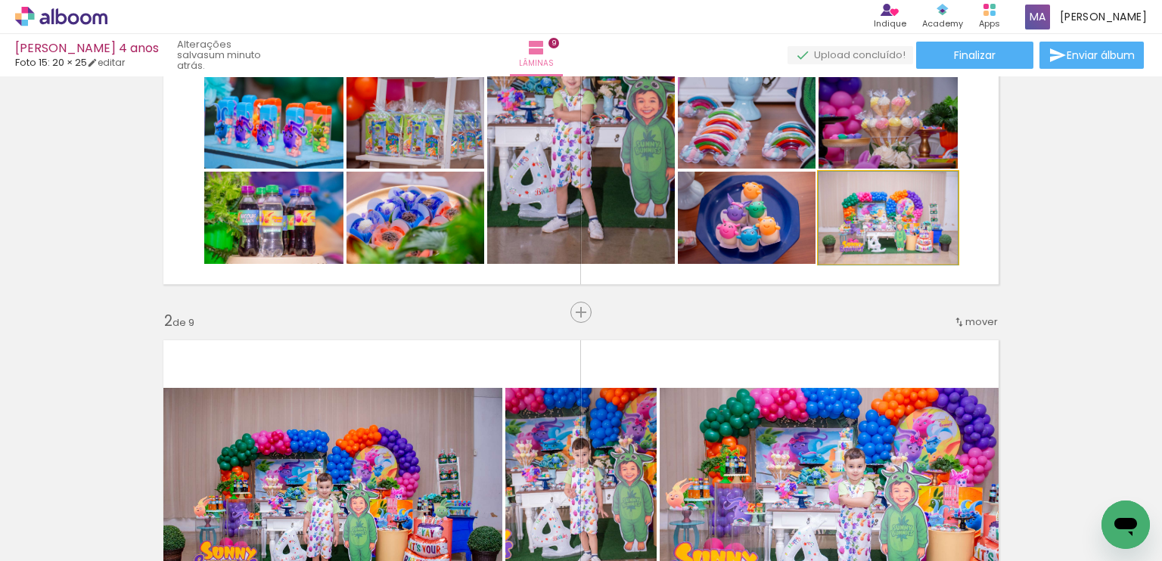
click at [906, 237] on quentale-photo at bounding box center [887, 218] width 139 height 92
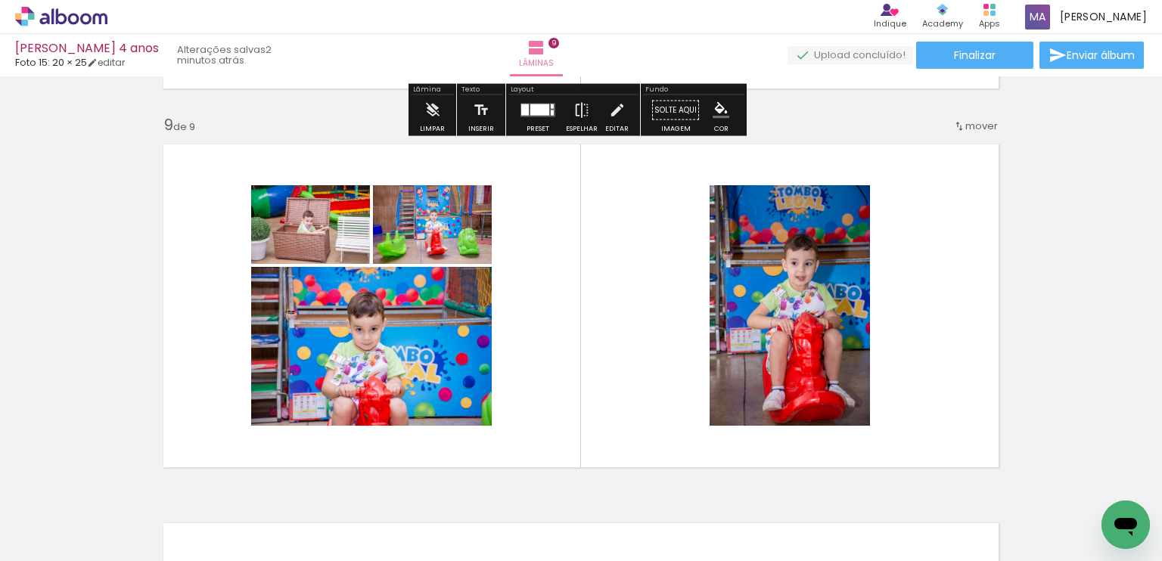
scroll to position [3021, 0]
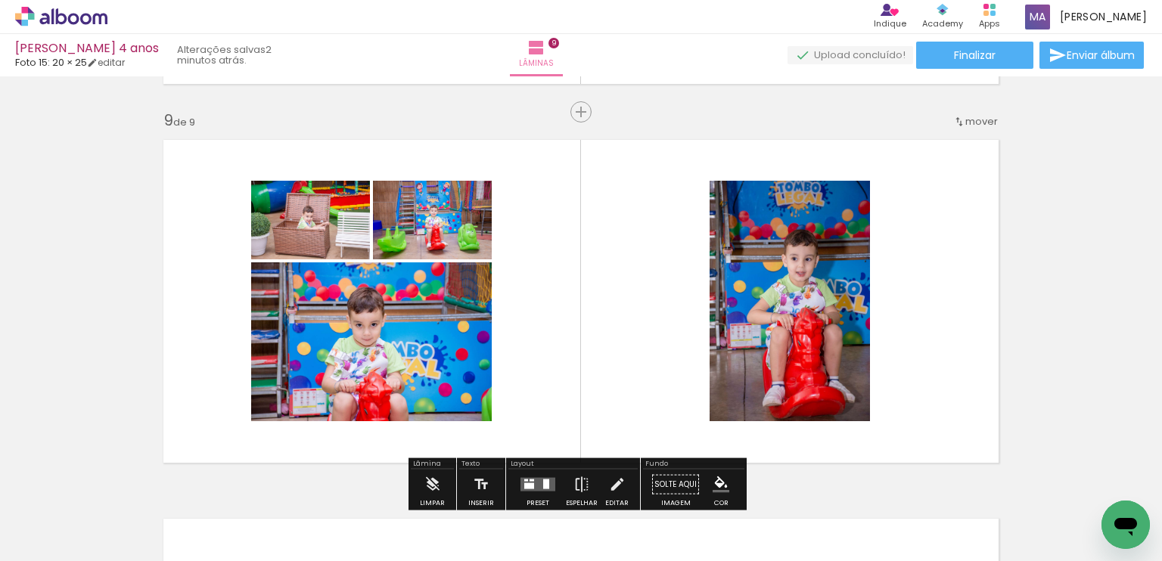
click at [1066, 525] on div at bounding box center [1052, 510] width 50 height 75
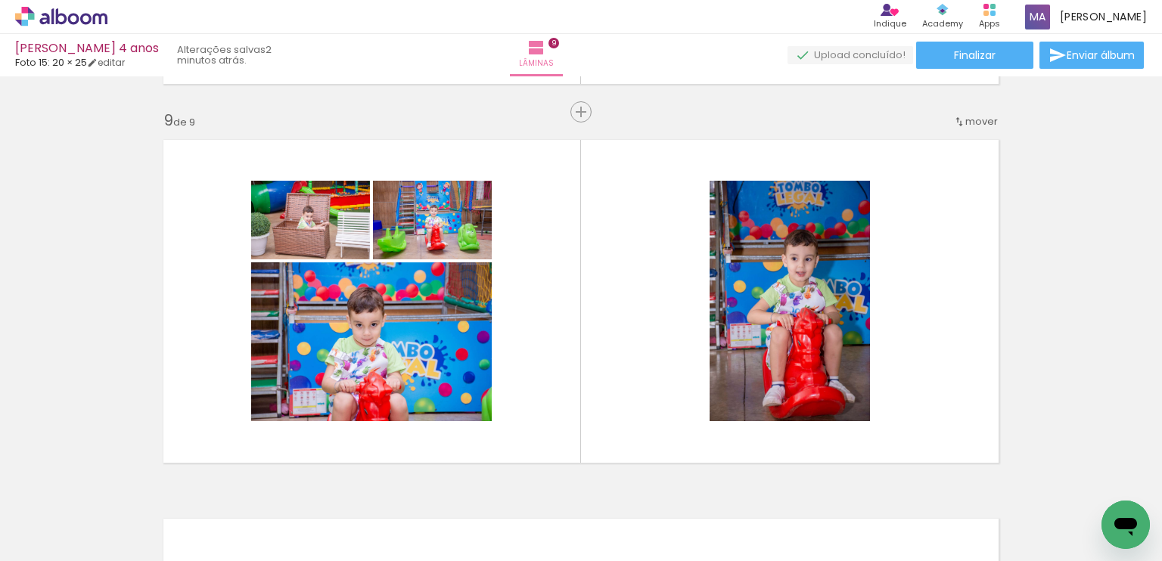
scroll to position [0, 3640]
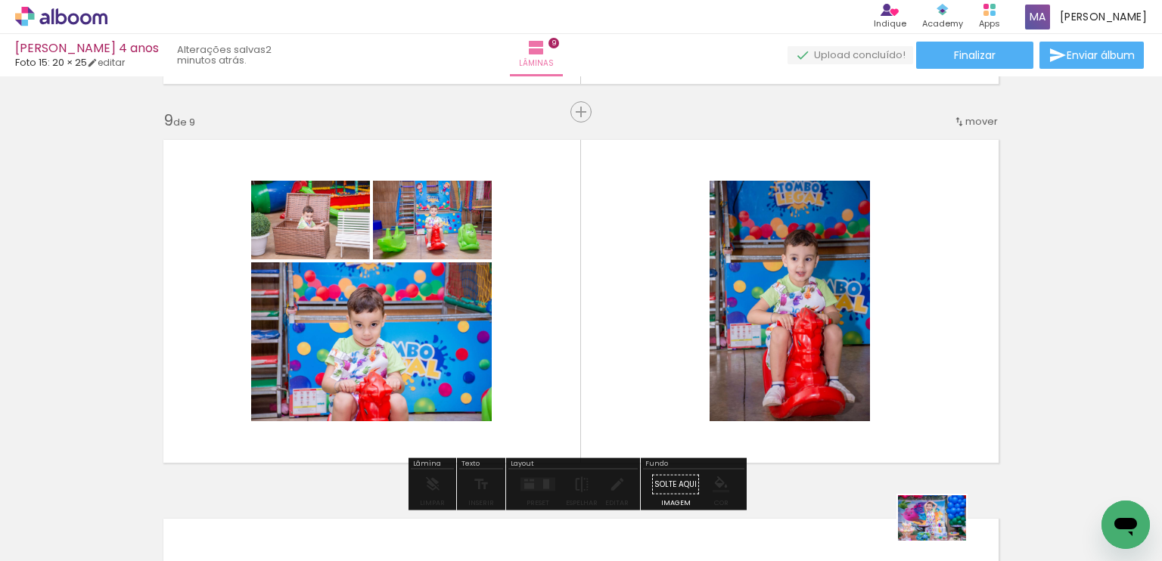
drag, startPoint x: 926, startPoint y: 522, endPoint x: 943, endPoint y: 542, distance: 26.3
click at [943, 536] on div at bounding box center [917, 511] width 75 height 50
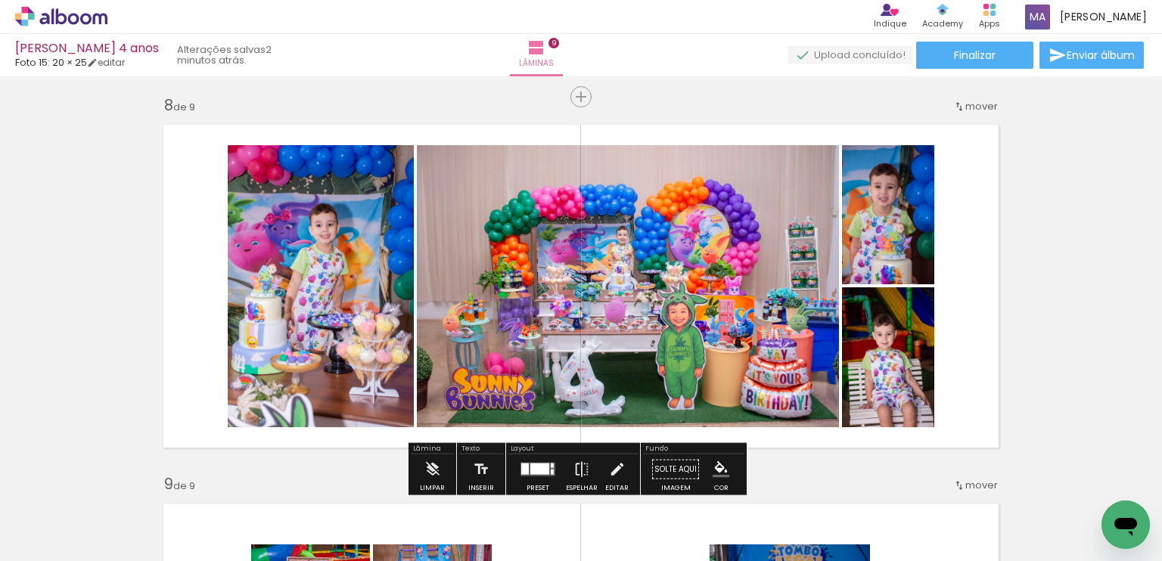
scroll to position [2693, 0]
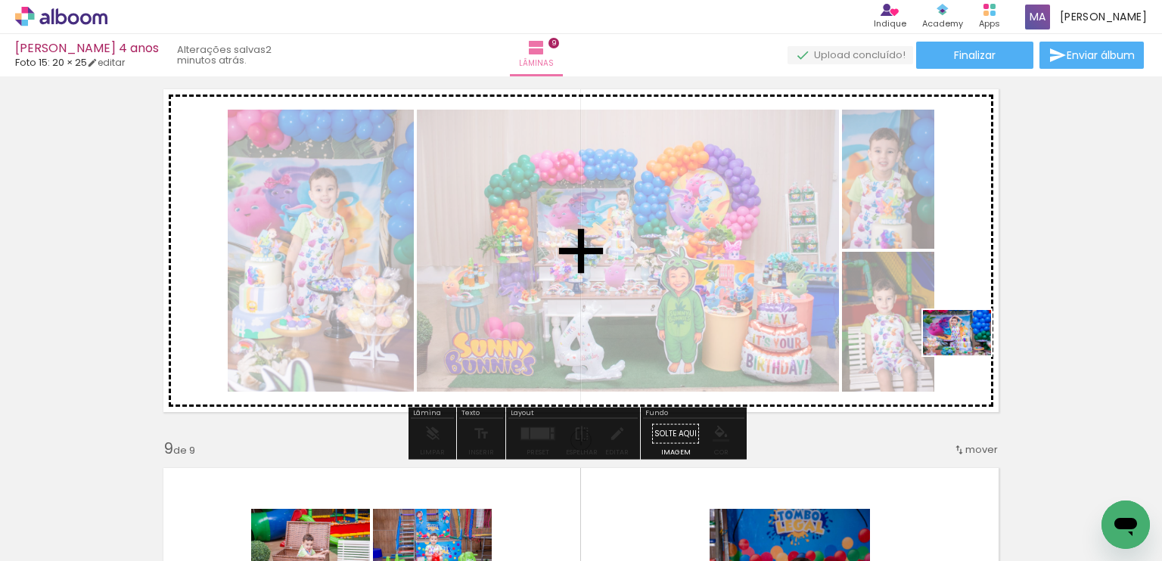
drag, startPoint x: 924, startPoint y: 522, endPoint x: 968, endPoint y: 355, distance: 172.3
click at [968, 355] on quentale-workspace at bounding box center [581, 280] width 1162 height 561
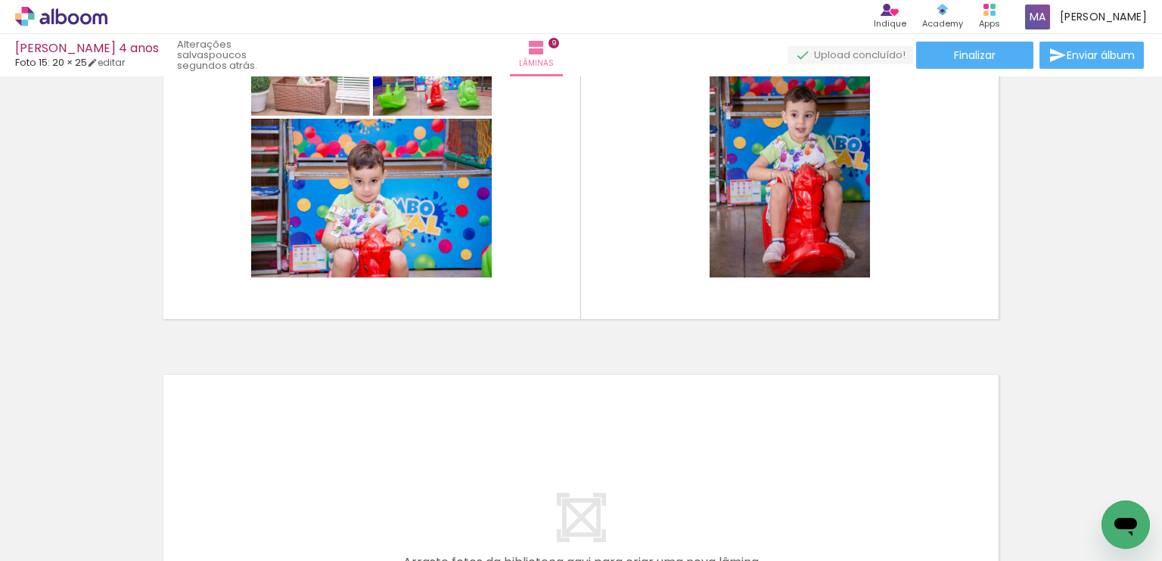
scroll to position [3129, 0]
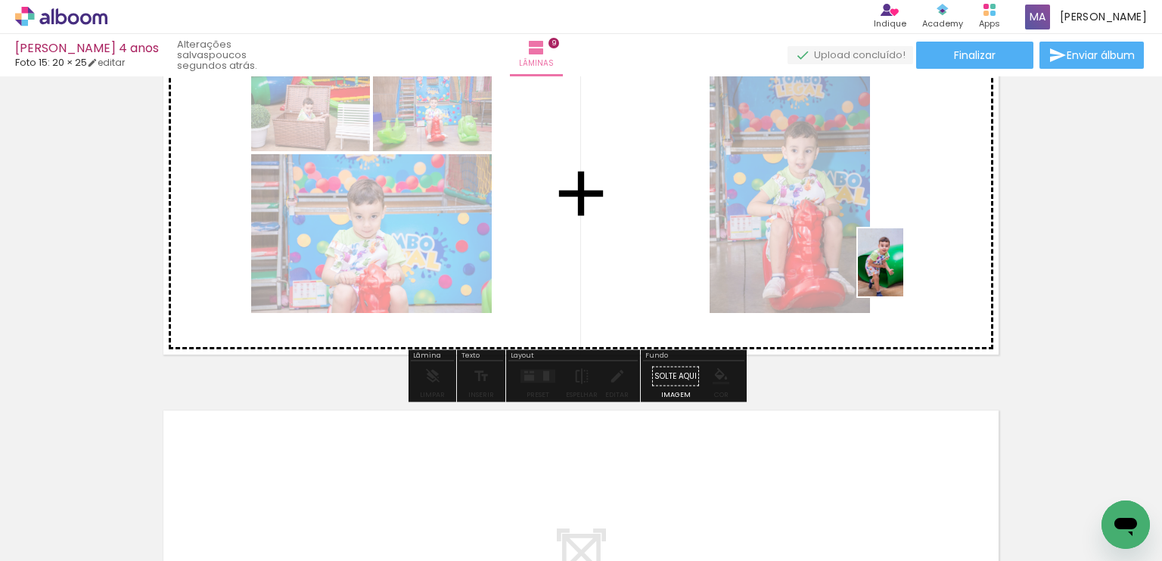
drag, startPoint x: 884, startPoint y: 508, endPoint x: 903, endPoint y: 274, distance: 235.2
click at [903, 274] on quentale-workspace at bounding box center [581, 280] width 1162 height 561
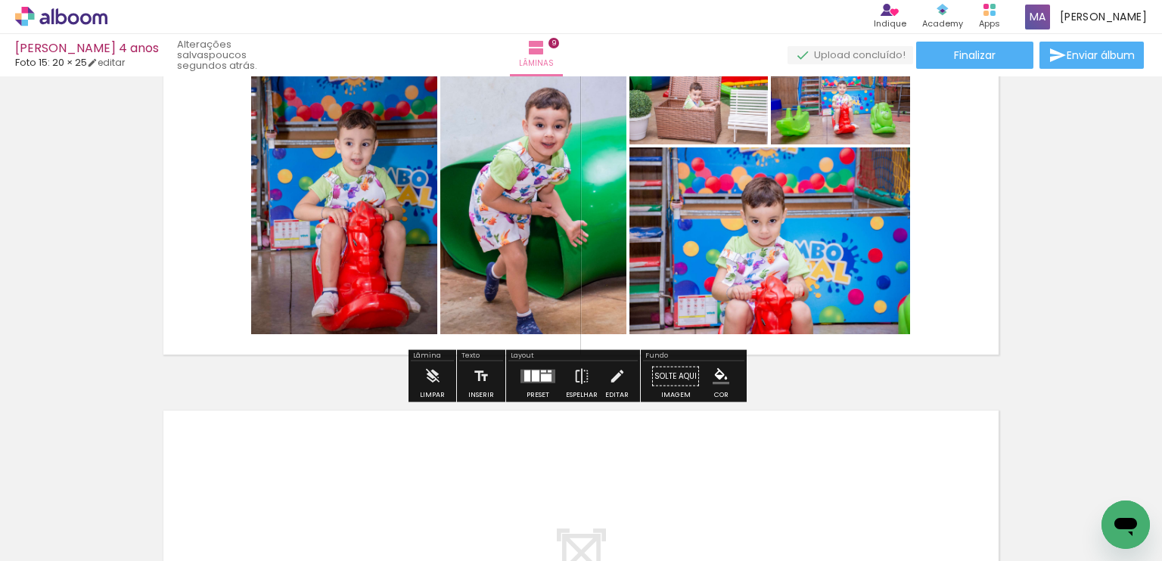
scroll to position [0, 3731]
